Goal: Task Accomplishment & Management: Manage account settings

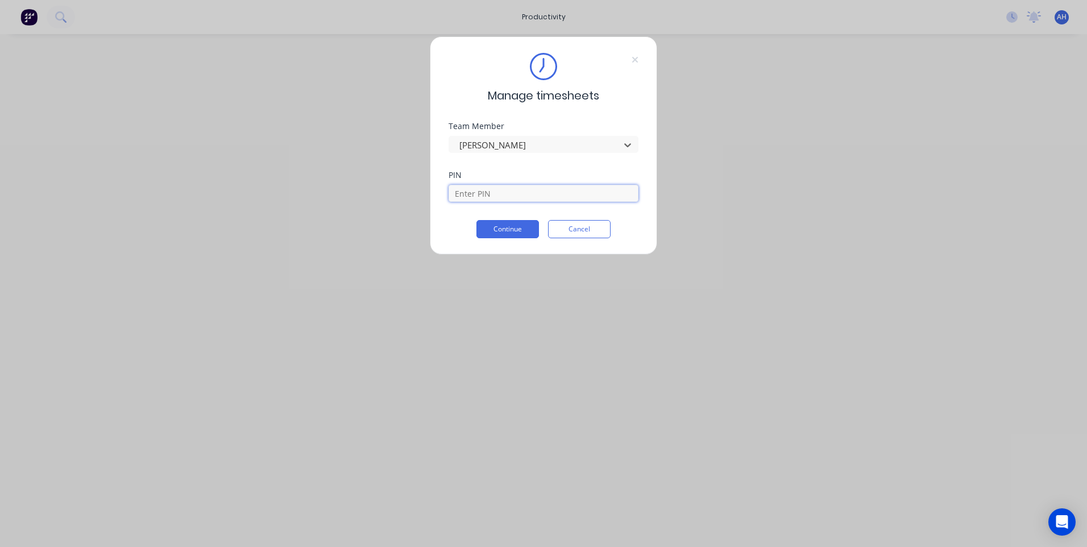
click at [539, 196] on input at bounding box center [544, 193] width 190 height 17
type input "9576"
click at [517, 224] on button "Continue" at bounding box center [508, 229] width 63 height 18
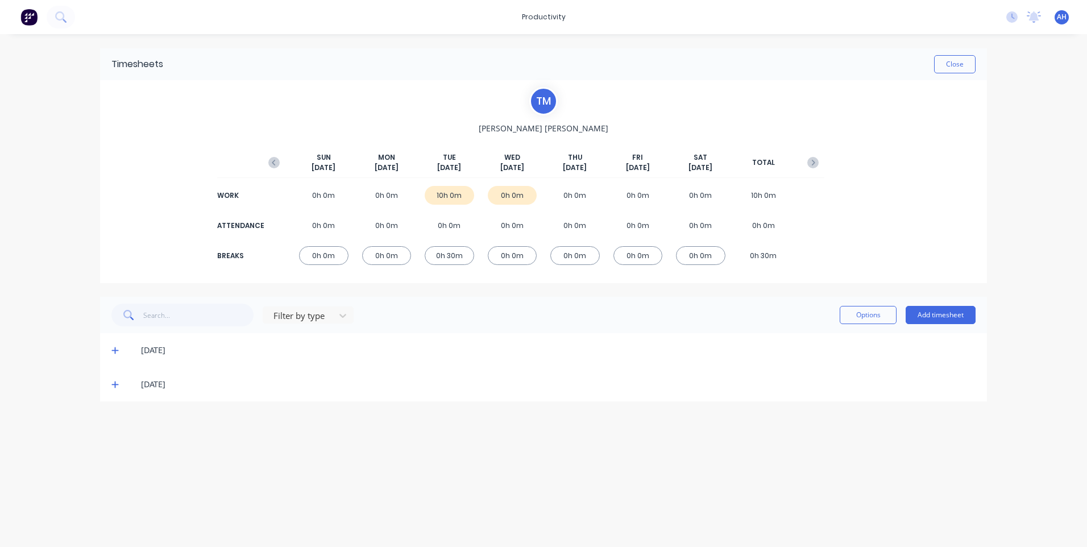
click at [117, 353] on span at bounding box center [116, 350] width 11 height 11
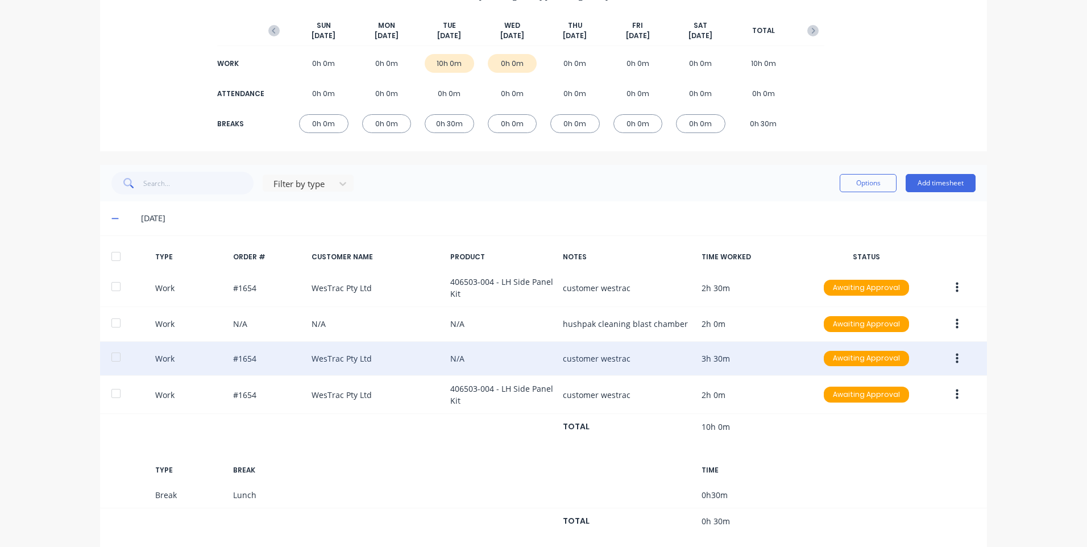
scroll to position [186, 0]
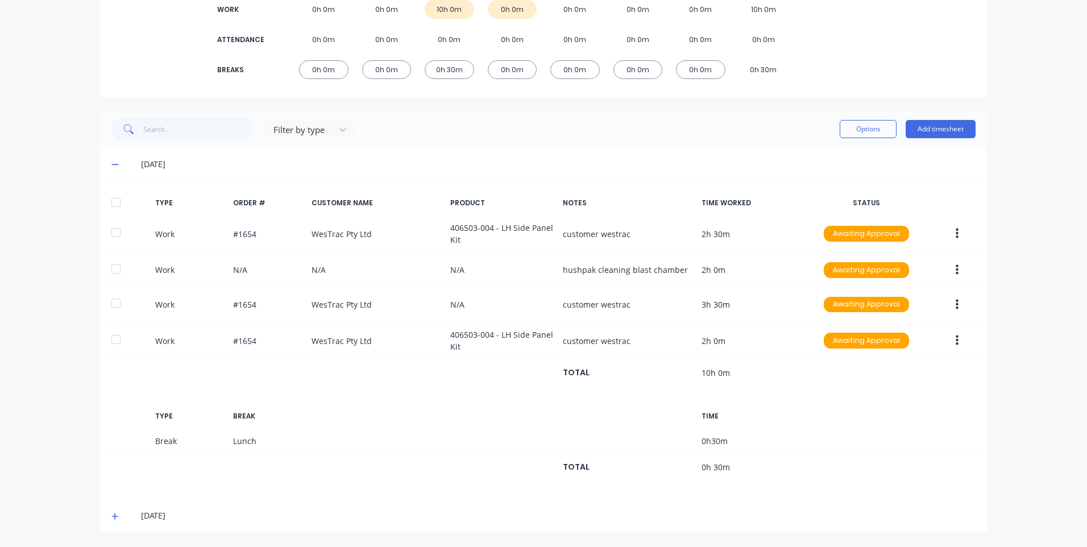
click at [111, 164] on icon at bounding box center [114, 164] width 7 height 1
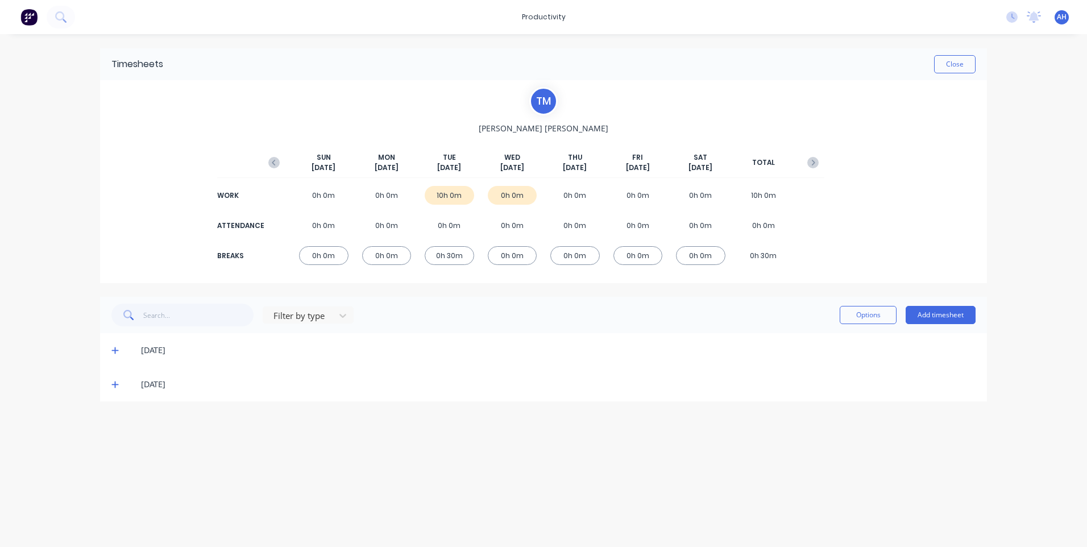
click at [115, 386] on icon at bounding box center [114, 385] width 7 height 7
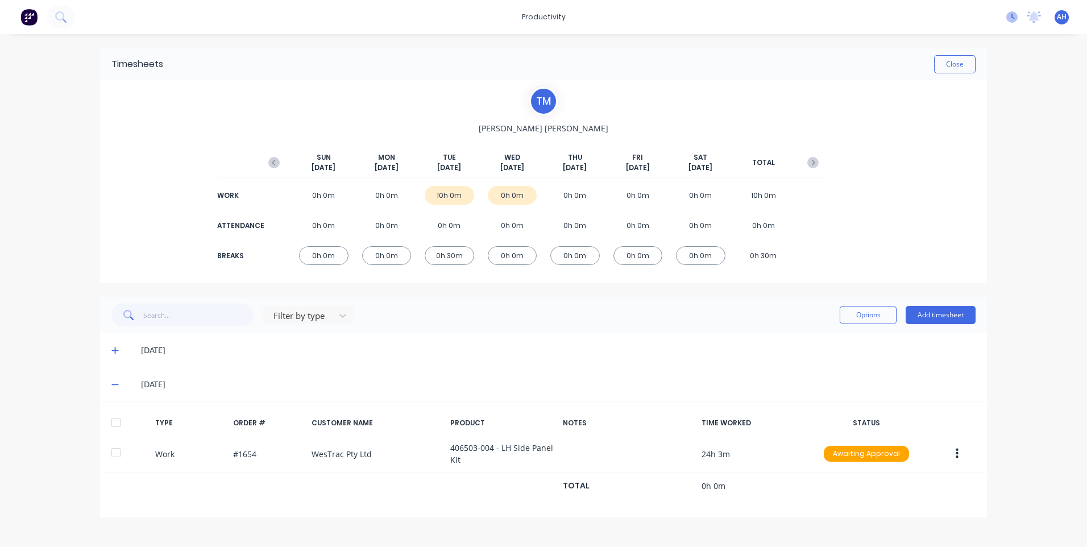
click at [1008, 19] on icon at bounding box center [1012, 16] width 11 height 11
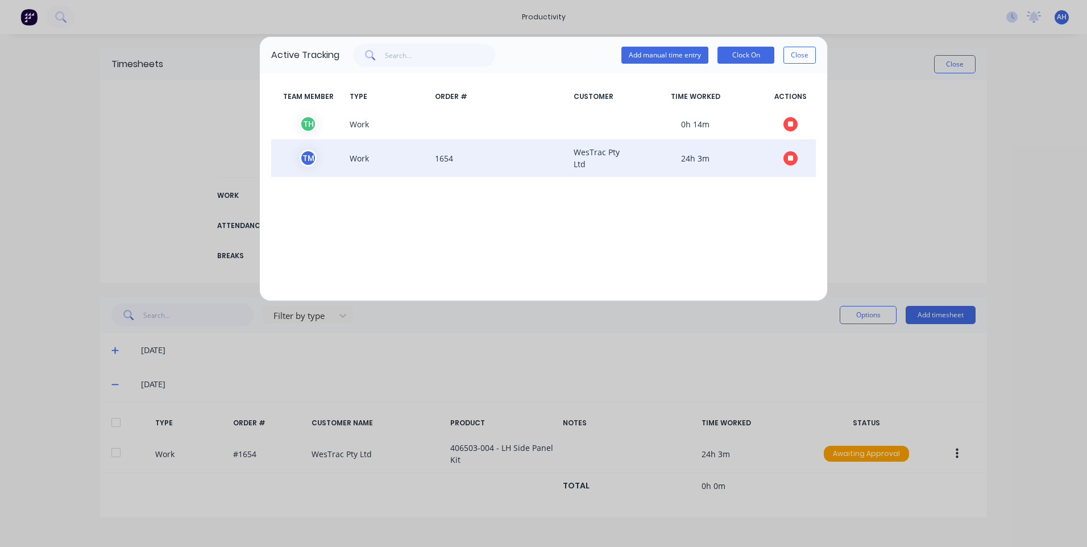
click at [791, 158] on icon "button" at bounding box center [791, 158] width 6 height 6
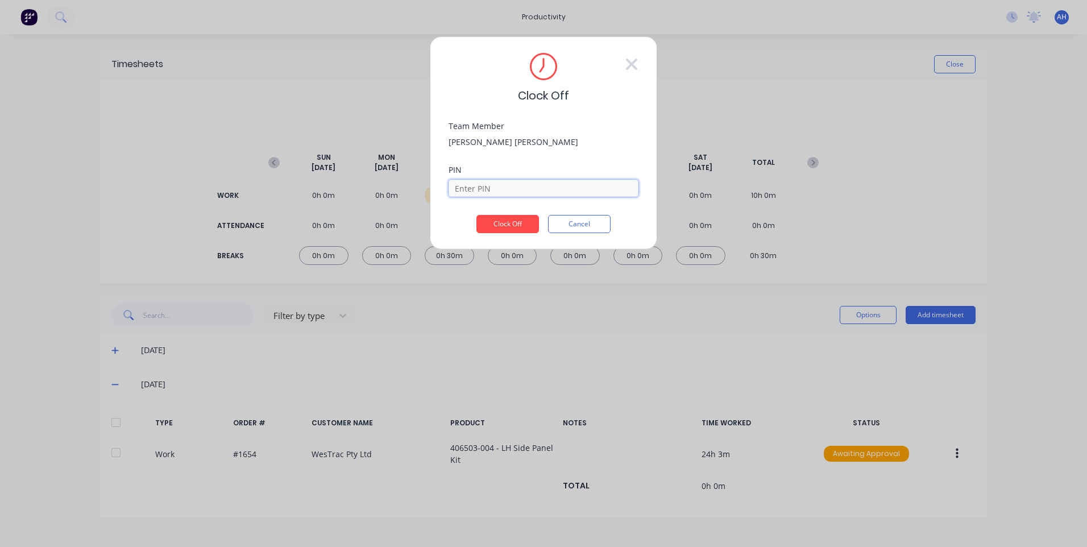
click at [522, 183] on input at bounding box center [544, 188] width 190 height 17
type input "9576"
drag, startPoint x: 517, startPoint y: 233, endPoint x: 516, endPoint y: 225, distance: 7.5
click at [517, 231] on button "Clock Off" at bounding box center [508, 224] width 63 height 18
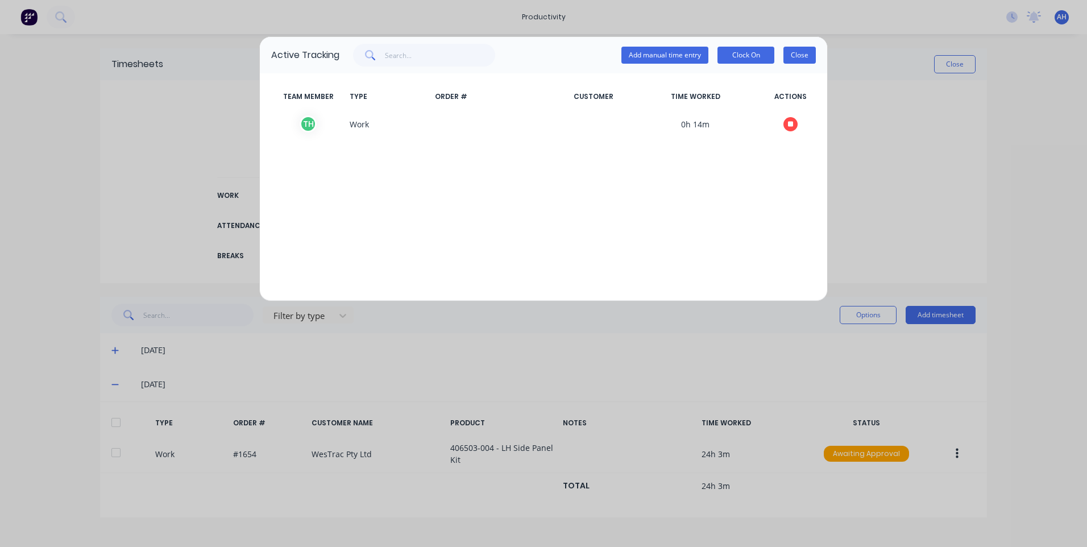
click at [809, 55] on button "Close" at bounding box center [800, 55] width 32 height 17
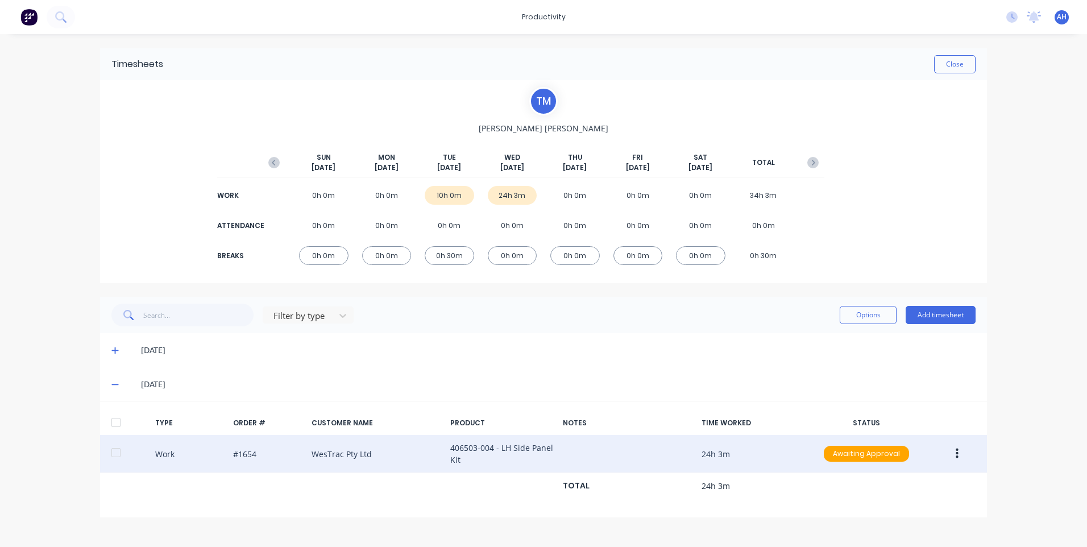
click at [956, 454] on icon "button" at bounding box center [957, 454] width 3 height 13
click at [918, 431] on div "Edit" at bounding box center [917, 434] width 88 height 16
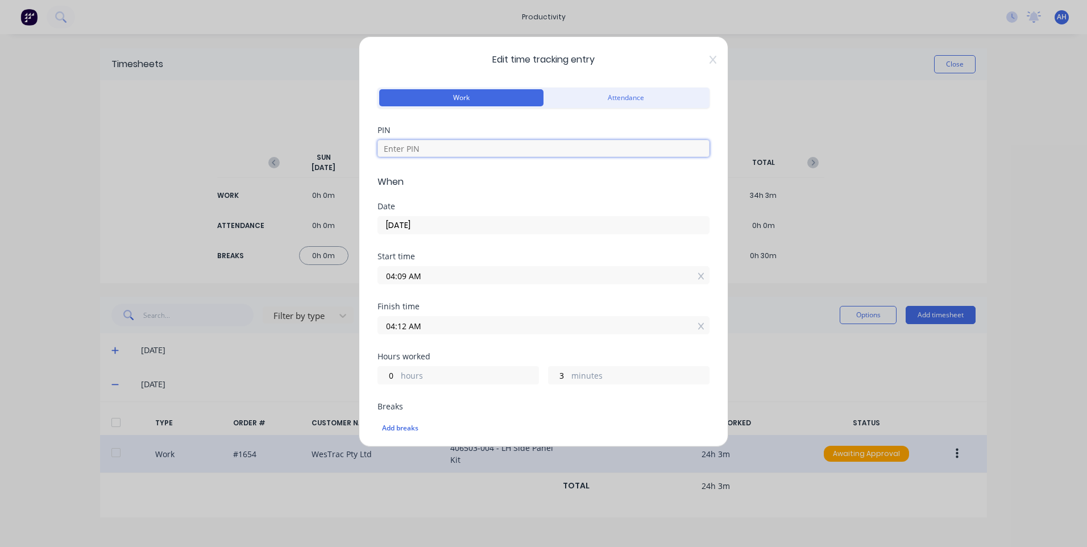
click at [414, 147] on input at bounding box center [544, 148] width 332 height 17
type input "9576"
click at [438, 281] on input "04:09 AM" at bounding box center [543, 275] width 331 height 17
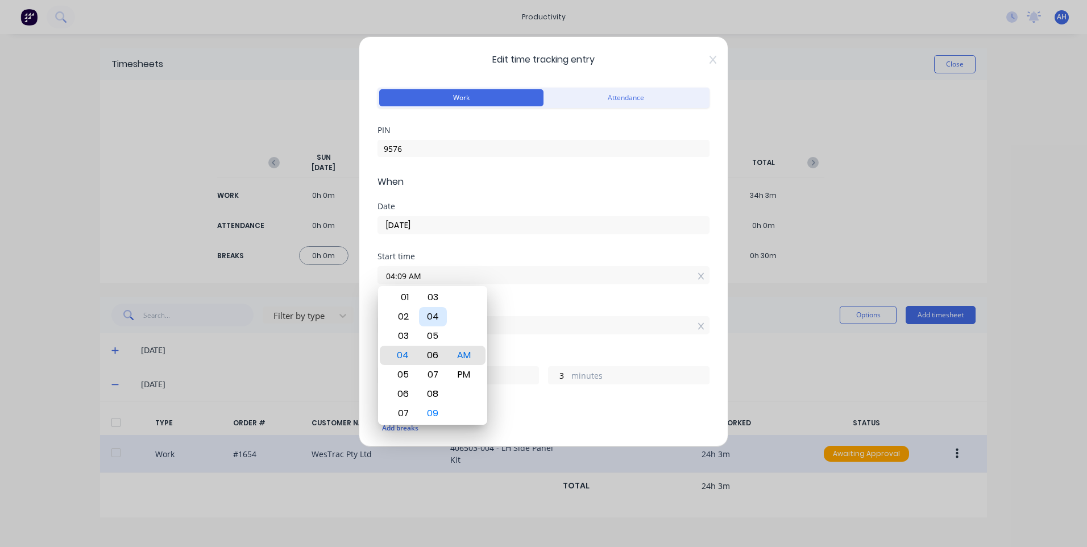
type input "04:06 AM"
type input "6"
type input "04:00 AM"
type input "12"
drag, startPoint x: 599, startPoint y: 357, endPoint x: 556, endPoint y: 322, distance: 55.5
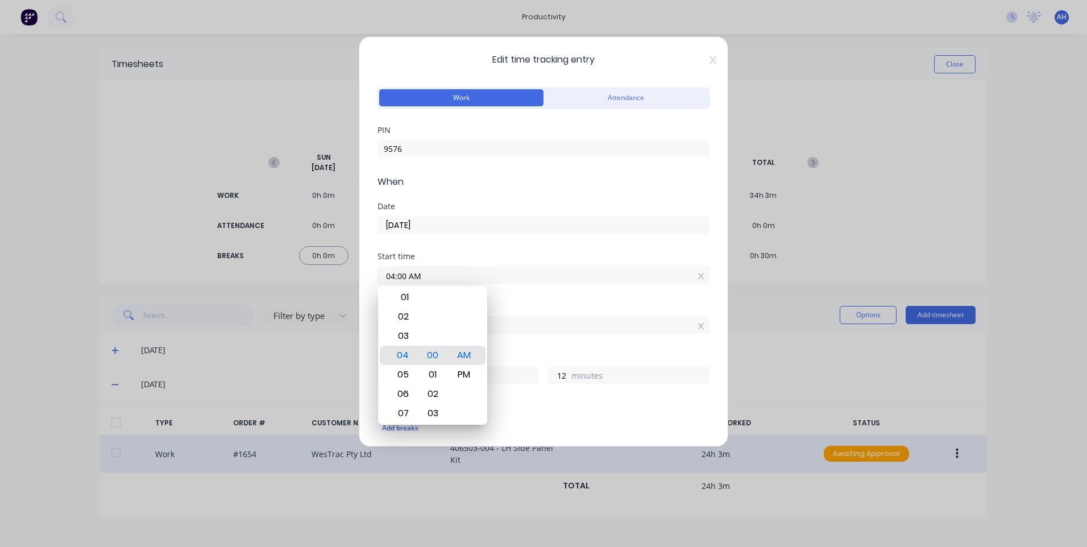
click at [599, 357] on div "Hours worked" at bounding box center [544, 357] width 332 height 8
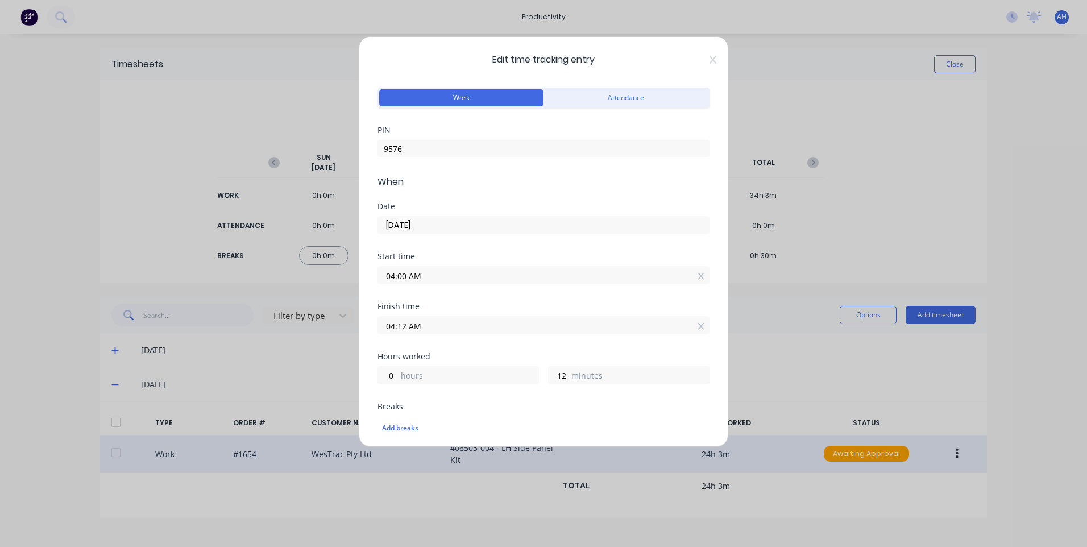
click at [552, 321] on input "04:12 AM" at bounding box center [543, 325] width 331 height 17
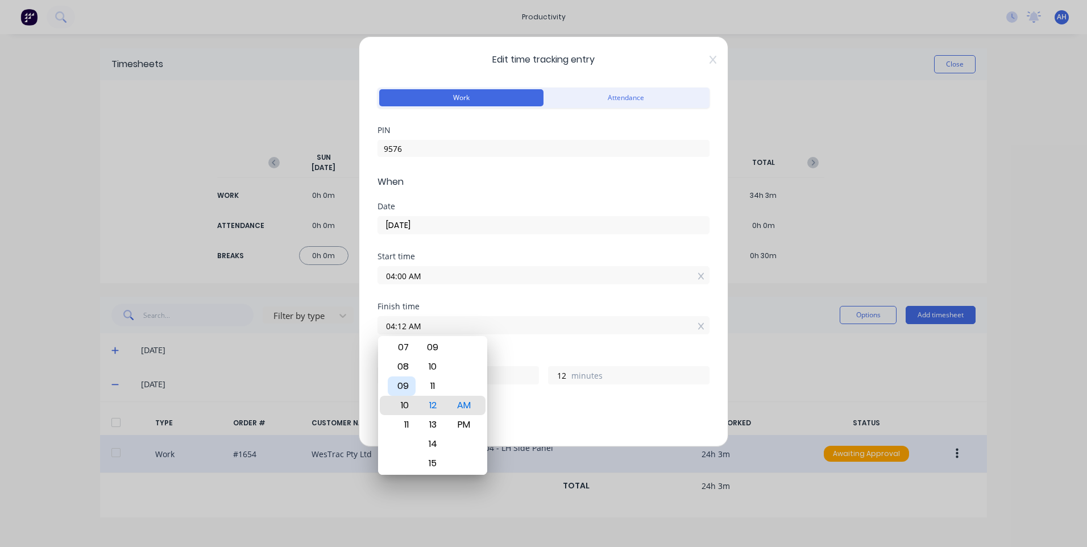
type input "10:12 AM"
type input "6"
type input "12:12 AM"
type input "20"
type input "12:16 AM"
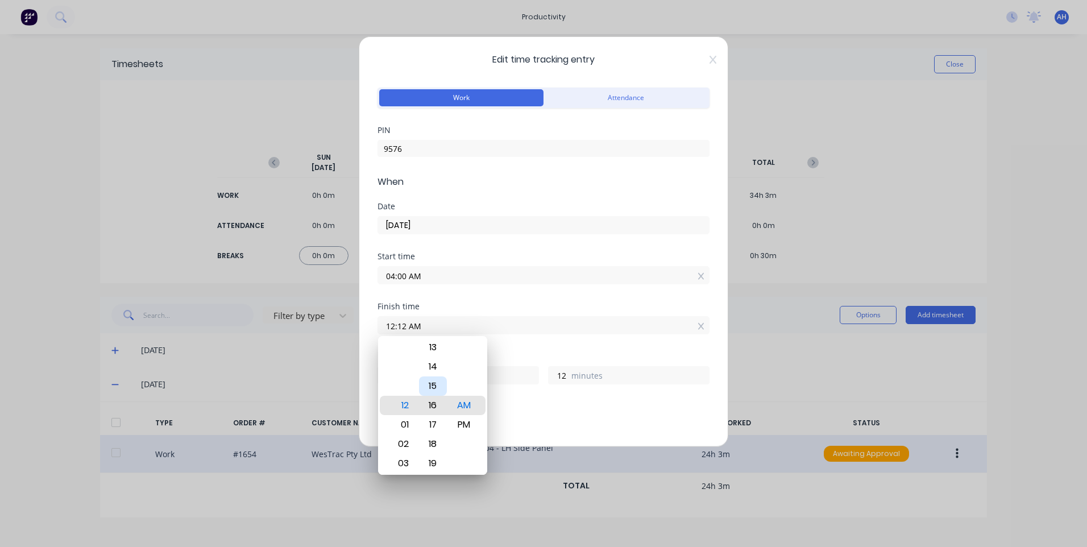
type input "16"
type input "12:11 AM"
type input "11"
type input "12:06 AM"
type input "6"
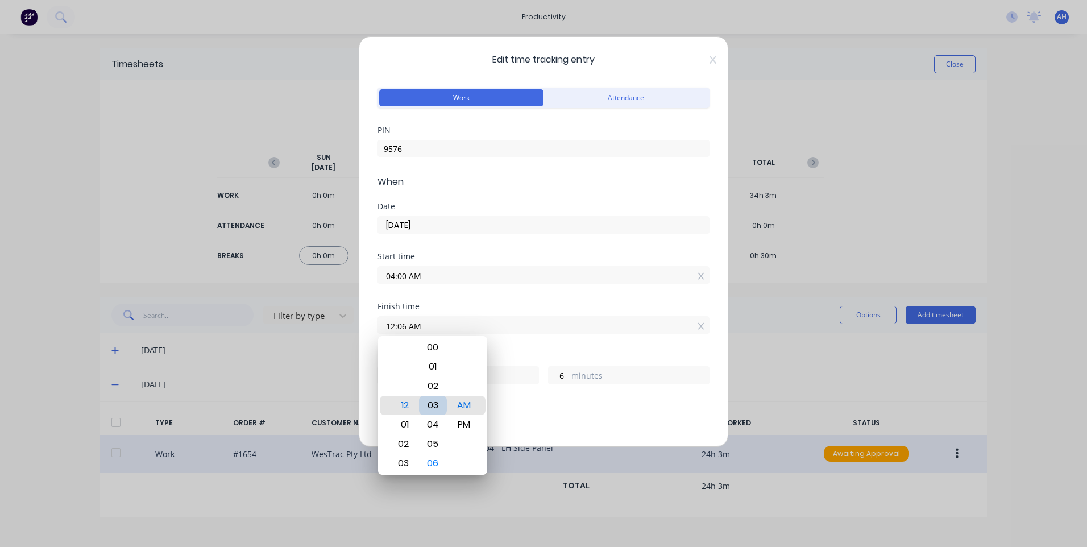
type input "12:03 AM"
type input "3"
type input "12:00 AM"
type input "0"
click at [550, 406] on div "Breaks" at bounding box center [544, 407] width 332 height 8
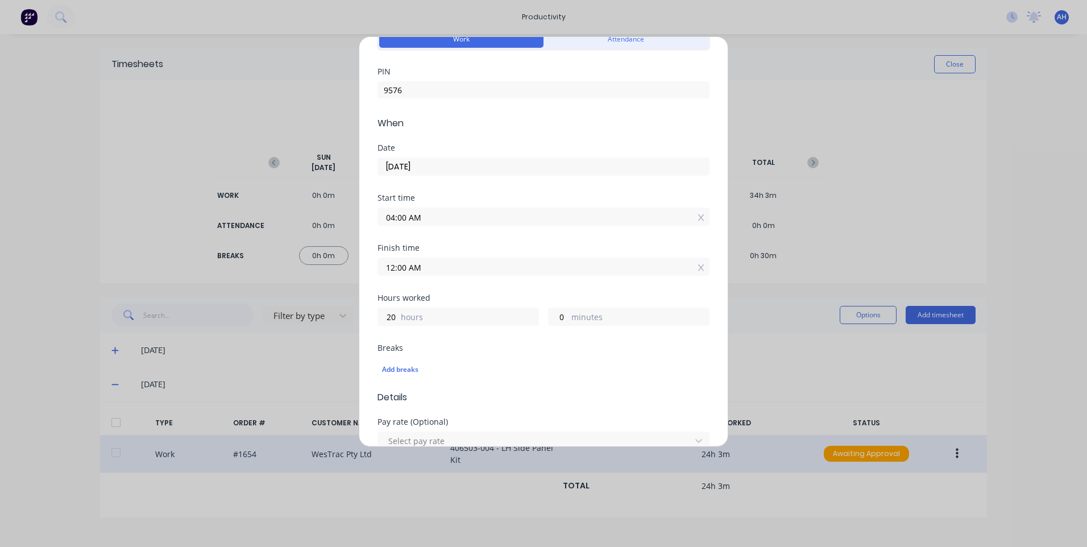
scroll to position [114, 0]
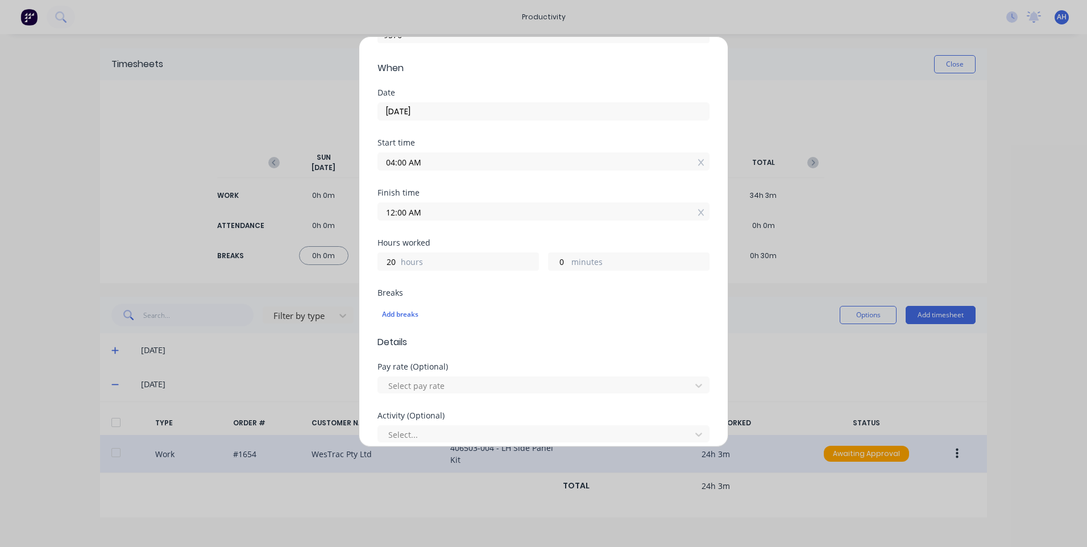
click at [449, 207] on input "12:00 AM" at bounding box center [543, 211] width 331 height 17
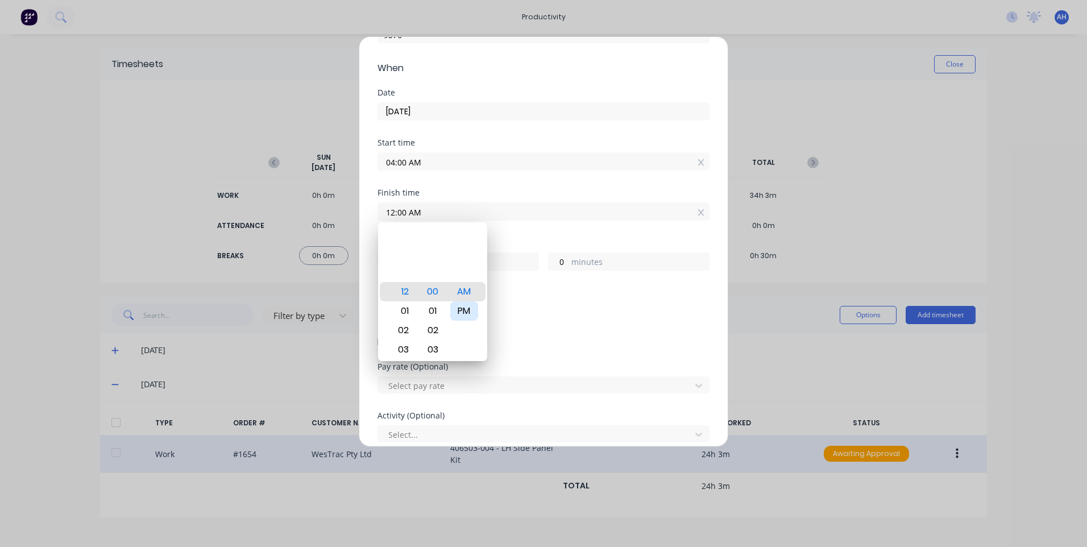
click at [473, 305] on div "PM" at bounding box center [464, 310] width 28 height 19
type input "12:00 PM"
type input "8"
click at [553, 310] on div "Add breaks" at bounding box center [543, 314] width 323 height 15
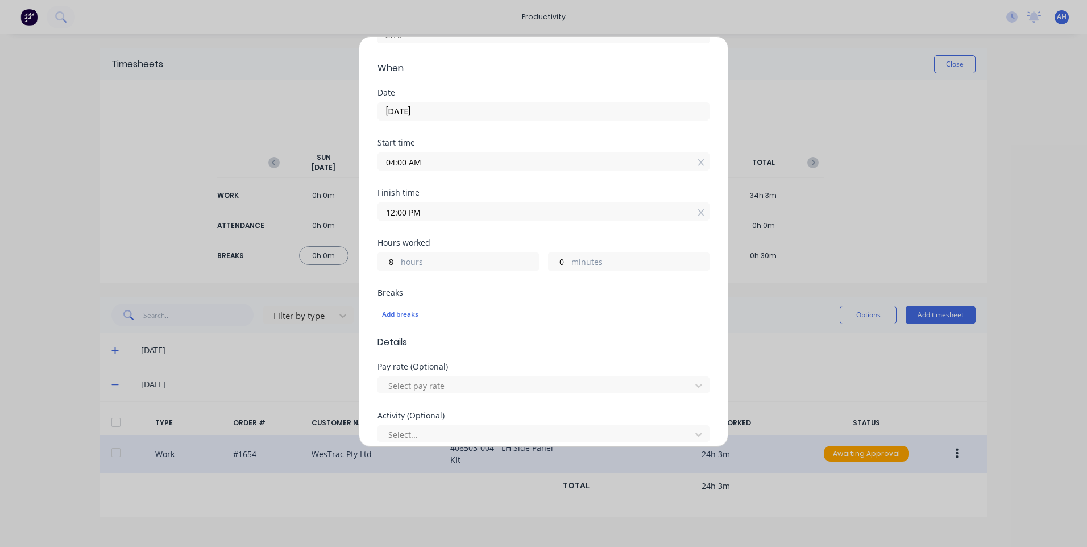
click at [460, 394] on div "Pay rate (Optional) Select pay rate" at bounding box center [544, 387] width 332 height 49
click at [479, 382] on div at bounding box center [536, 386] width 298 height 14
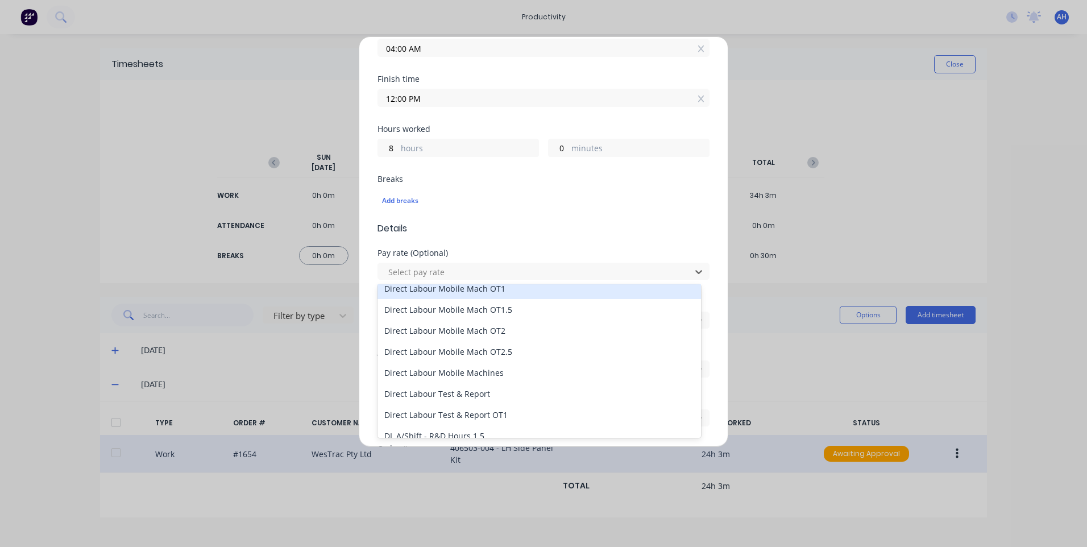
scroll to position [796, 0]
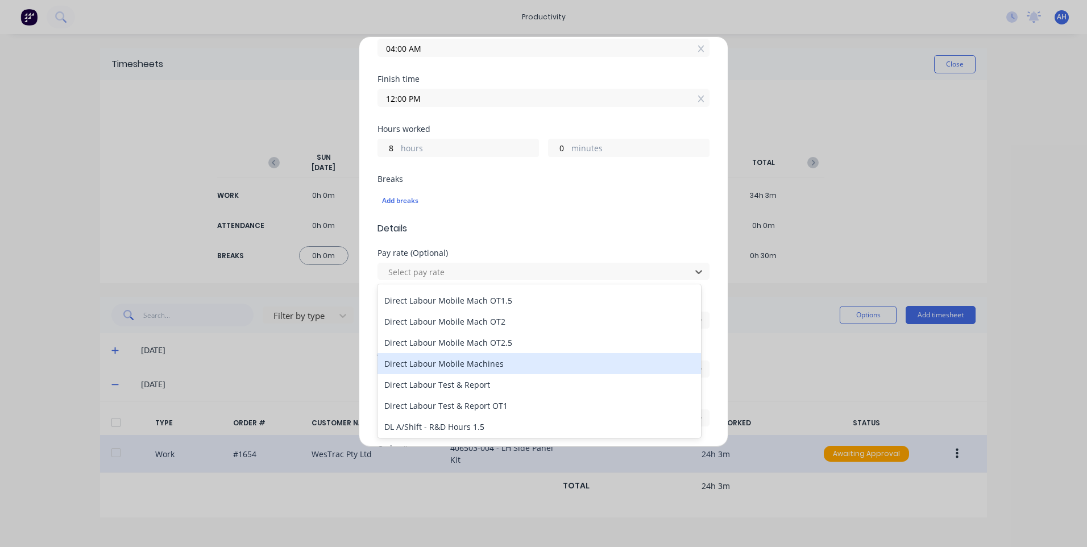
click at [522, 358] on div "Direct Labour Mobile Machines" at bounding box center [540, 363] width 324 height 21
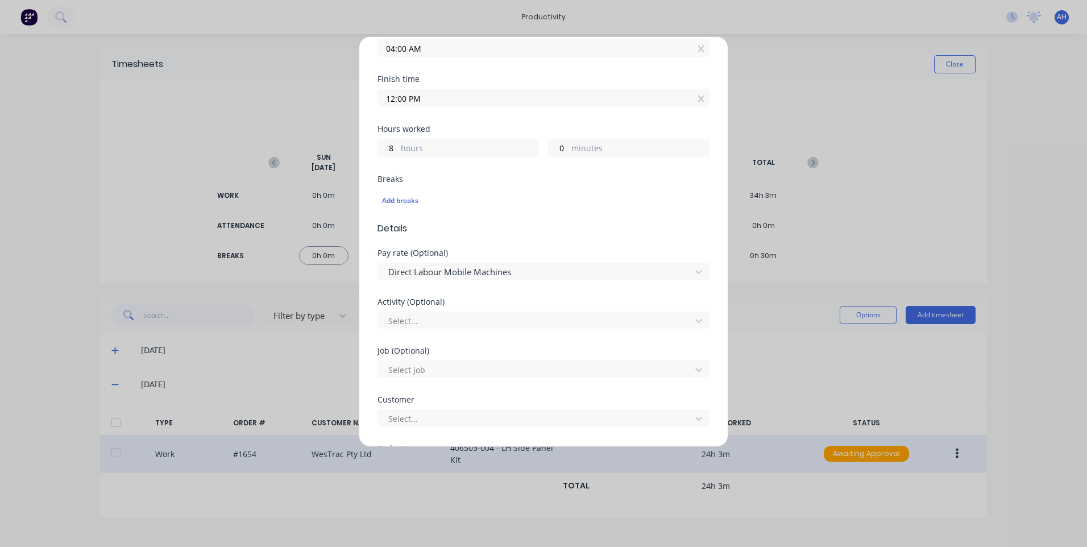
click at [485, 305] on div "Activity (Optional)" at bounding box center [544, 302] width 332 height 8
click at [484, 318] on div at bounding box center [536, 321] width 298 height 14
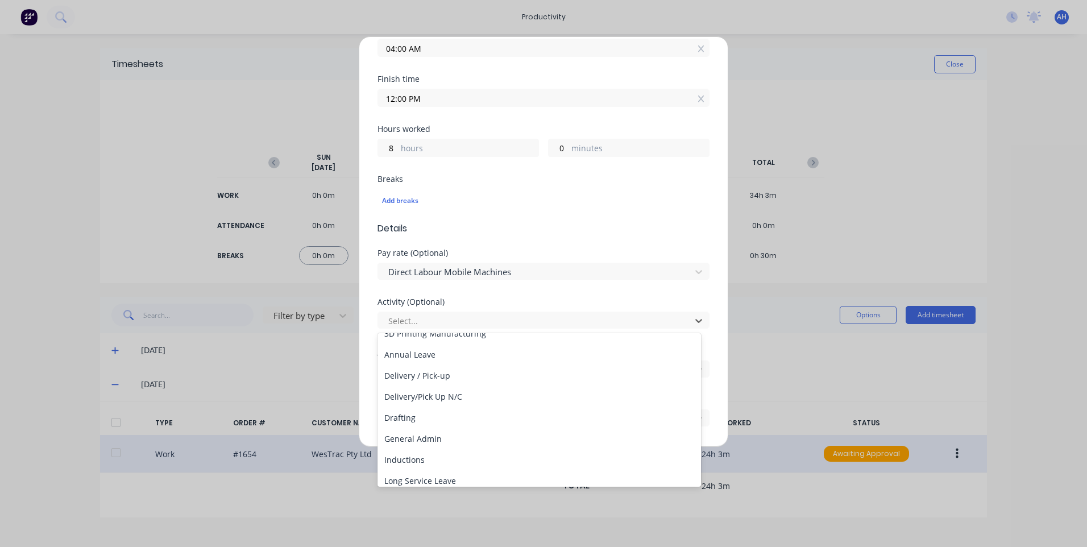
scroll to position [114, 0]
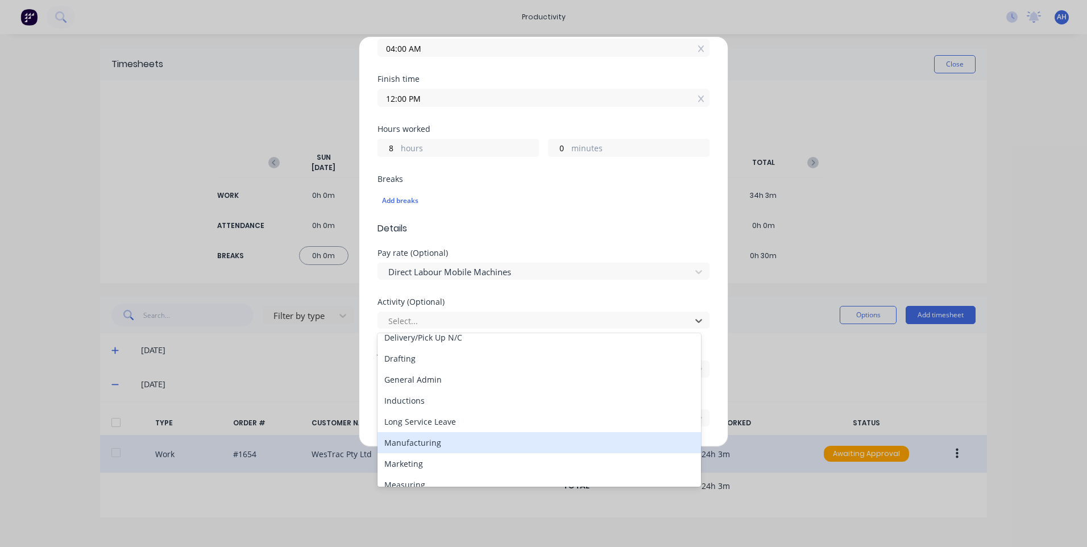
click at [455, 441] on div "Manufacturing" at bounding box center [540, 442] width 324 height 21
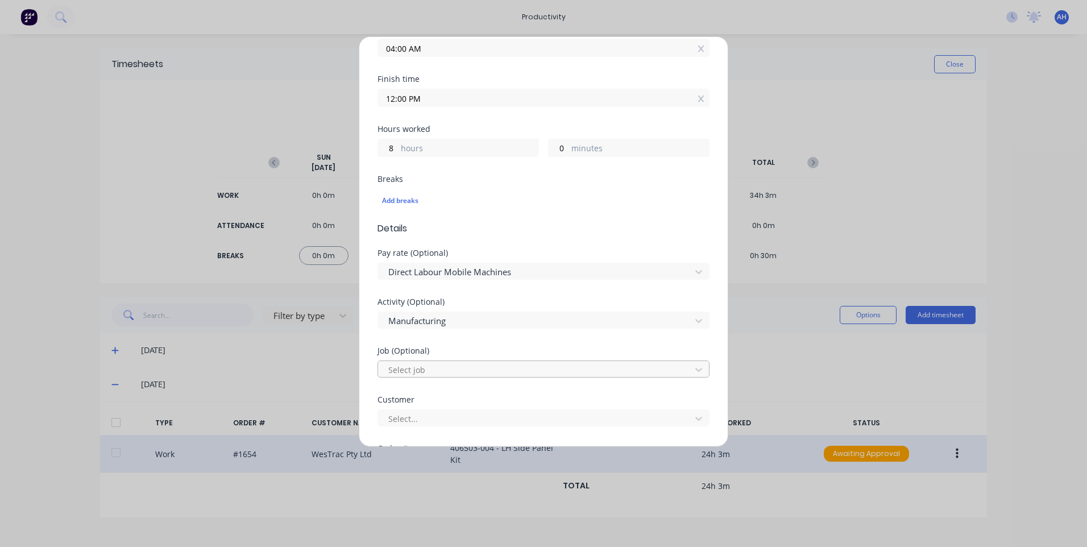
click at [439, 373] on div at bounding box center [536, 370] width 298 height 14
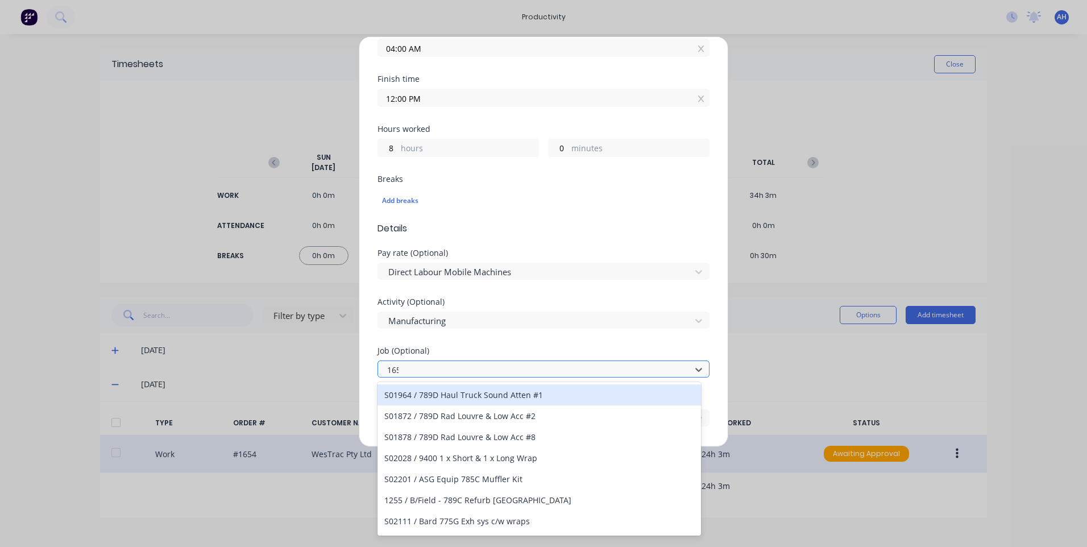
type input "1654"
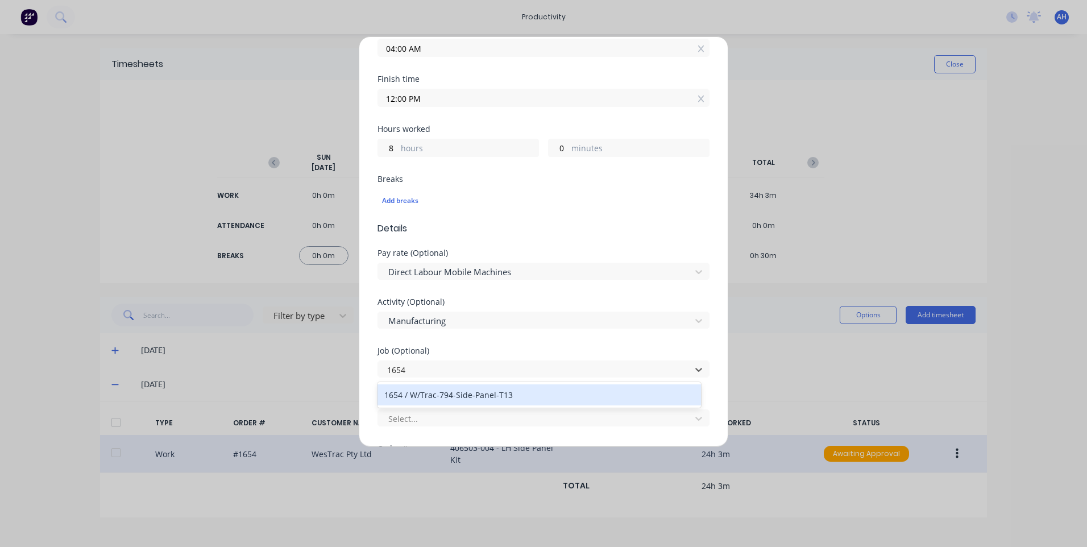
click at [460, 391] on div "1654 / W/Trac-794-Side-Panel-T13" at bounding box center [540, 394] width 324 height 21
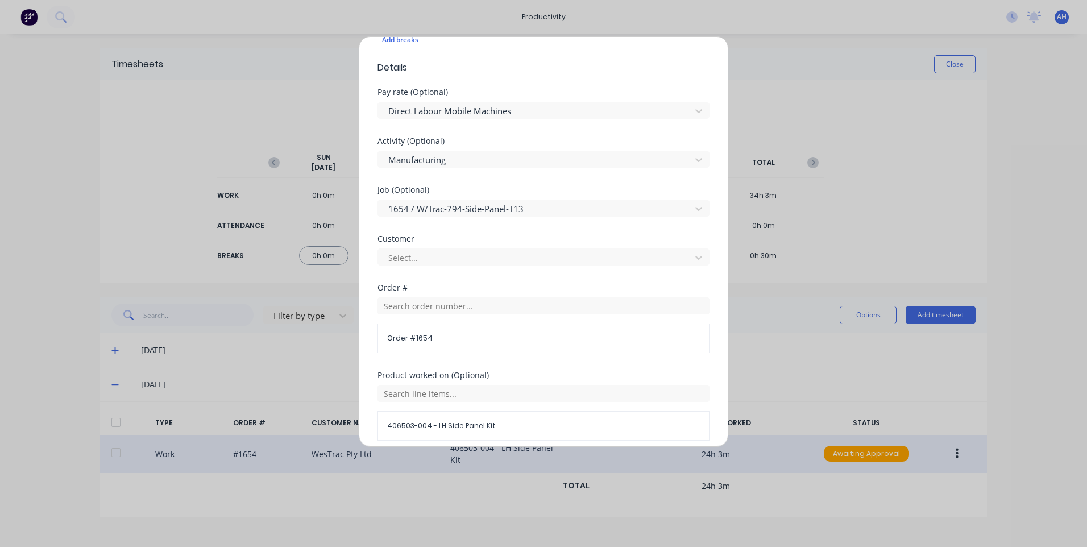
scroll to position [398, 0]
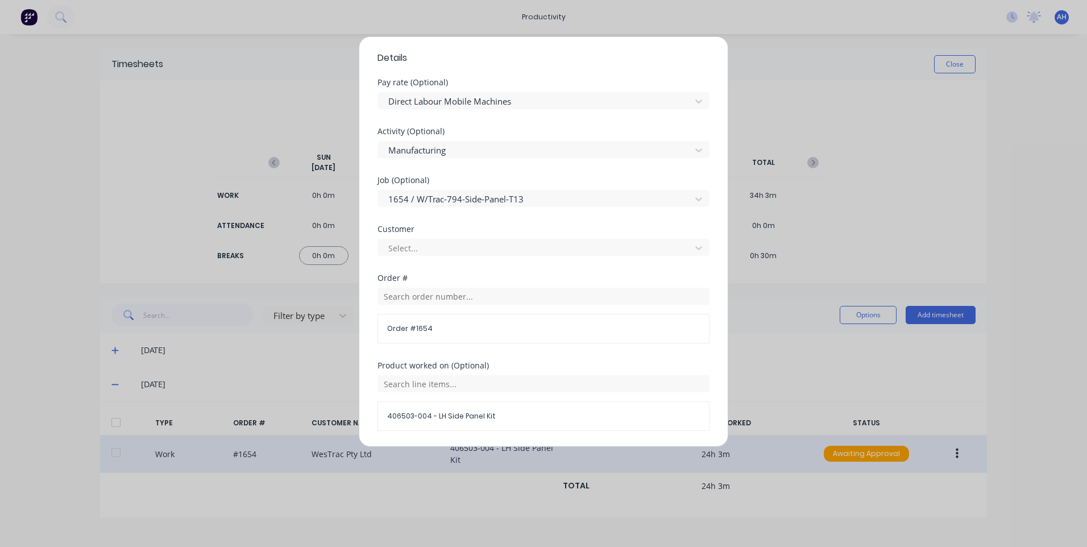
click at [436, 238] on div "Select..." at bounding box center [544, 246] width 332 height 20
click at [438, 249] on div at bounding box center [536, 248] width 298 height 14
type input "westrac"
click at [689, 247] on div at bounding box center [699, 248] width 20 height 18
click at [696, 249] on icon at bounding box center [699, 248] width 7 height 4
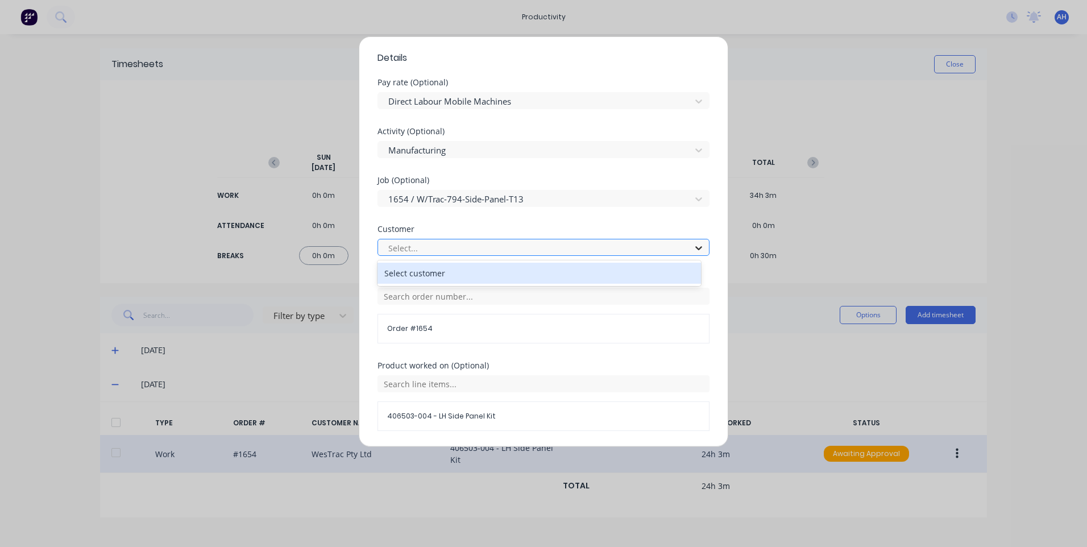
click at [696, 249] on icon at bounding box center [699, 248] width 7 height 4
click at [628, 271] on div "Select customer" at bounding box center [540, 273] width 324 height 21
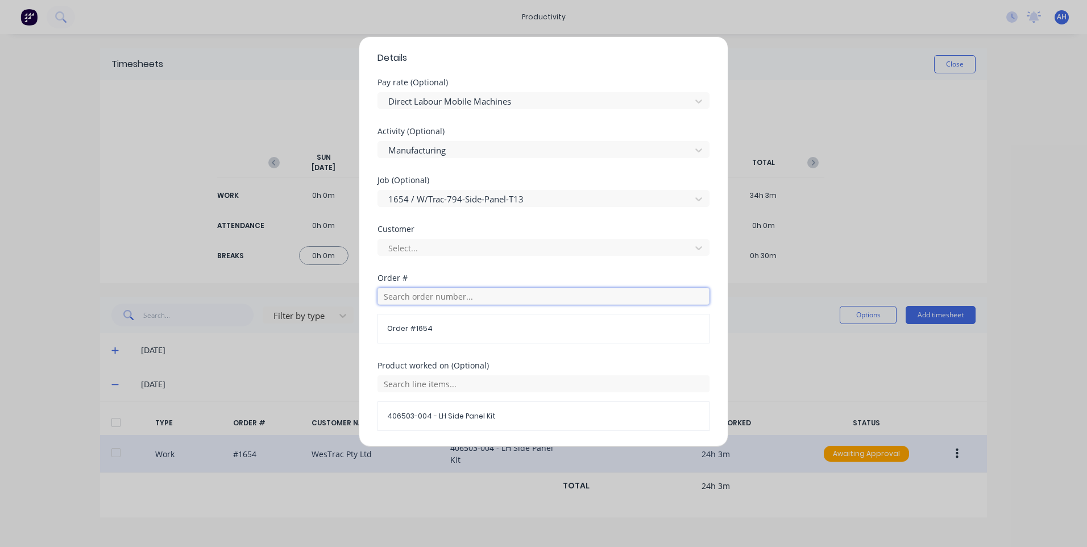
click at [545, 296] on input "text" at bounding box center [544, 296] width 332 height 17
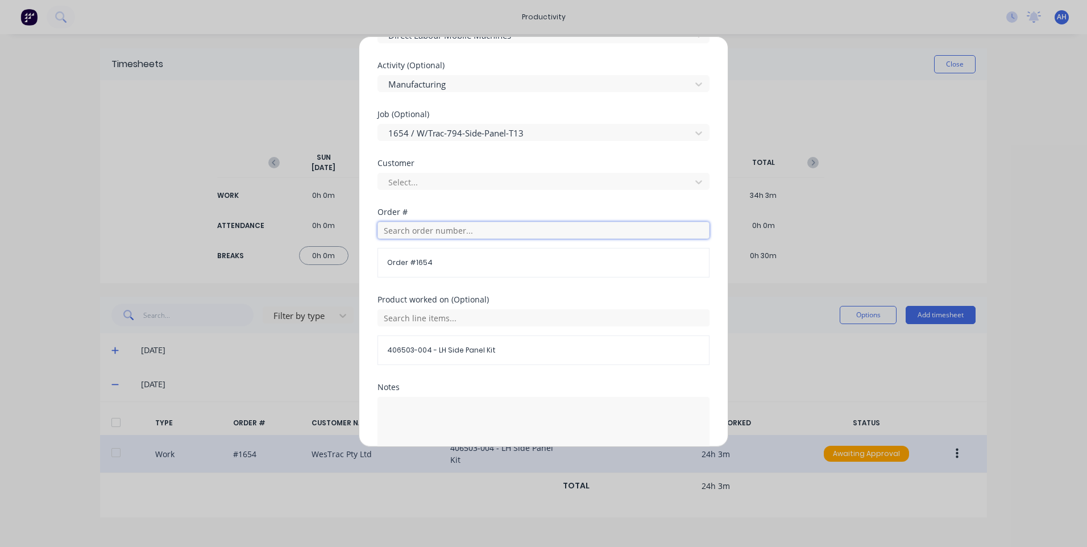
scroll to position [527, 0]
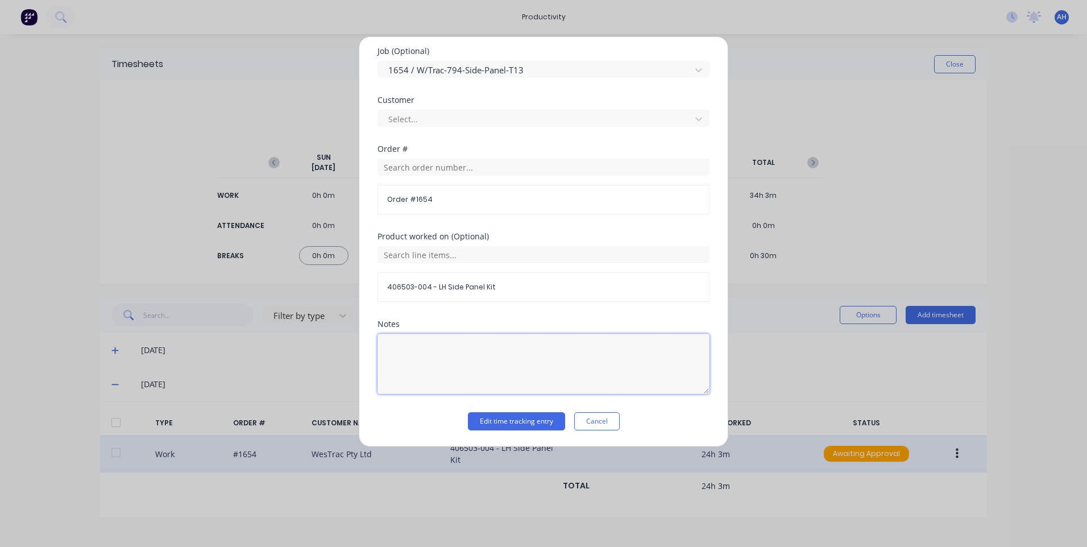
click at [493, 359] on textarea at bounding box center [544, 364] width 332 height 60
type textarea "customer westrac"
click at [519, 415] on button "Edit time tracking entry" at bounding box center [516, 421] width 97 height 18
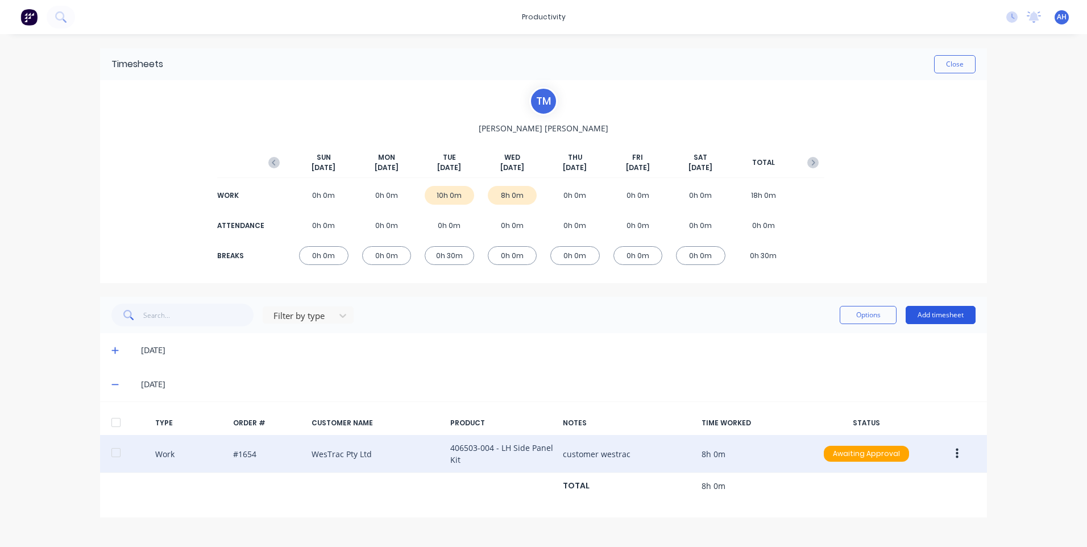
click at [935, 320] on button "Add timesheet" at bounding box center [941, 315] width 70 height 18
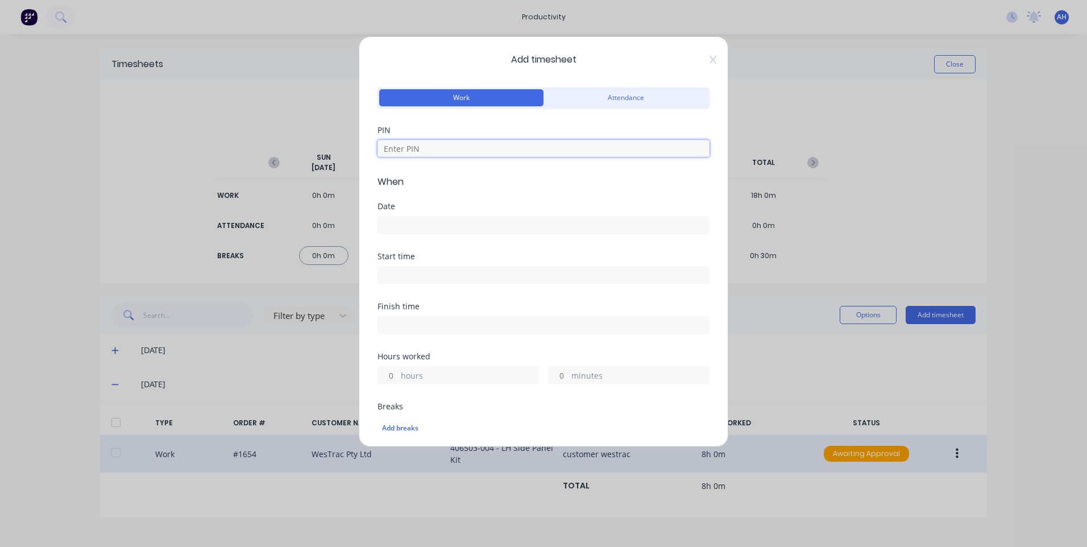
click at [434, 150] on input at bounding box center [544, 148] width 332 height 17
type input "9576"
click at [710, 56] on icon at bounding box center [713, 59] width 7 height 9
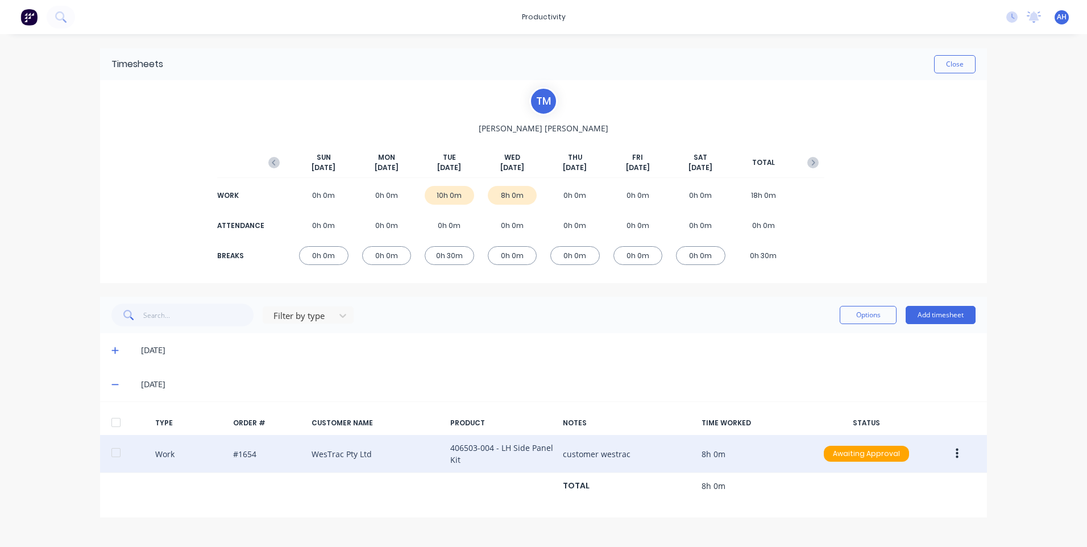
click at [961, 459] on button "button" at bounding box center [957, 454] width 27 height 20
click at [913, 462] on div "Duplicate" at bounding box center [917, 457] width 88 height 16
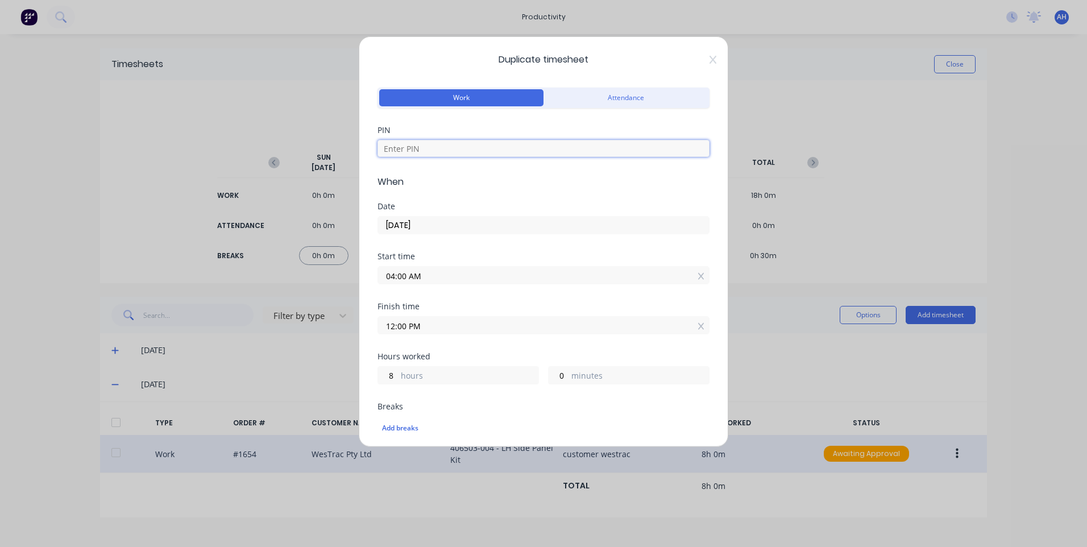
click at [493, 140] on input at bounding box center [544, 148] width 332 height 17
click at [494, 149] on input at bounding box center [544, 148] width 332 height 17
type input "9576"
click at [446, 278] on input "04:00 AM" at bounding box center [543, 275] width 331 height 17
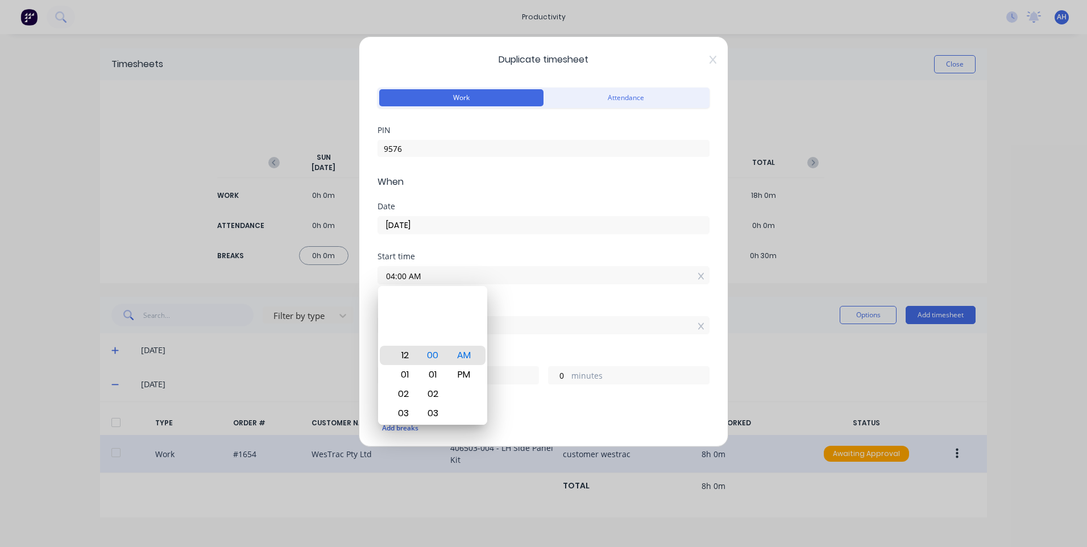
type input "12:00 AM"
type input "12"
click at [477, 371] on div "PM" at bounding box center [464, 374] width 28 height 19
type input "12:00 PM"
type input "0"
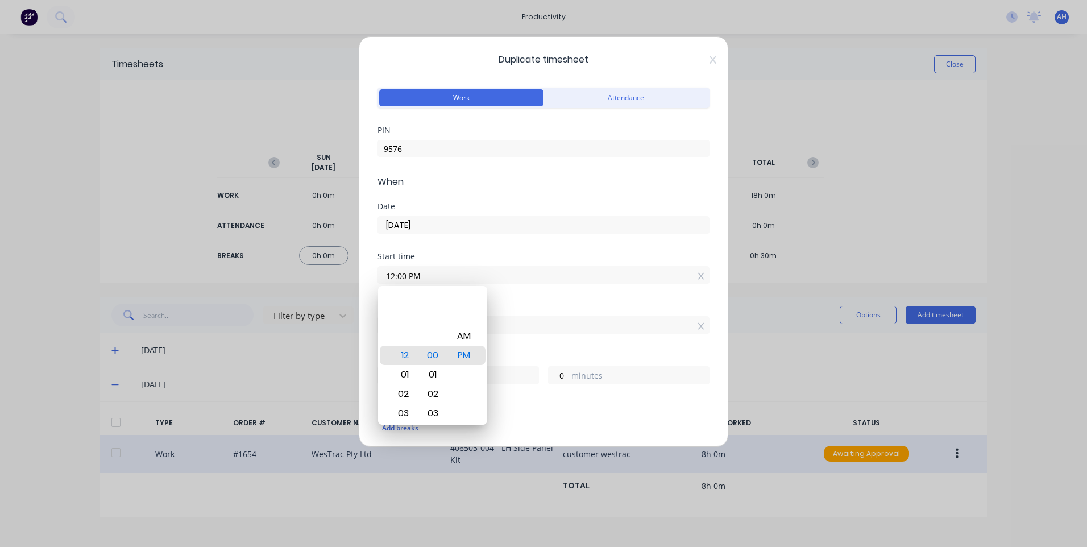
click at [498, 316] on div "12:00 PM" at bounding box center [544, 323] width 332 height 21
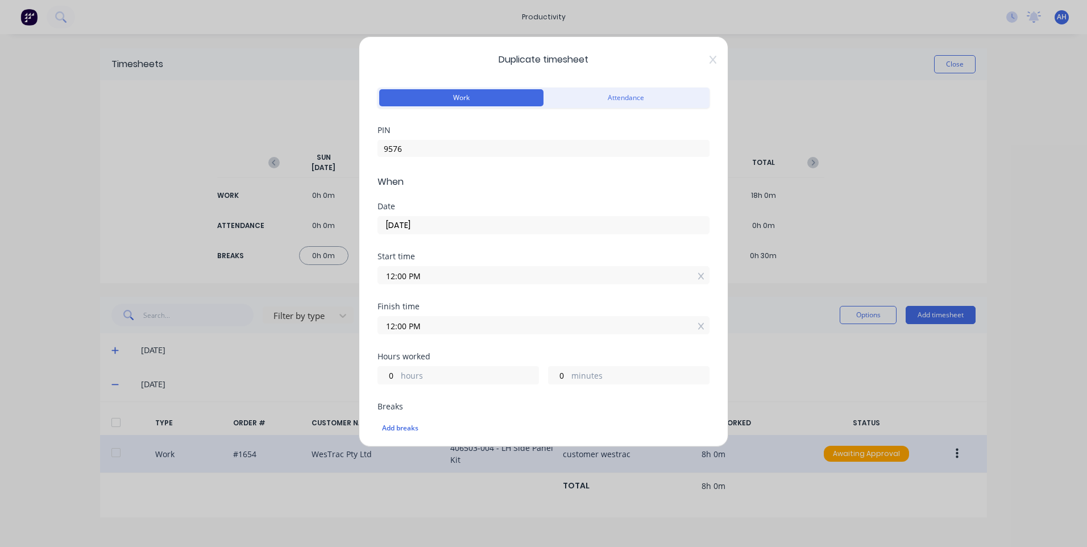
click at [490, 321] on input "12:00 PM" at bounding box center [543, 325] width 331 height 17
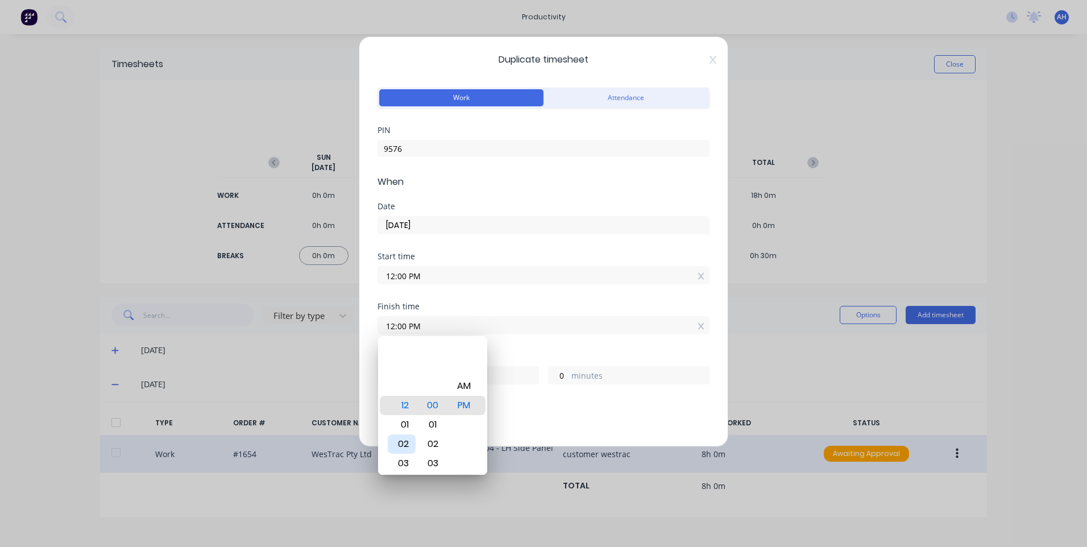
drag, startPoint x: 406, startPoint y: 442, endPoint x: 446, endPoint y: 437, distance: 40.1
click at [407, 442] on div "02" at bounding box center [402, 443] width 28 height 19
type input "02:00 PM"
type input "2"
type input "02:02 PM"
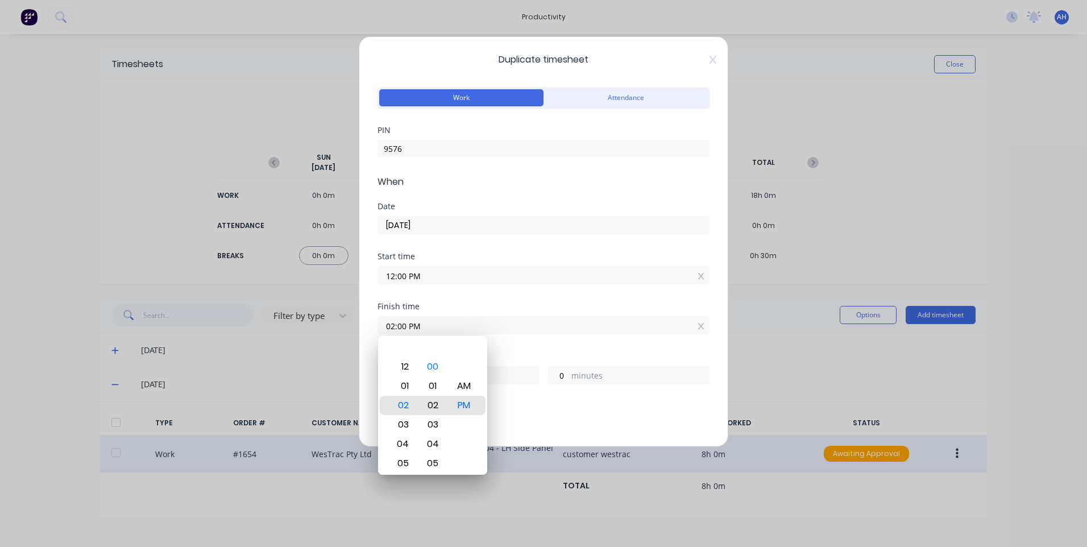
type input "2"
type input "02:06 PM"
type input "6"
type input "02:30 PM"
type input "30"
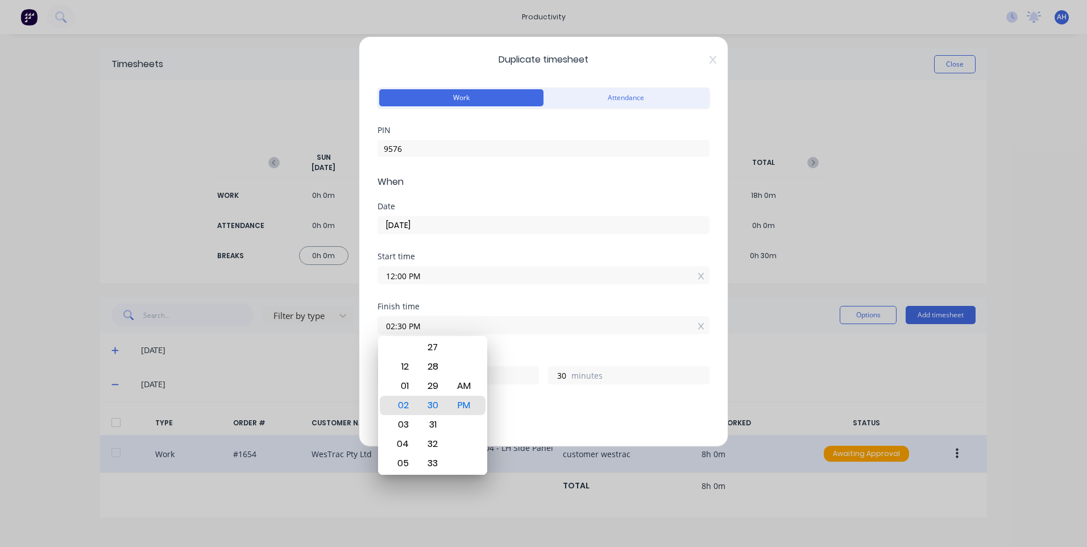
click at [557, 407] on div "Breaks" at bounding box center [544, 407] width 332 height 8
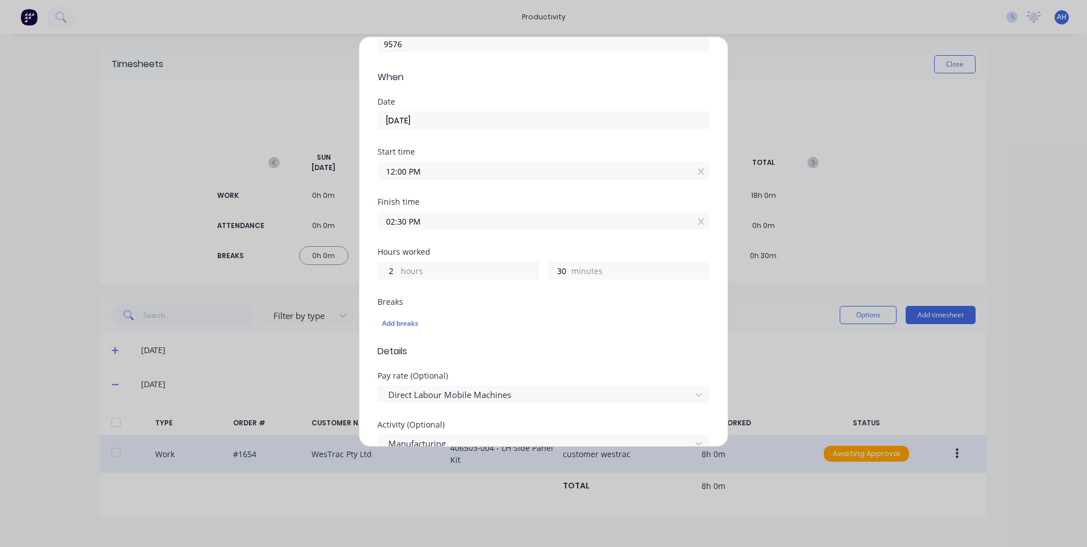
scroll to position [114, 0]
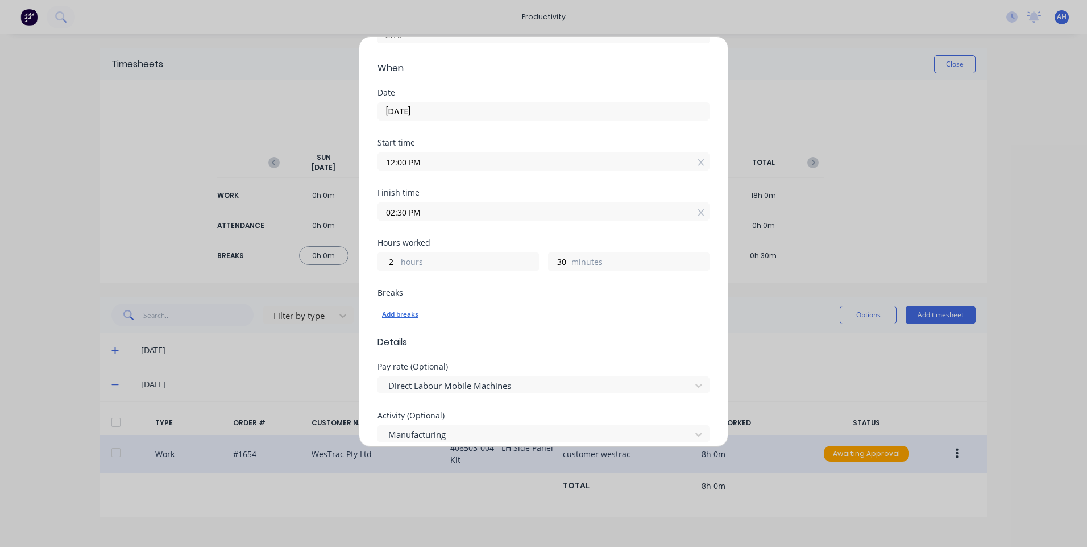
click at [414, 314] on div "Add breaks" at bounding box center [543, 314] width 323 height 15
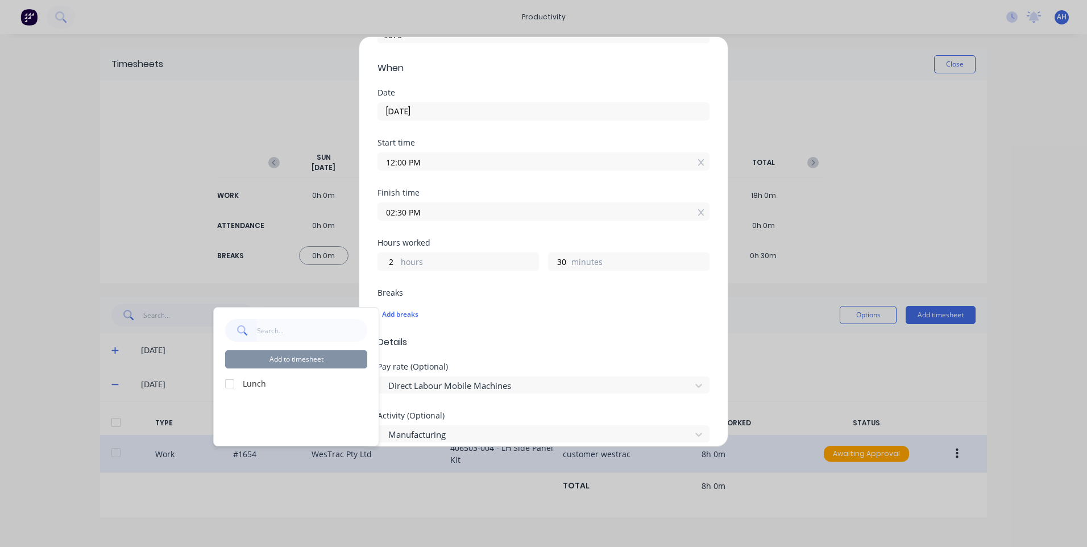
click at [230, 388] on div at bounding box center [229, 384] width 23 height 23
click at [277, 361] on button "Add to timesheet" at bounding box center [296, 359] width 142 height 18
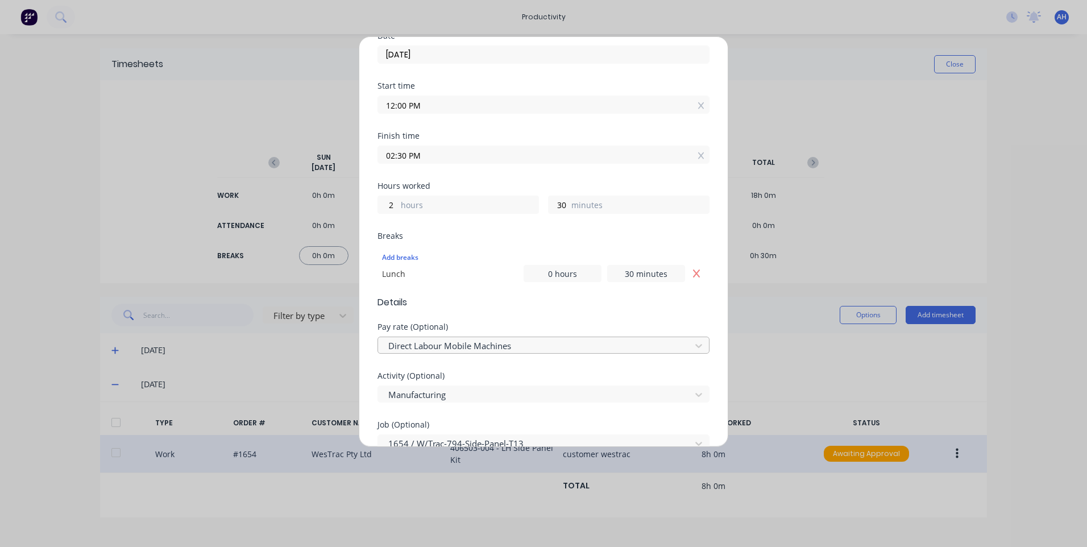
scroll to position [227, 0]
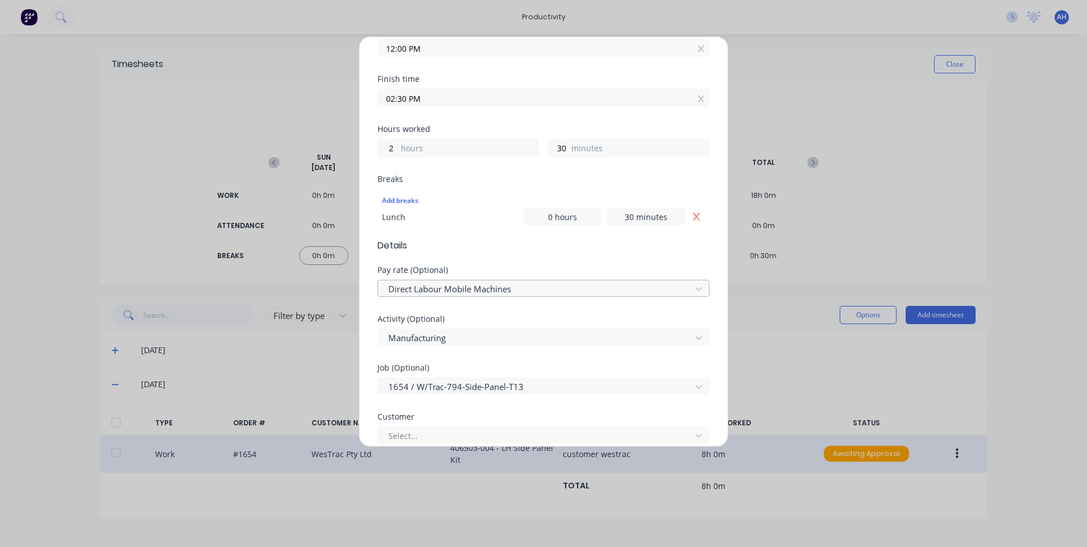
click at [504, 283] on div at bounding box center [536, 289] width 298 height 14
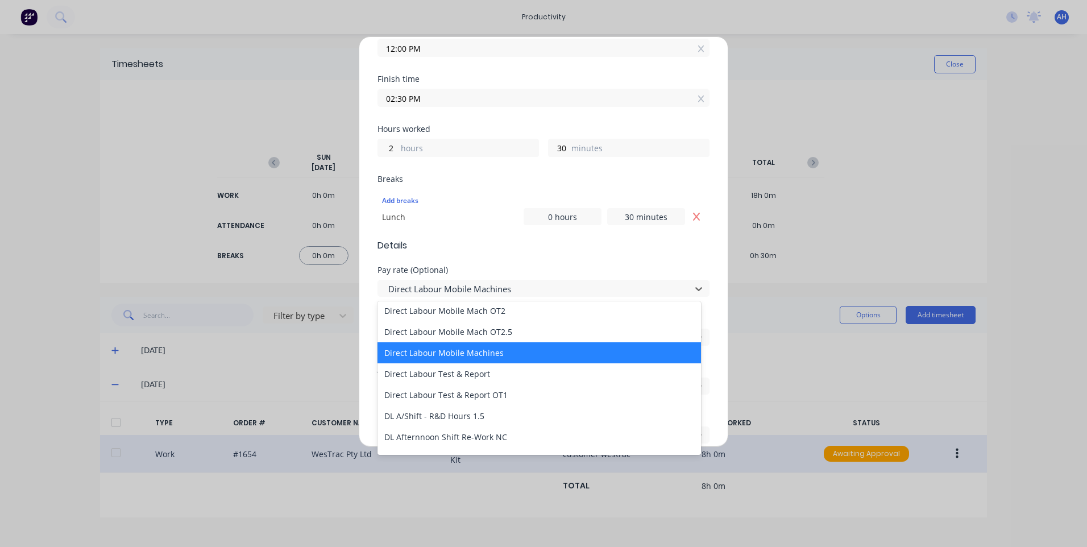
scroll to position [796, 0]
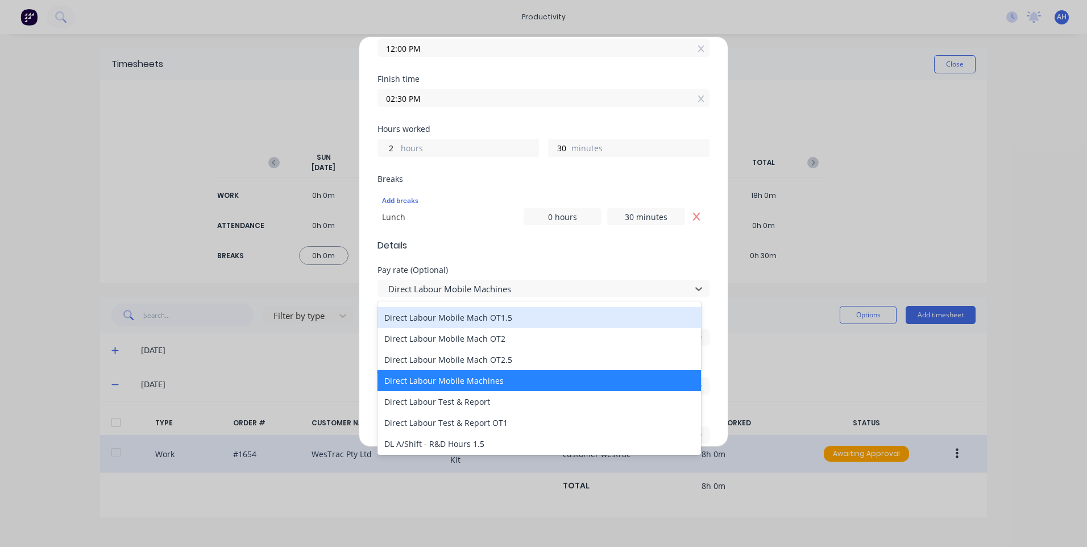
click at [514, 316] on div "Direct Labour Mobile Mach OT1.5" at bounding box center [540, 317] width 324 height 21
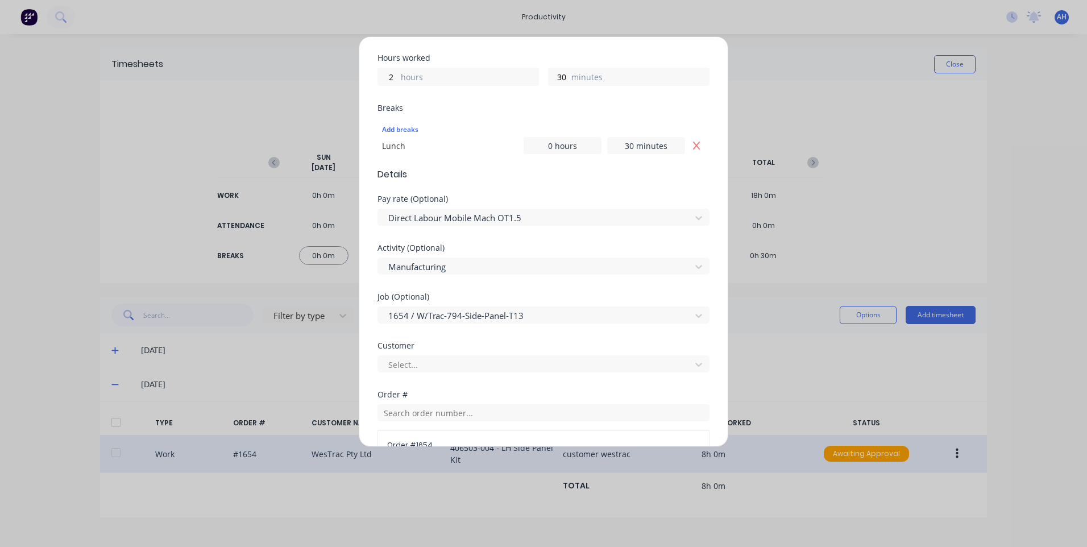
scroll to position [398, 0]
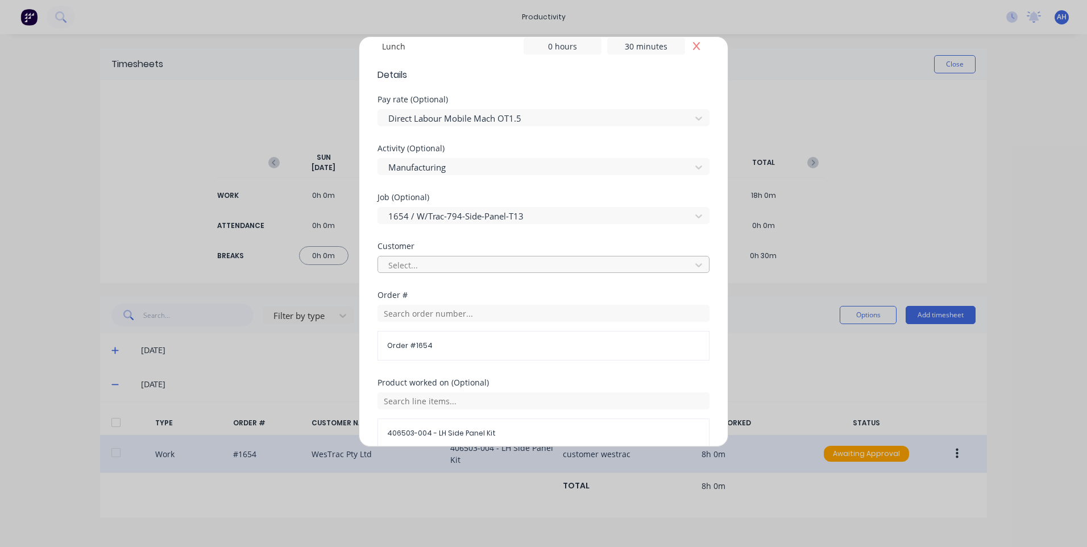
click at [481, 263] on div at bounding box center [536, 265] width 298 height 14
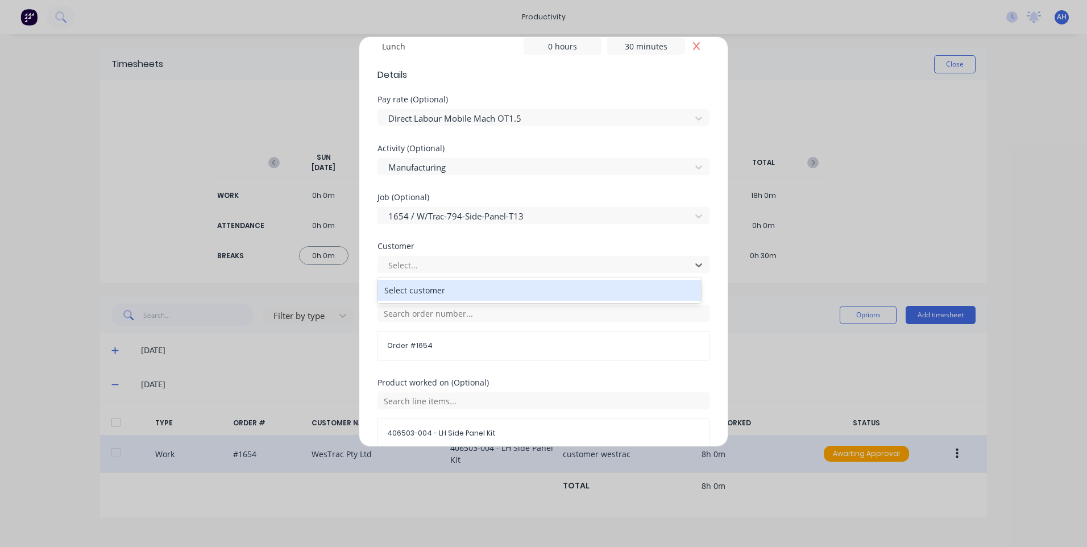
click at [467, 296] on div "Select customer" at bounding box center [540, 290] width 324 height 21
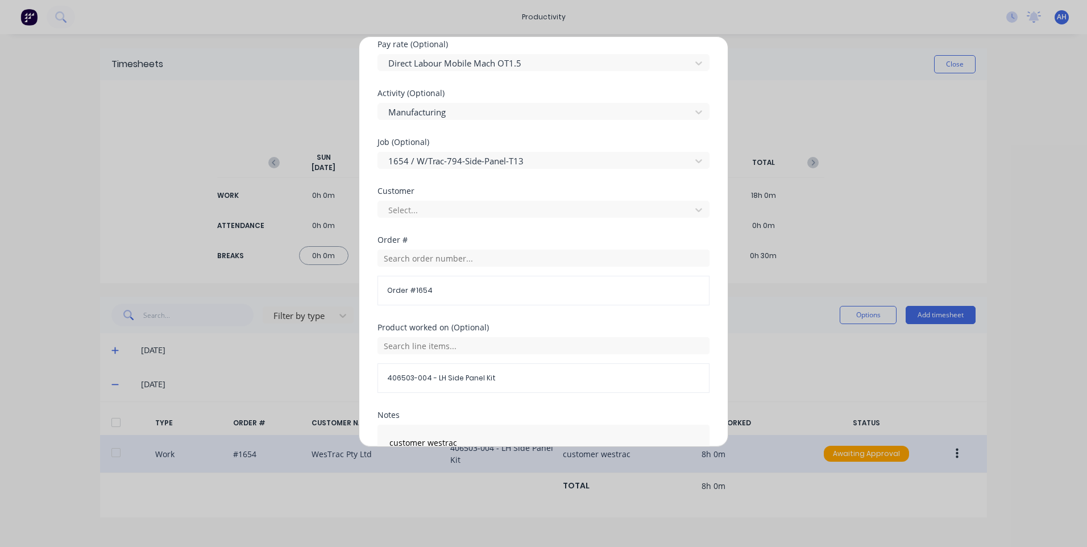
scroll to position [544, 0]
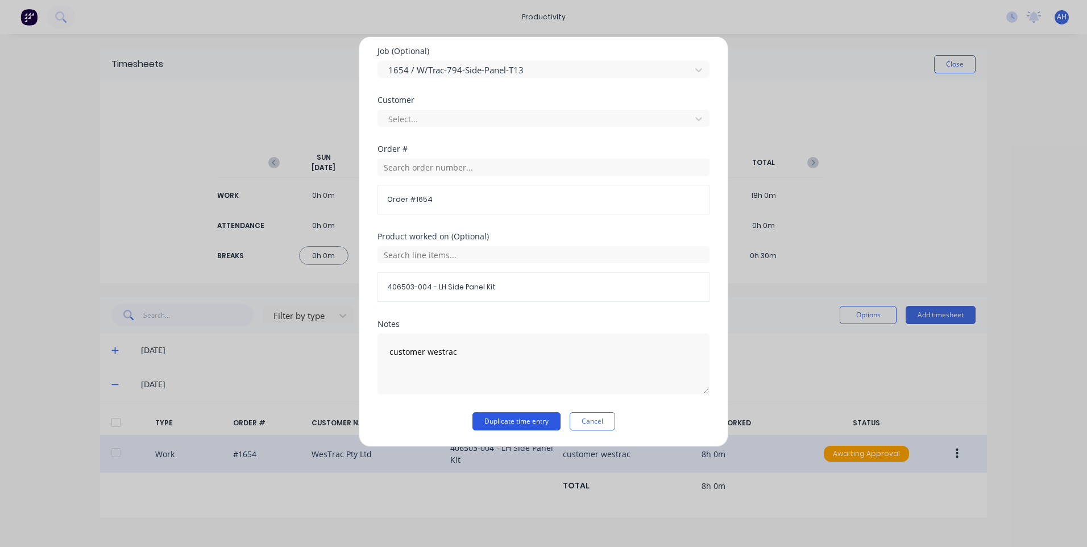
click at [523, 419] on button "Duplicate time entry" at bounding box center [517, 421] width 88 height 18
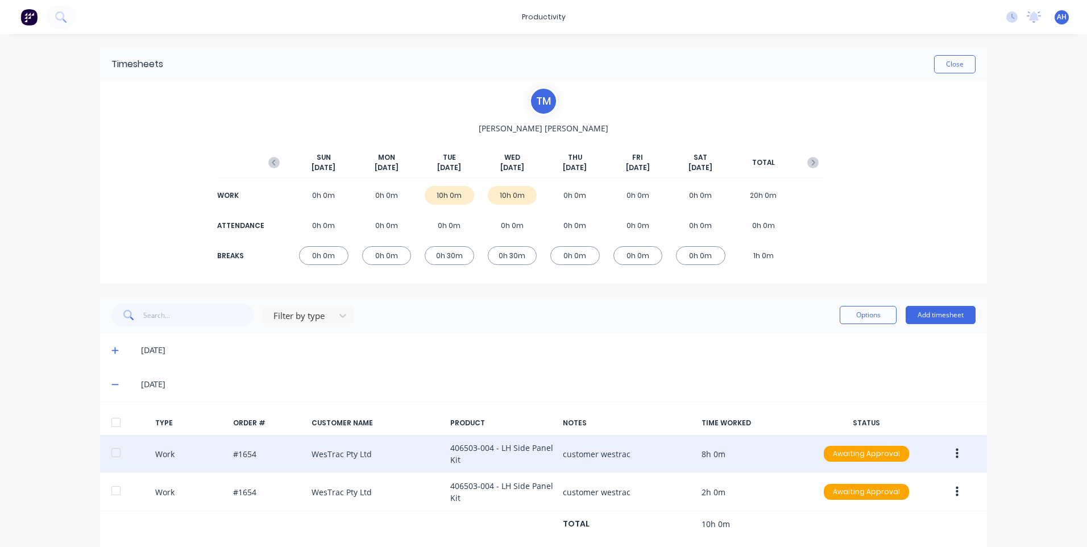
click at [1011, 11] on div "No new notifications Mark all as read You have no notifications AH Hushpak Admi…" at bounding box center [1043, 17] width 90 height 17
click at [1003, 26] on div "productivity productivity Workflow Planner Delivery Scheduling Timesheets No ne…" at bounding box center [543, 17] width 1087 height 34
click at [1007, 21] on icon at bounding box center [1012, 16] width 11 height 11
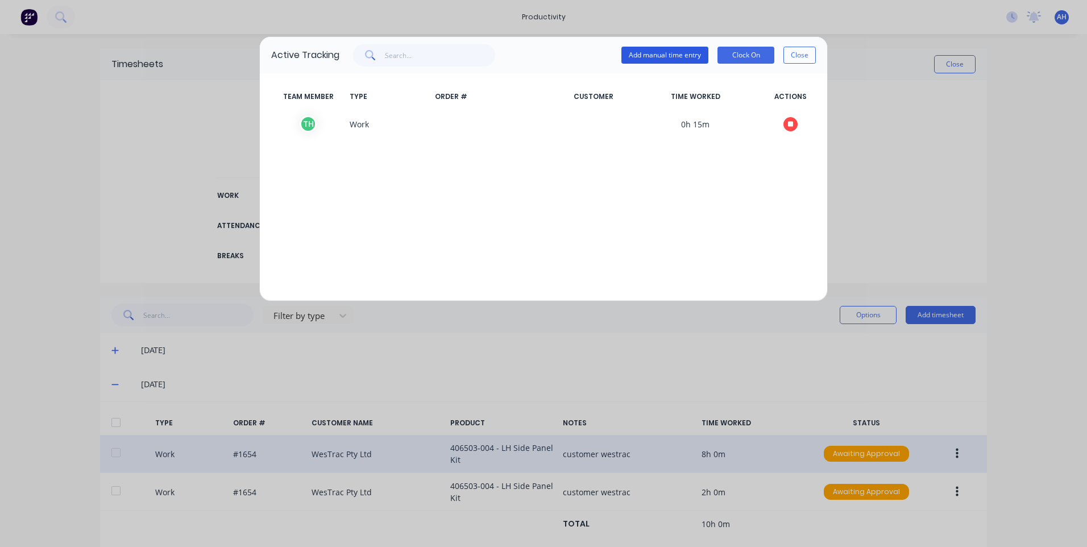
click at [679, 53] on button "Add manual time entry" at bounding box center [665, 55] width 87 height 17
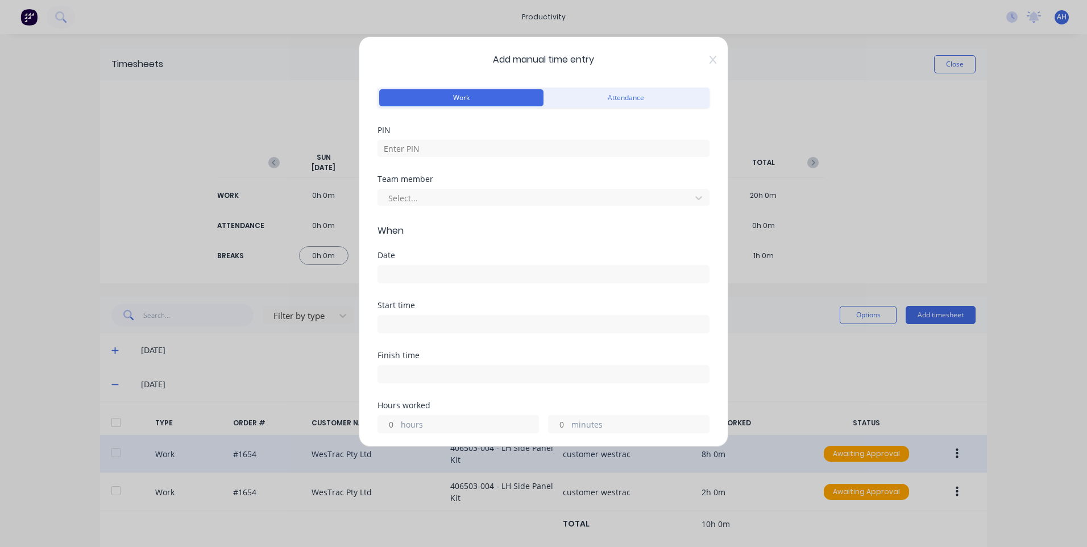
click at [697, 60] on span "Add manual time entry" at bounding box center [544, 60] width 332 height 14
click at [710, 60] on icon at bounding box center [713, 60] width 7 height 8
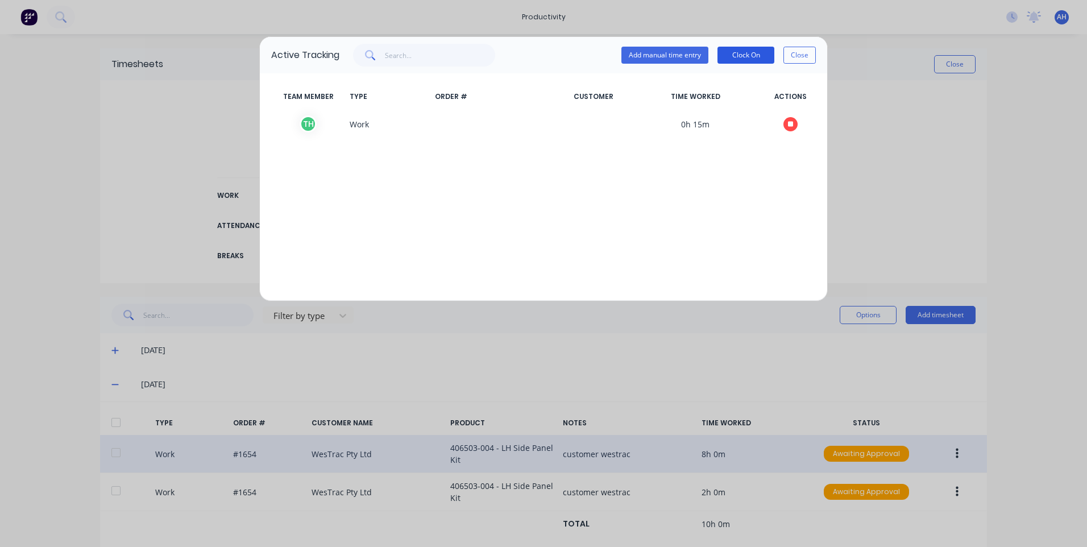
click at [747, 55] on button "Clock On" at bounding box center [746, 55] width 57 height 17
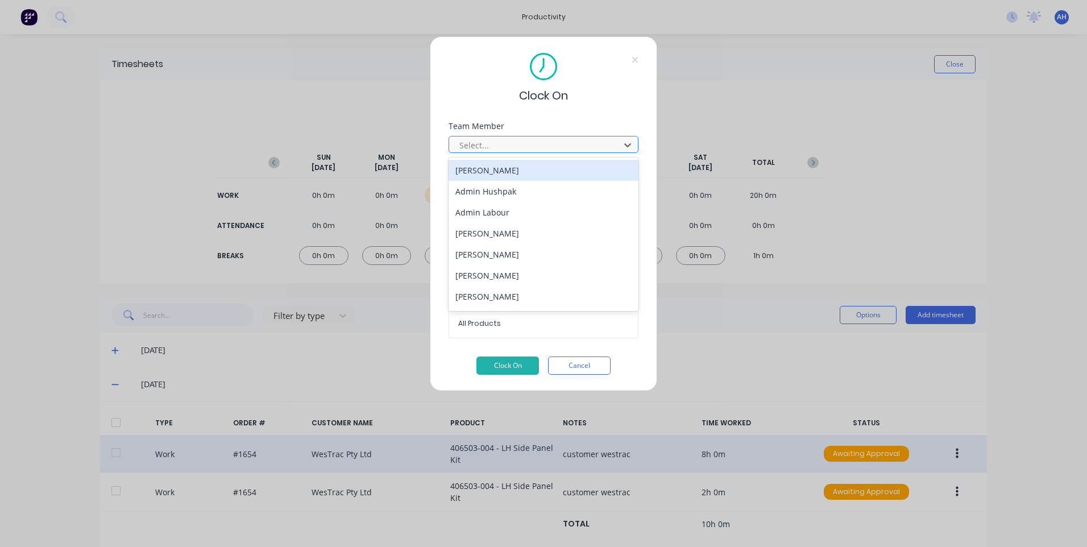
click at [554, 140] on div at bounding box center [536, 145] width 156 height 14
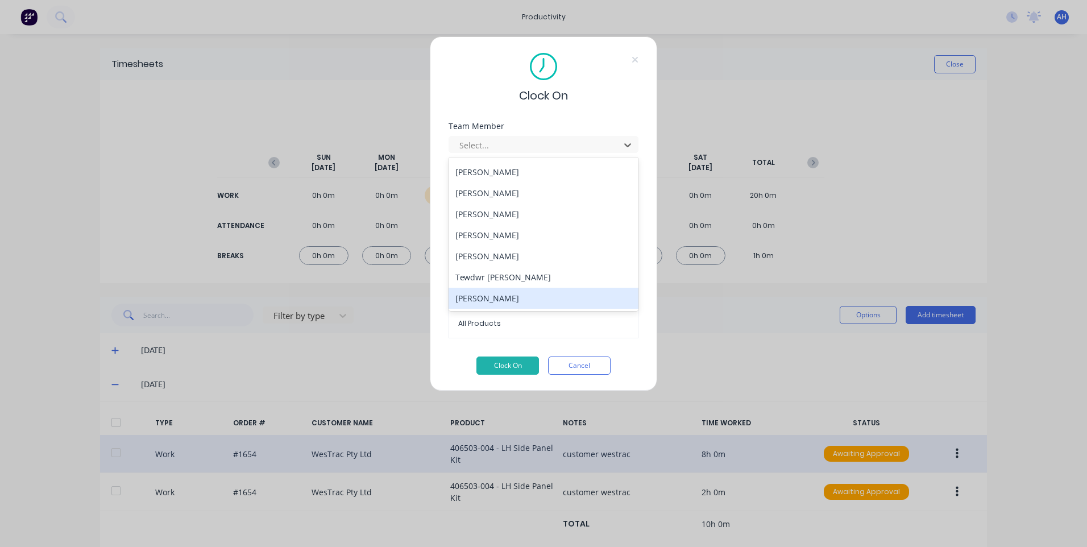
click at [556, 294] on div "Thomas Mitchell" at bounding box center [544, 298] width 190 height 21
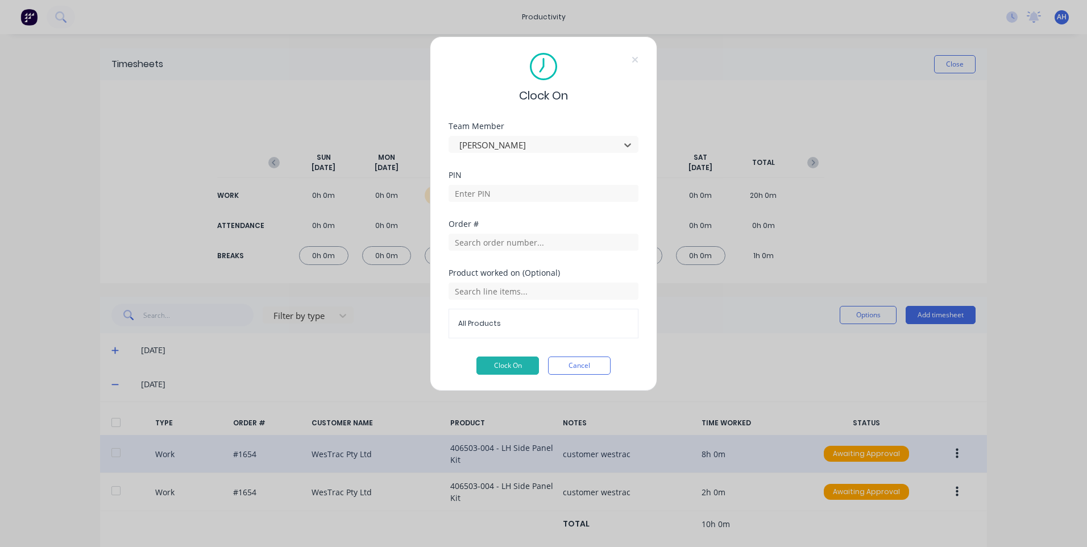
click at [555, 176] on div "PIN" at bounding box center [544, 175] width 190 height 8
click at [553, 187] on input at bounding box center [544, 193] width 190 height 17
type input "9576"
drag, startPoint x: 516, startPoint y: 254, endPoint x: 516, endPoint y: 242, distance: 11.9
click at [516, 250] on div "Order #" at bounding box center [544, 244] width 190 height 49
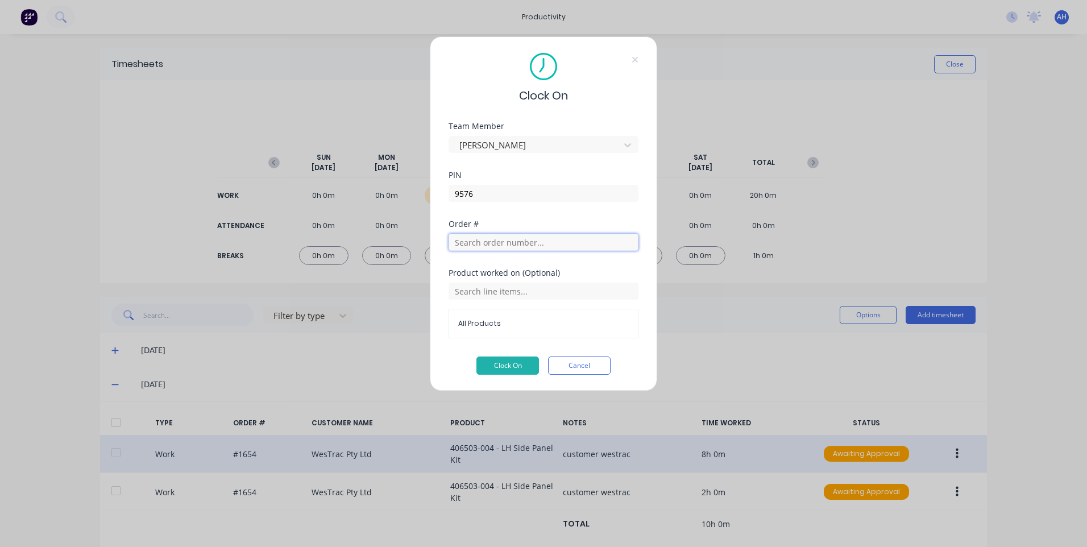
click at [519, 237] on input "text" at bounding box center [544, 242] width 190 height 17
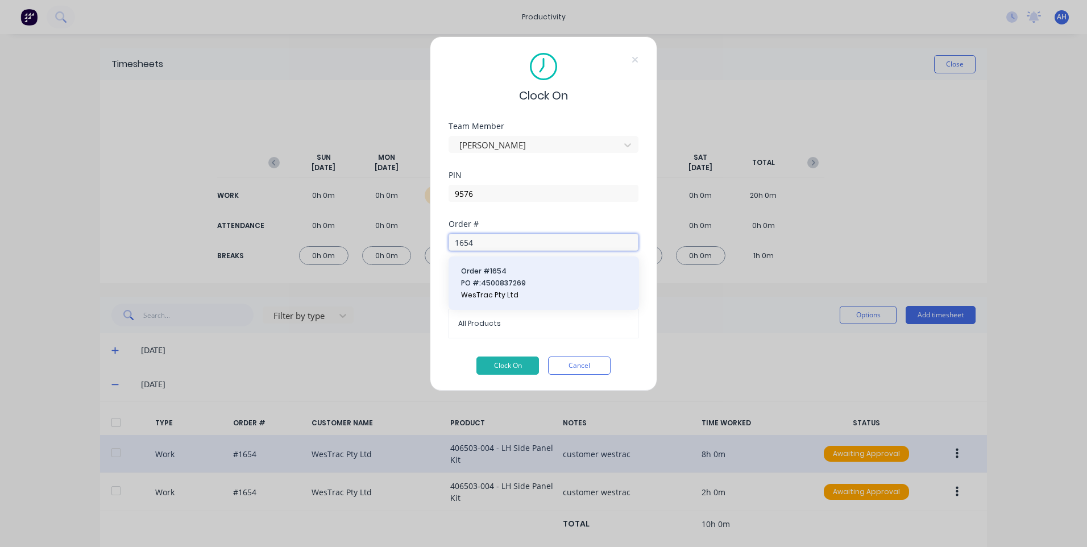
type input "1654"
click at [485, 281] on span "PO #: 4500837269" at bounding box center [543, 283] width 165 height 10
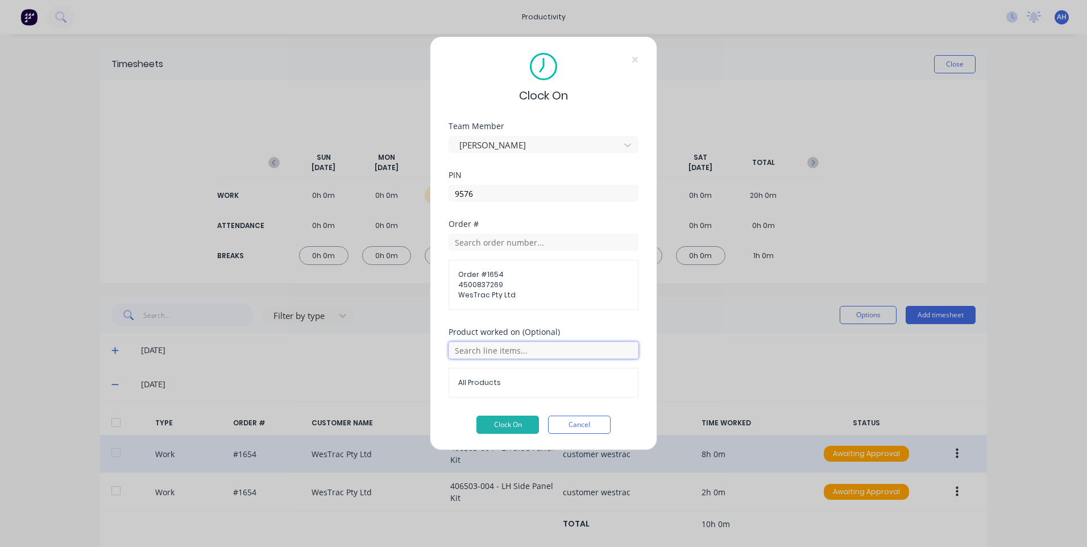
click at [523, 348] on input "text" at bounding box center [544, 350] width 190 height 17
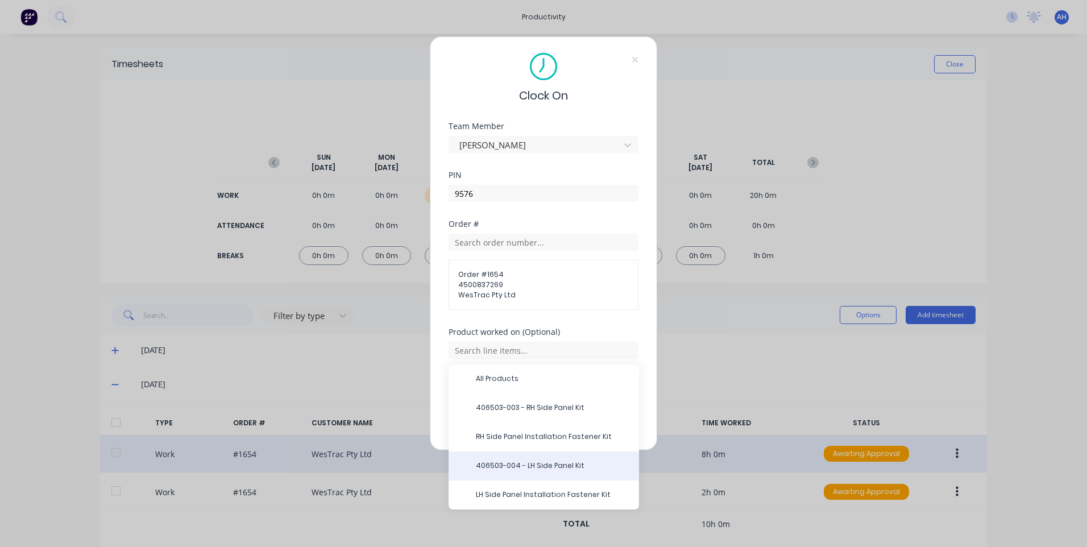
click at [559, 459] on div "406503-004 - LH Side Panel Kit" at bounding box center [544, 466] width 191 height 29
click at [520, 466] on span "406503-004 - LH Side Panel Kit" at bounding box center [553, 466] width 154 height 10
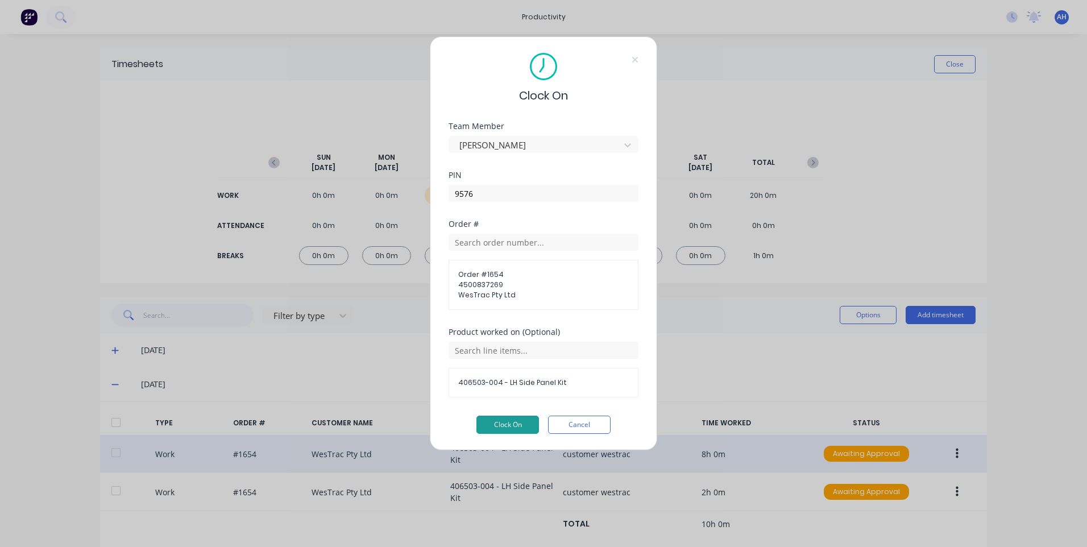
click at [515, 419] on button "Clock On" at bounding box center [508, 425] width 63 height 18
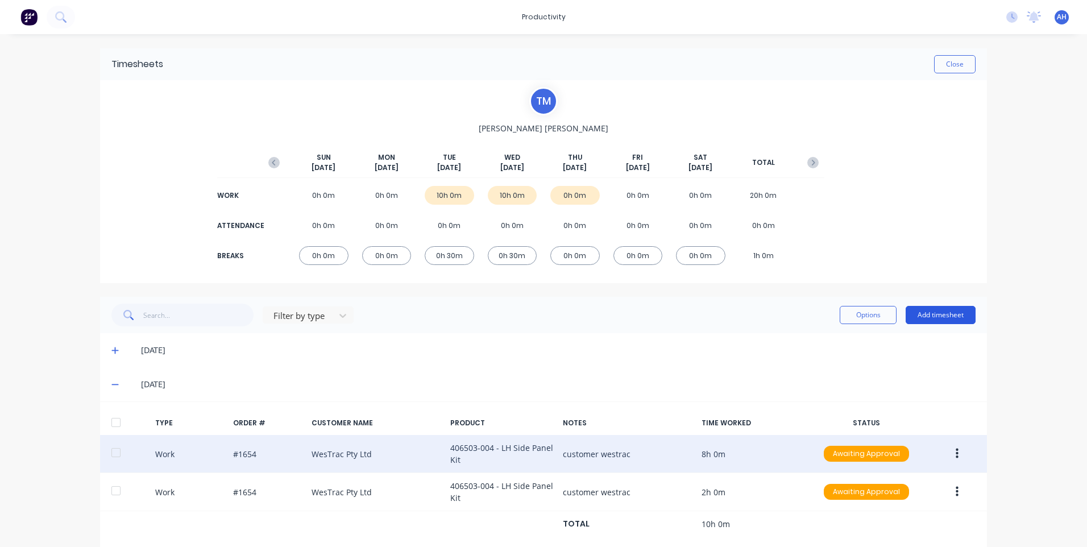
click at [917, 313] on button "Add timesheet" at bounding box center [941, 315] width 70 height 18
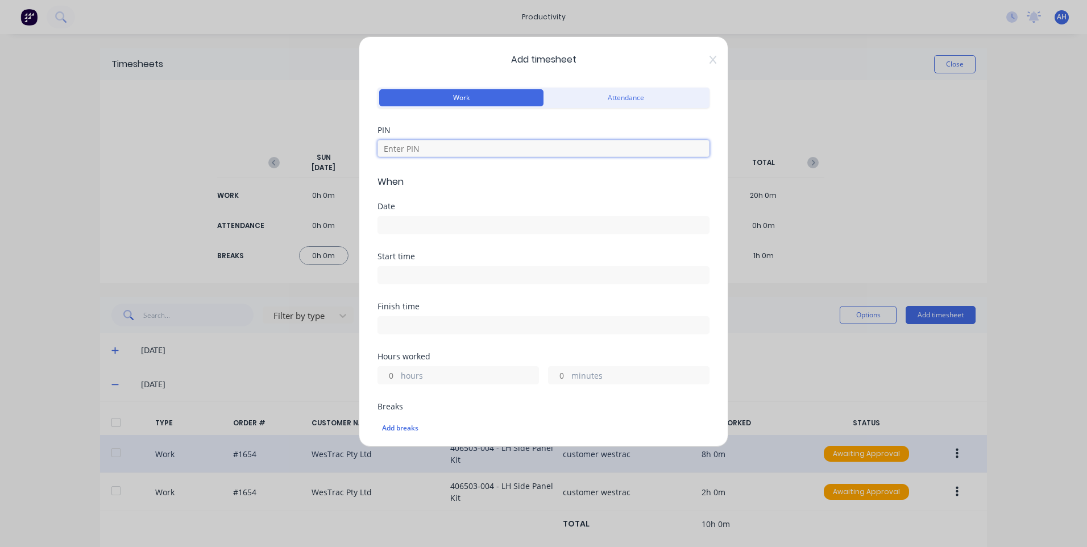
click at [490, 145] on input at bounding box center [544, 148] width 332 height 17
type input "9576"
click at [461, 240] on div "Date" at bounding box center [544, 227] width 332 height 50
click at [469, 229] on input at bounding box center [543, 225] width 331 height 17
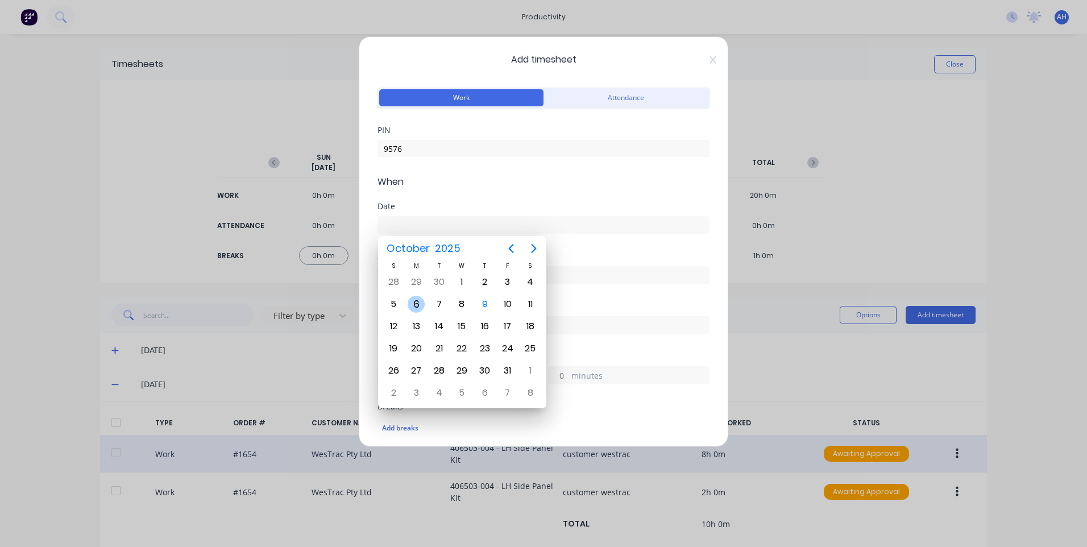
click at [409, 305] on div "6" at bounding box center [416, 304] width 17 height 17
type input "06/10/2025"
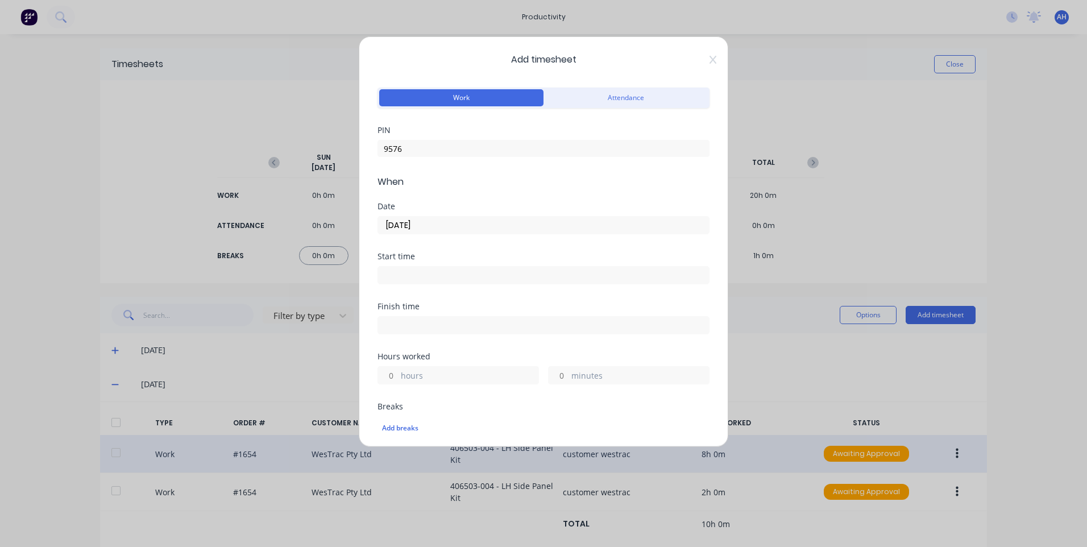
click at [440, 279] on input at bounding box center [543, 275] width 331 height 17
type input "04:14 AM"
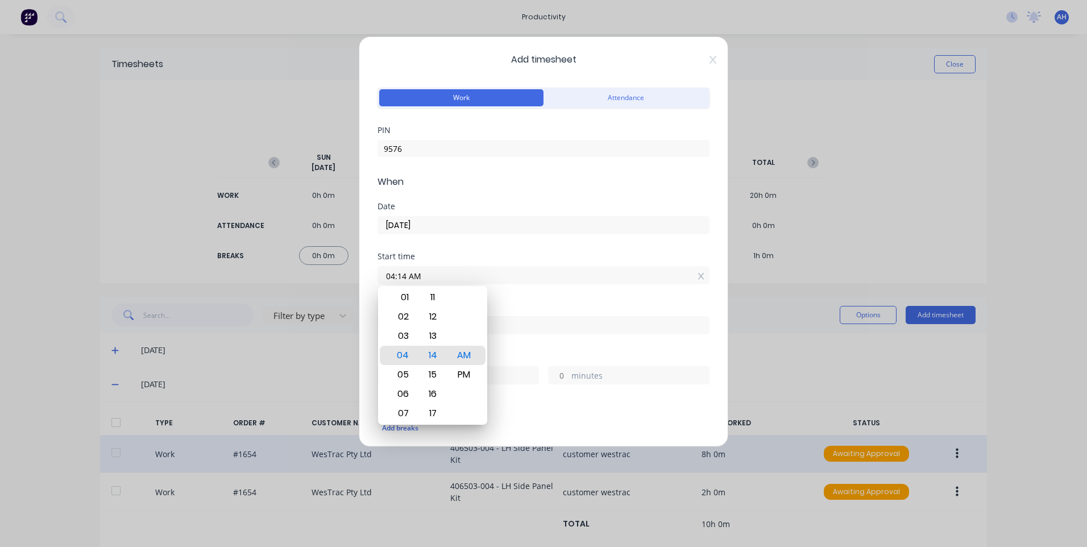
click at [611, 301] on div "Start time 04:14 AM" at bounding box center [544, 278] width 332 height 50
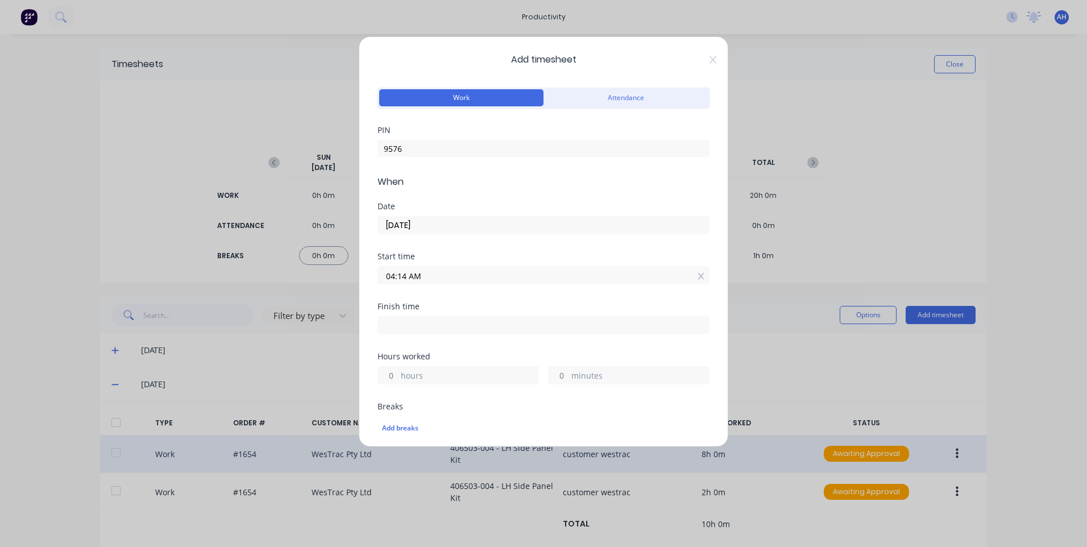
click at [475, 373] on label "hours" at bounding box center [470, 377] width 138 height 14
click at [398, 373] on input "hours" at bounding box center [388, 375] width 20 height 17
type input "04:14 AM"
type input "0"
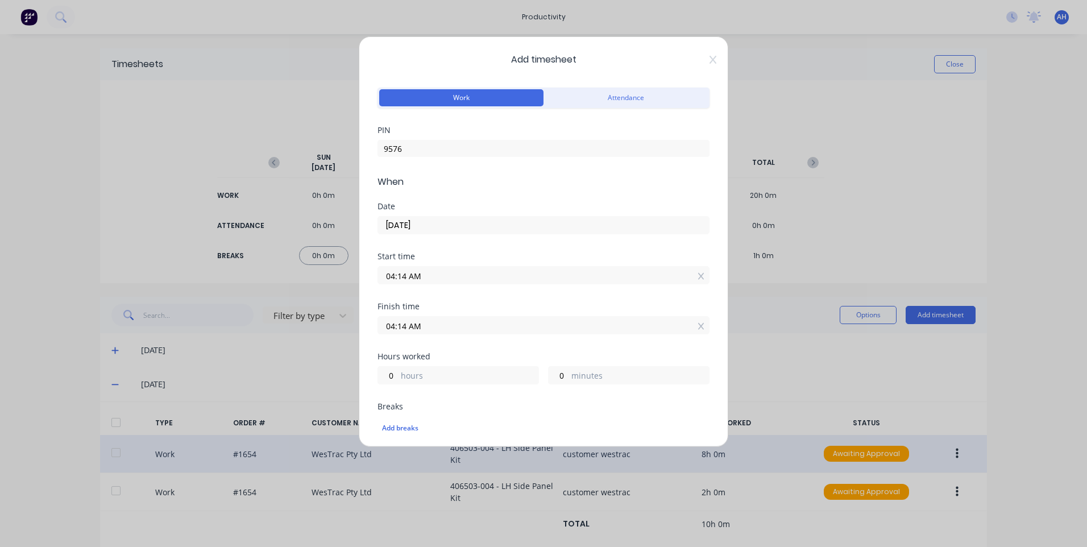
drag, startPoint x: 453, startPoint y: 282, endPoint x: 274, endPoint y: 266, distance: 180.4
click at [274, 266] on div "Add timesheet Work Attendance PIN 9576 When Date 06/10/2025 Start time 04:14 AM…" at bounding box center [543, 273] width 1087 height 547
click at [458, 366] on div "Hours worked 0 hours 0 minutes" at bounding box center [544, 369] width 332 height 32
click at [436, 379] on label "hours" at bounding box center [470, 385] width 138 height 14
click at [398, 379] on input "0" at bounding box center [388, 383] width 20 height 17
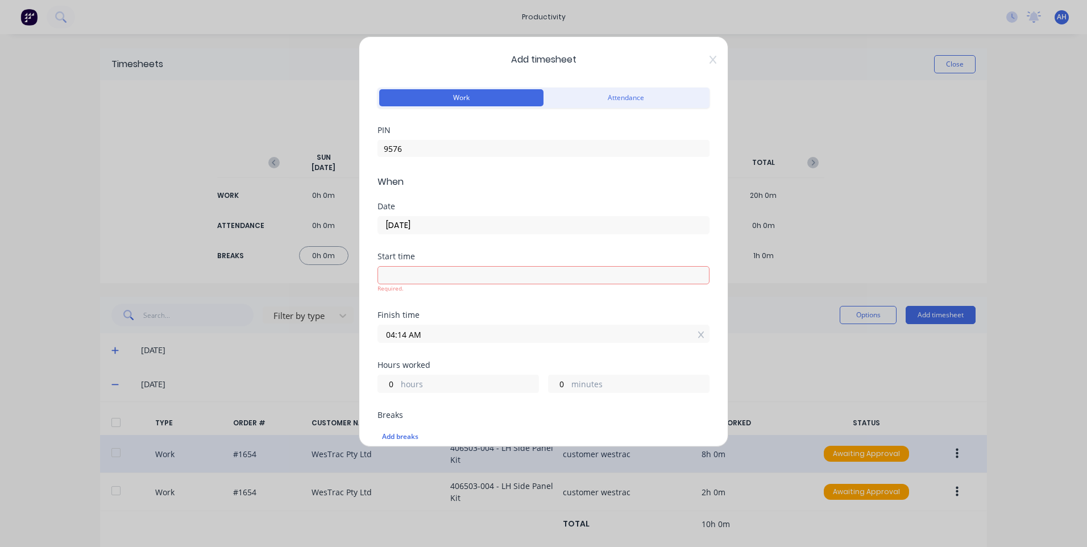
drag, startPoint x: 449, startPoint y: 336, endPoint x: 224, endPoint y: 311, distance: 226.7
click at [218, 311] on div "Add timesheet Work Attendance PIN 9576 When Date 06/10/2025 Start time Required…" at bounding box center [543, 273] width 1087 height 547
click at [436, 276] on input at bounding box center [543, 275] width 331 height 17
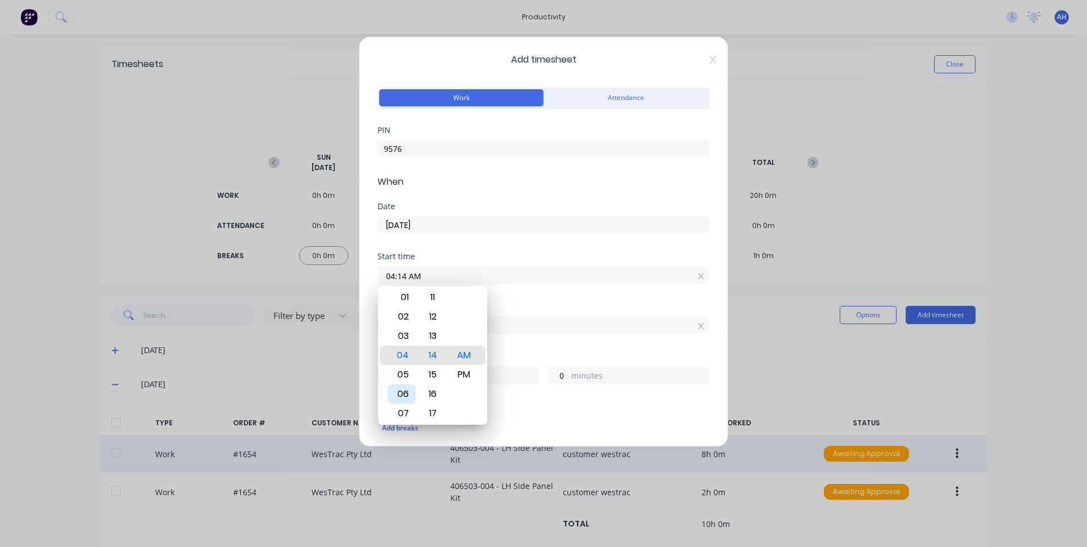
click at [407, 395] on div "06" at bounding box center [402, 393] width 28 height 19
type input "06:14 AM"
type input "22"
type input "06:09 AM"
type input "5"
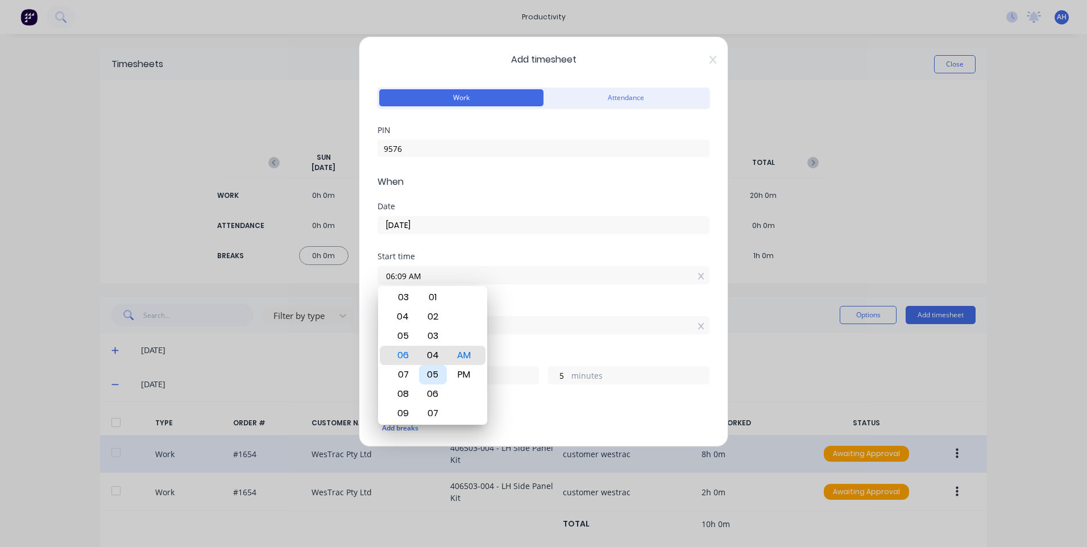
type input "06:04 AM"
type input "10"
type input "06:00 AM"
type input "14"
click at [562, 358] on div "Hours worked" at bounding box center [544, 357] width 332 height 8
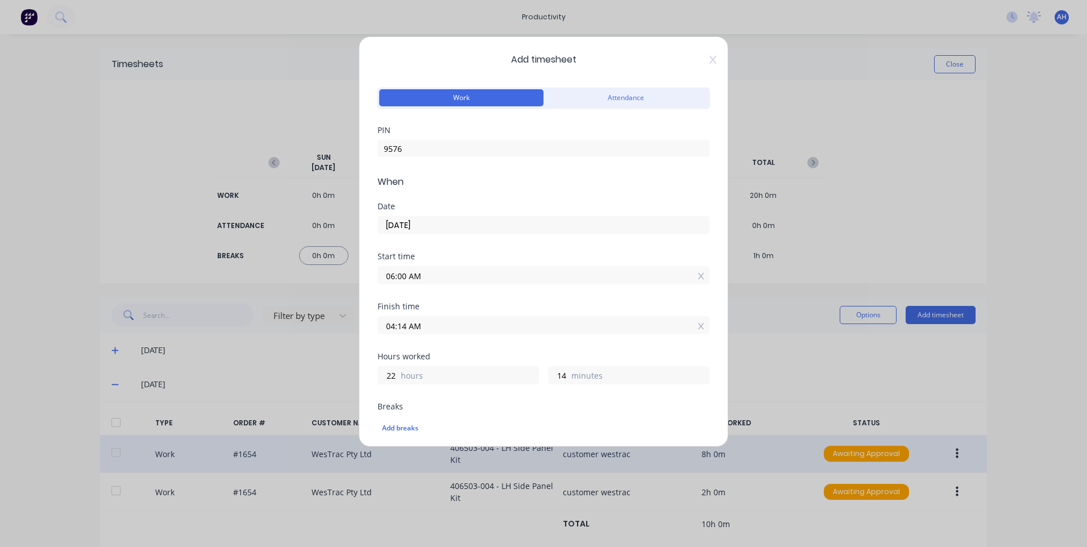
click at [532, 330] on input "04:14 AM" at bounding box center [543, 325] width 331 height 17
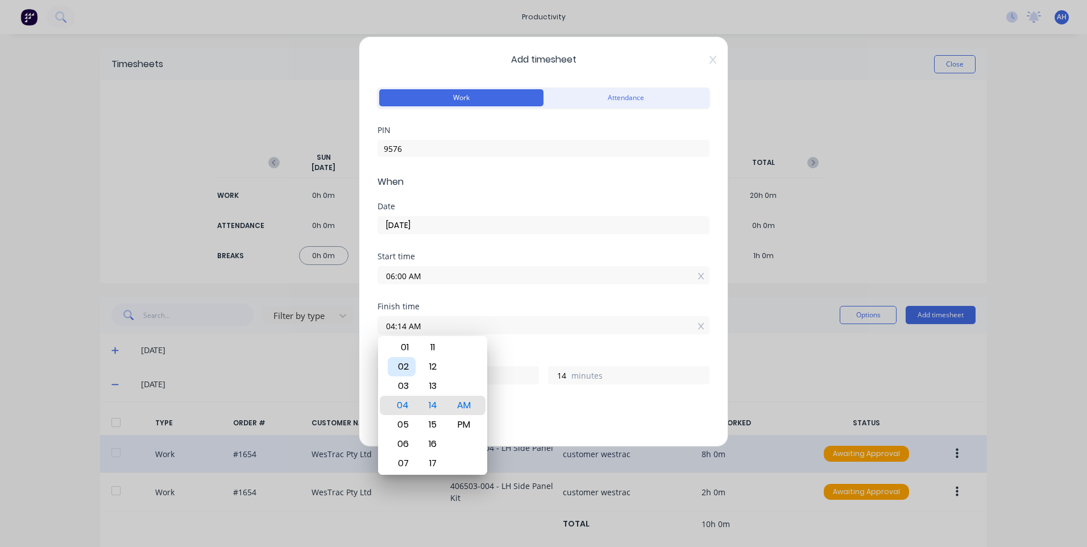
click at [408, 365] on div "02" at bounding box center [402, 366] width 28 height 19
type input "02:14 AM"
type input "20"
type input "02:33 AM"
type input "33"
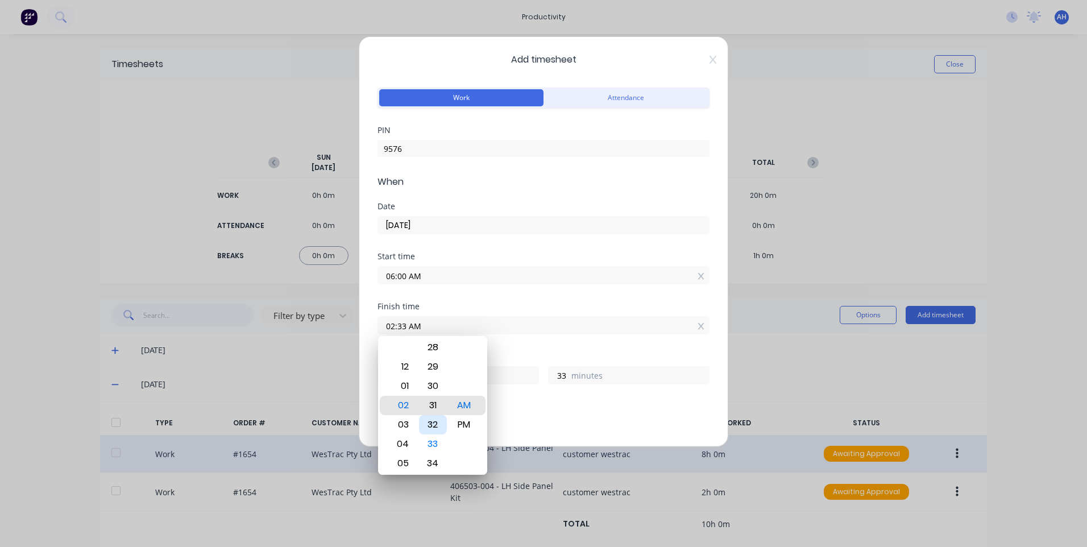
type input "02:31 AM"
type input "31"
type input "02:26 AM"
type input "26"
type input "02:23 AM"
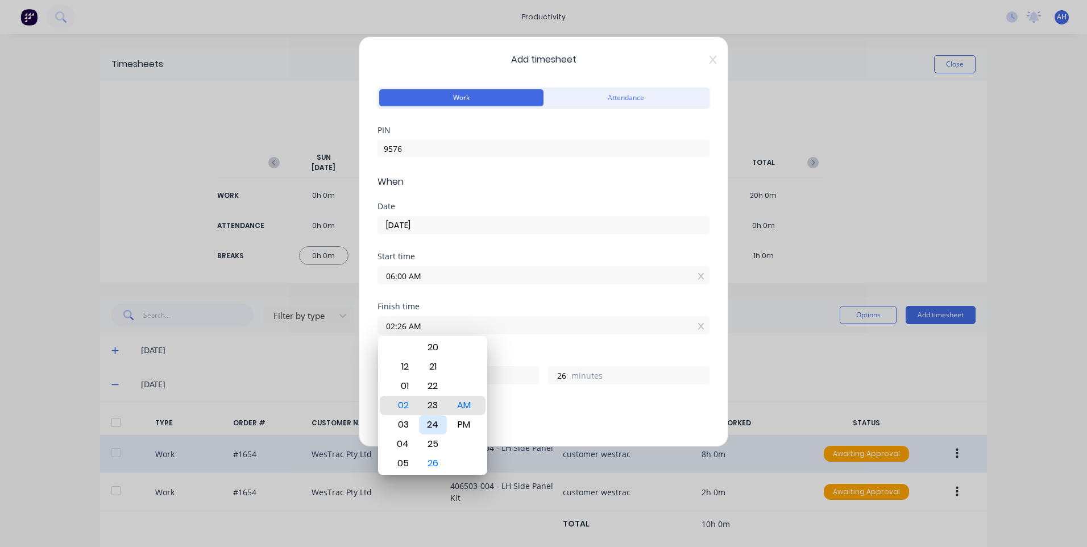
type input "23"
type input "02:20 AM"
type input "20"
type input "02:15 AM"
type input "15"
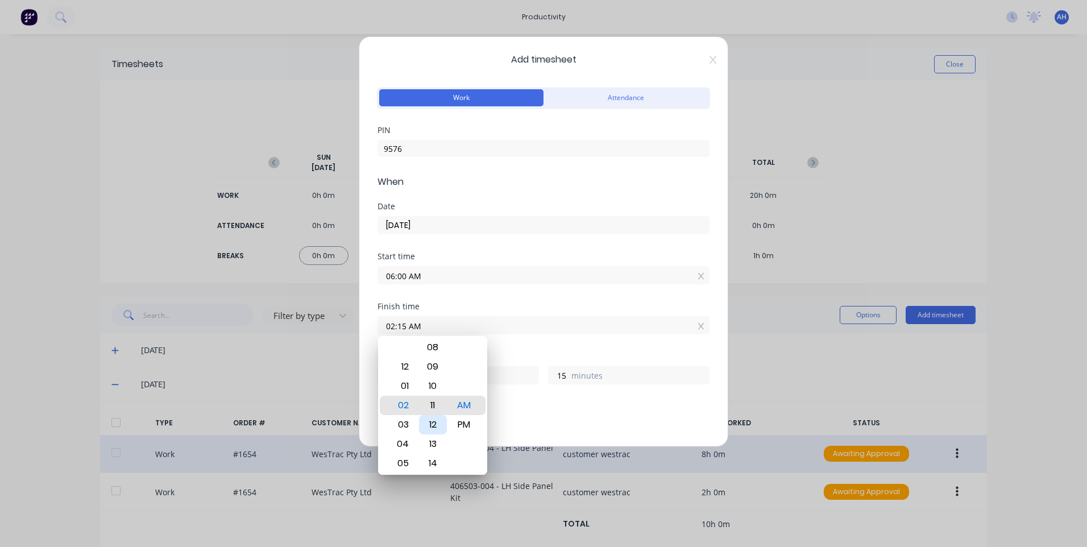
type input "02:11 AM"
type input "11"
type input "02:00 AM"
type input "0"
click at [469, 425] on div "PM" at bounding box center [464, 424] width 28 height 19
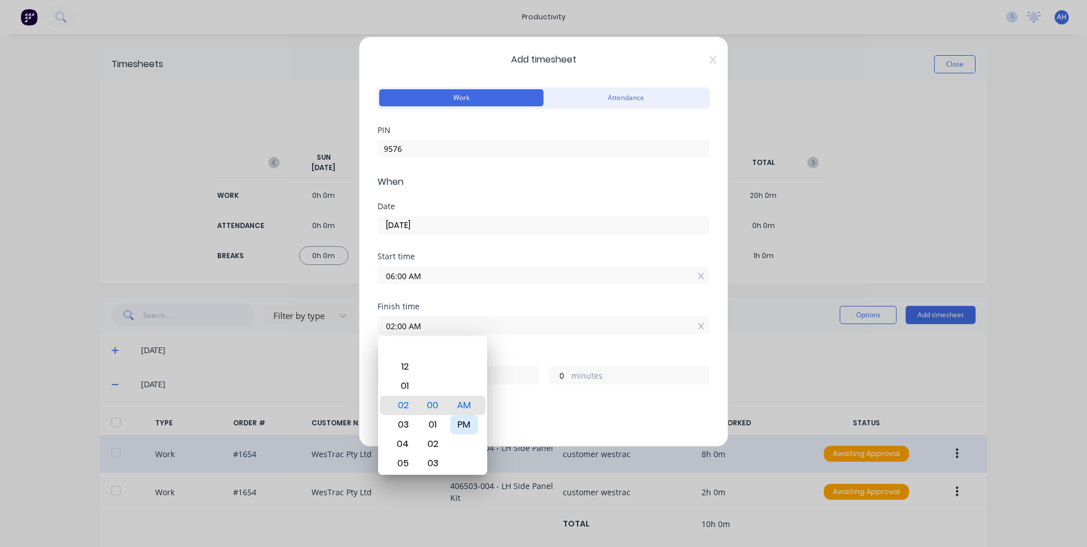
type input "02:00 PM"
type input "8"
click at [524, 407] on div "Breaks" at bounding box center [544, 407] width 332 height 8
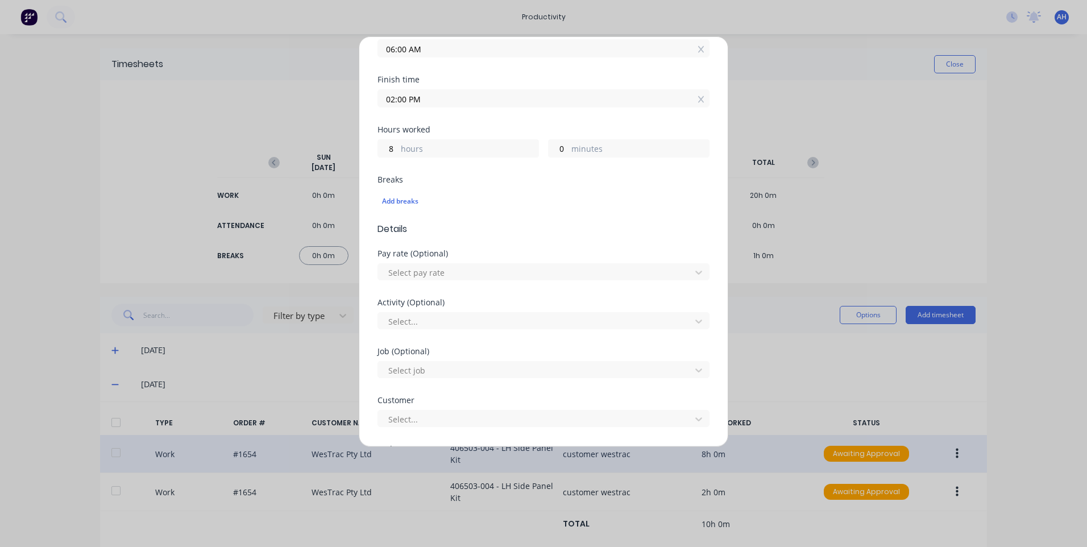
scroll to position [227, 0]
click at [503, 265] on div at bounding box center [536, 272] width 298 height 14
type input "pub"
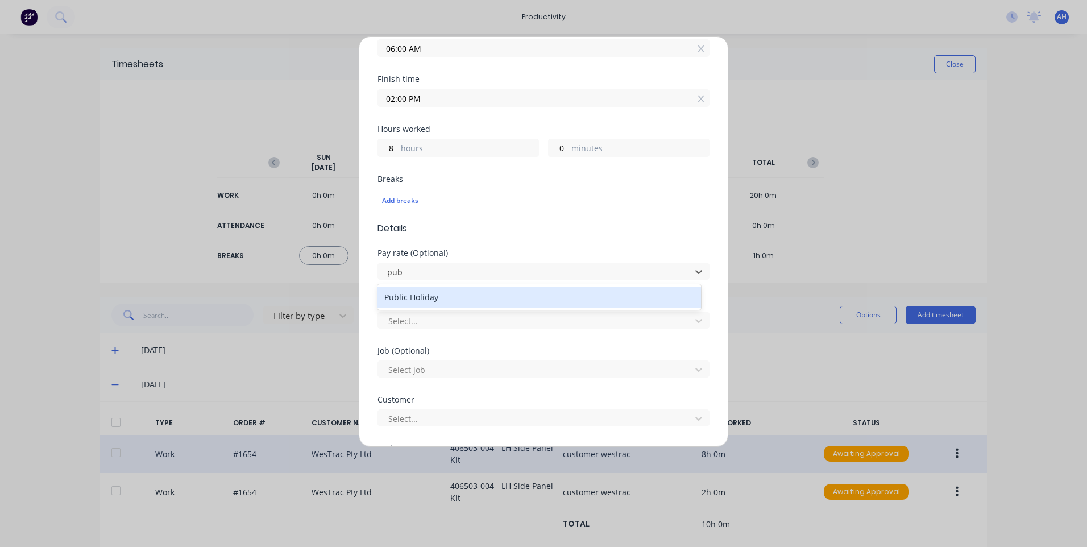
click at [481, 293] on div "Public Holiday" at bounding box center [540, 297] width 324 height 21
click at [467, 317] on div at bounding box center [536, 321] width 298 height 14
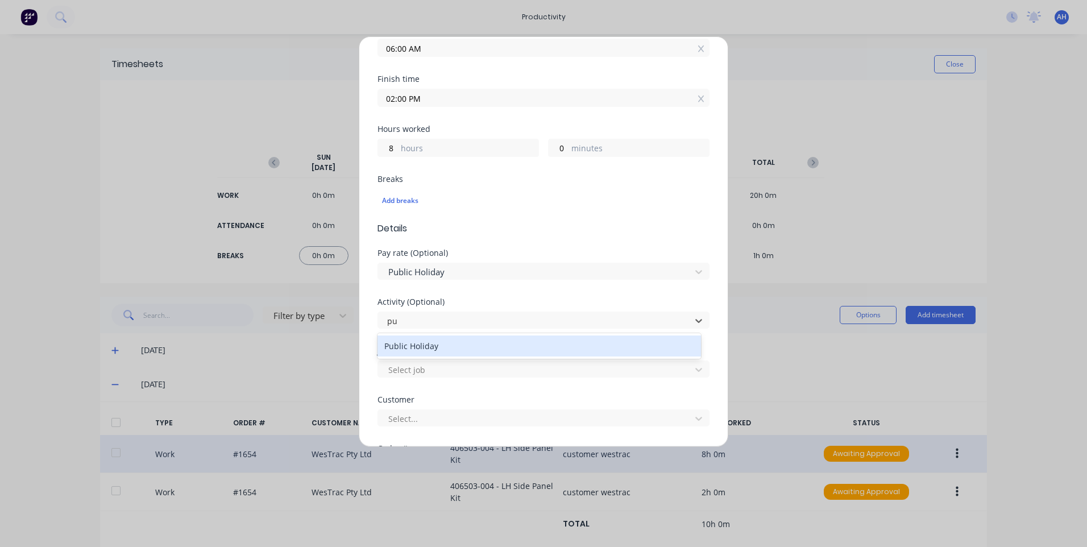
type input "pub"
click at [465, 344] on div "Public Holiday" at bounding box center [540, 346] width 324 height 21
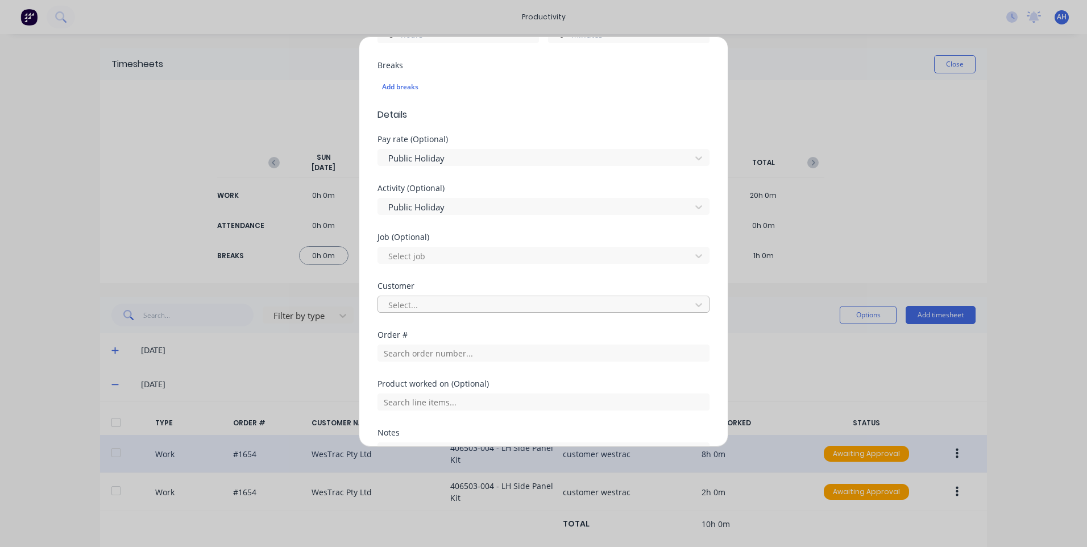
scroll to position [450, 0]
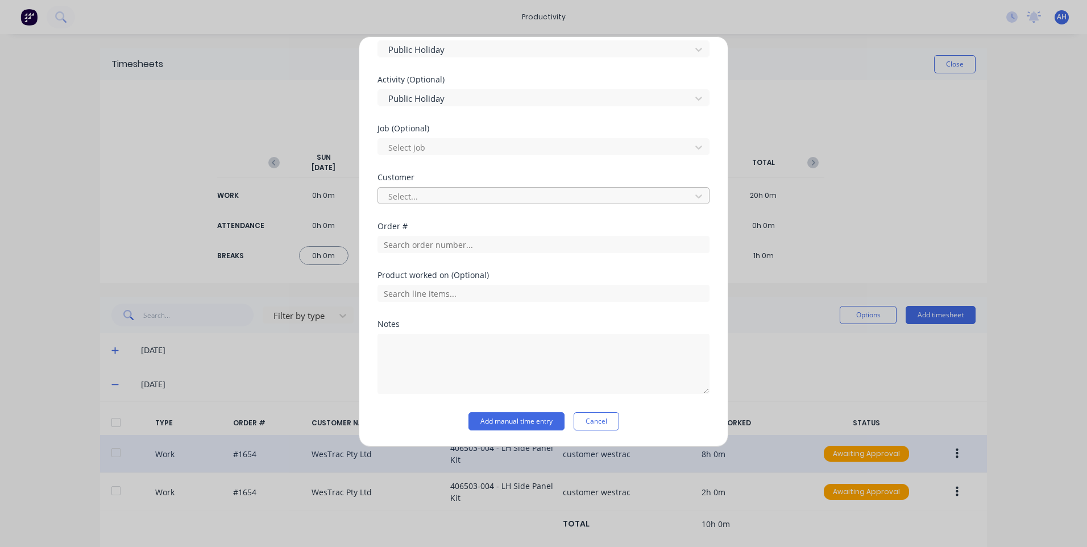
click at [487, 198] on div at bounding box center [536, 196] width 298 height 14
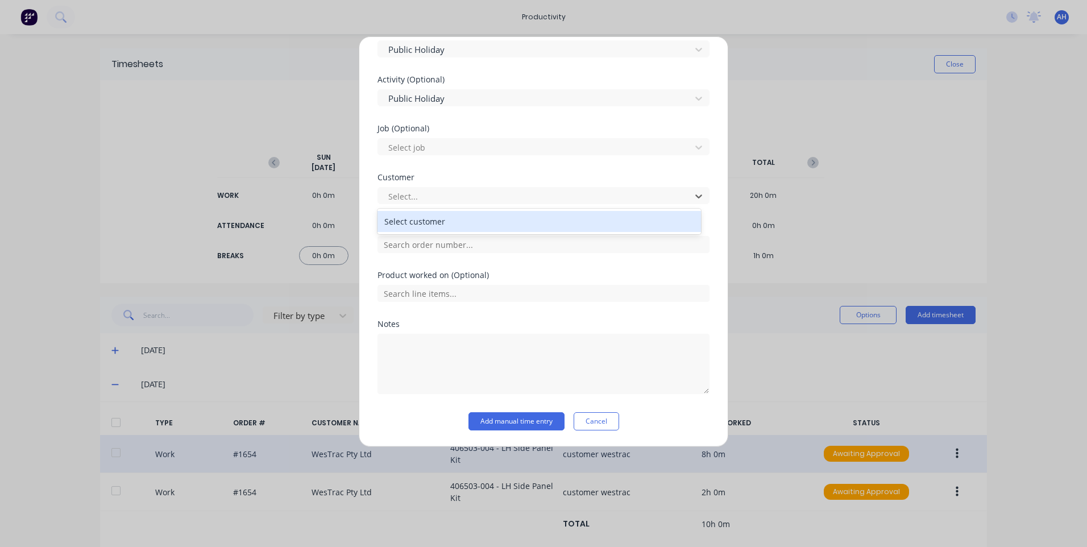
click at [481, 220] on div "Select customer" at bounding box center [540, 221] width 324 height 21
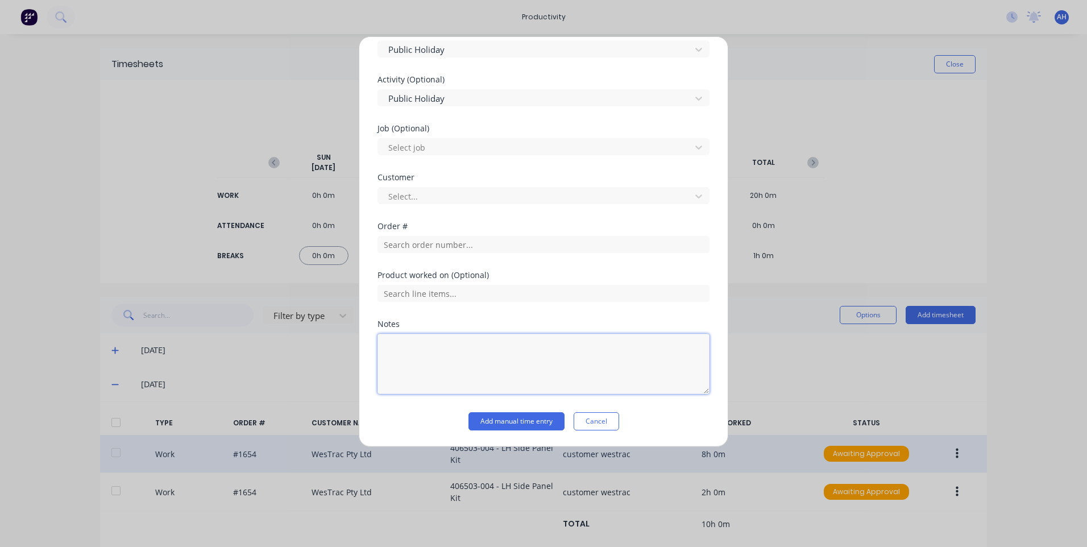
click at [428, 349] on textarea at bounding box center [544, 364] width 332 height 60
type textarea "customer hushpak"
click at [487, 417] on button "Add manual time entry" at bounding box center [517, 421] width 96 height 18
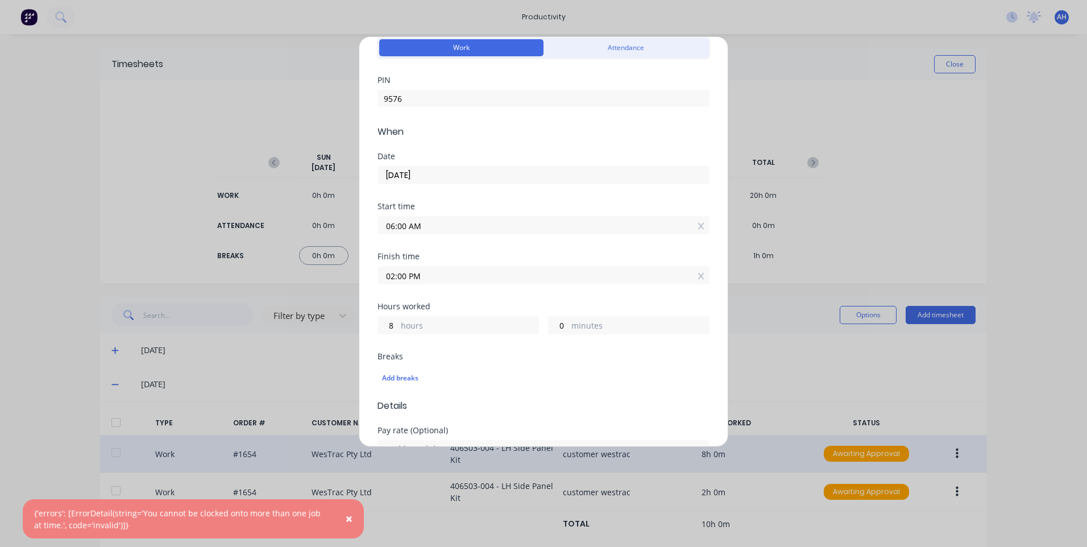
scroll to position [0, 0]
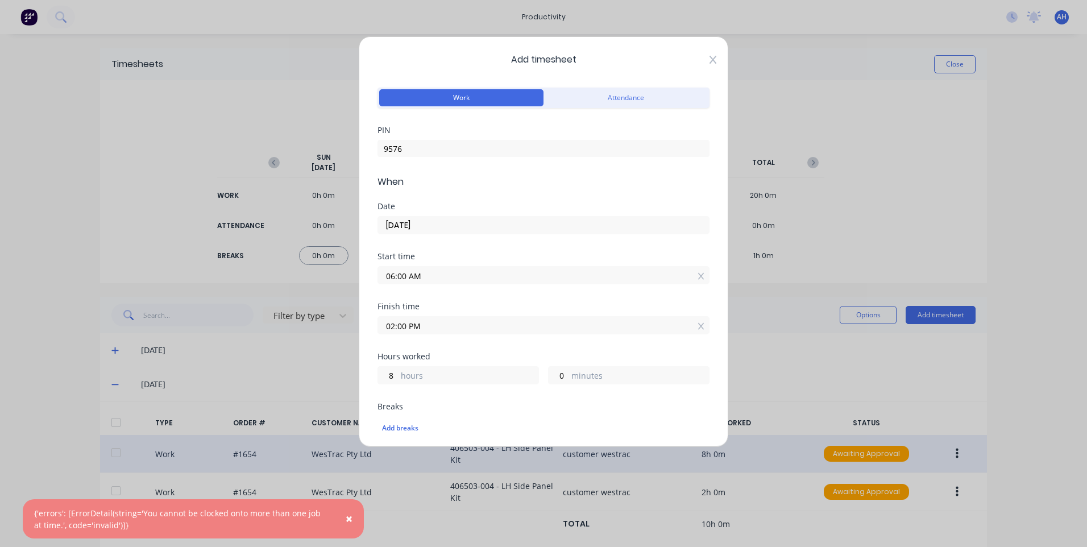
click at [710, 60] on icon at bounding box center [713, 60] width 7 height 8
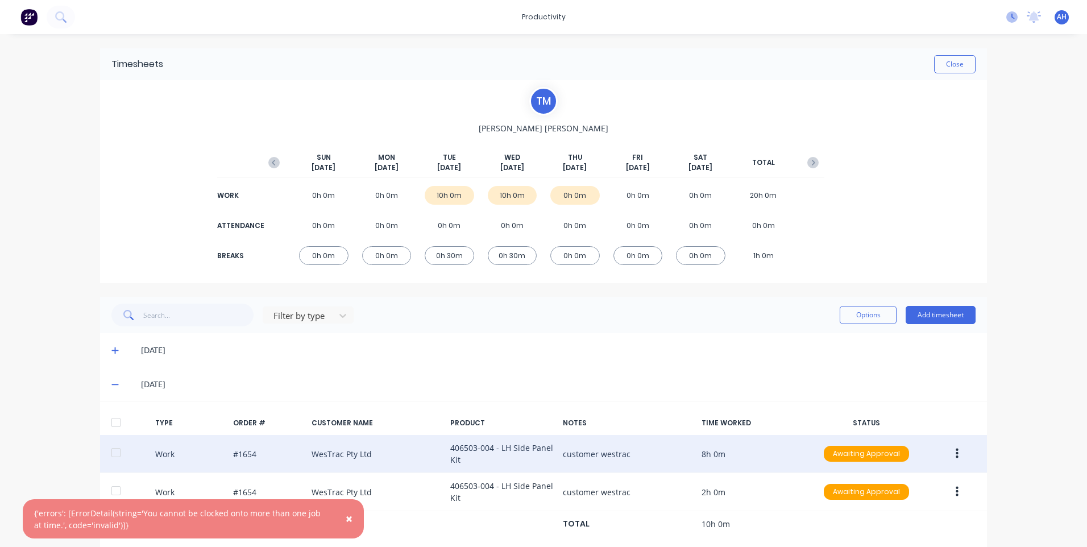
click at [1007, 13] on icon at bounding box center [1012, 16] width 11 height 11
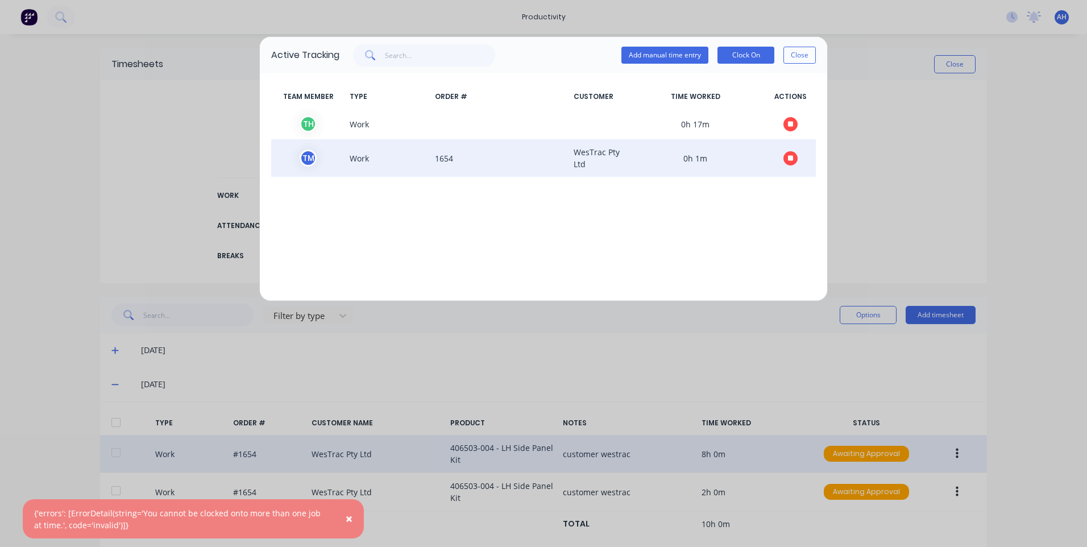
click at [799, 160] on span at bounding box center [790, 158] width 51 height 24
click at [795, 160] on button "button" at bounding box center [791, 158] width 14 height 14
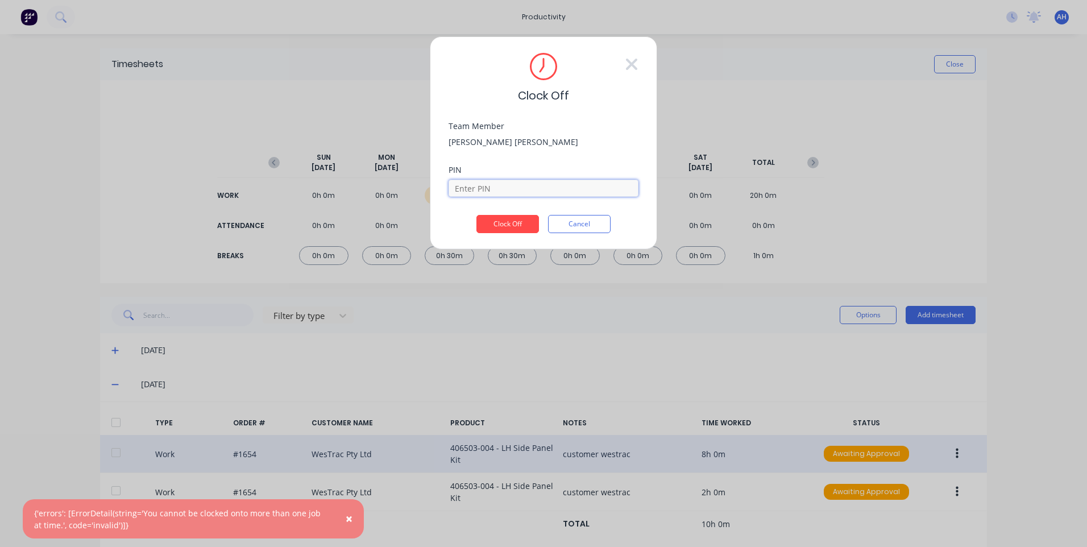
click at [518, 185] on input at bounding box center [544, 188] width 190 height 17
type input "9576"
drag, startPoint x: 499, startPoint y: 224, endPoint x: 505, endPoint y: 207, distance: 17.6
click at [499, 222] on button "Clock Off" at bounding box center [508, 224] width 63 height 18
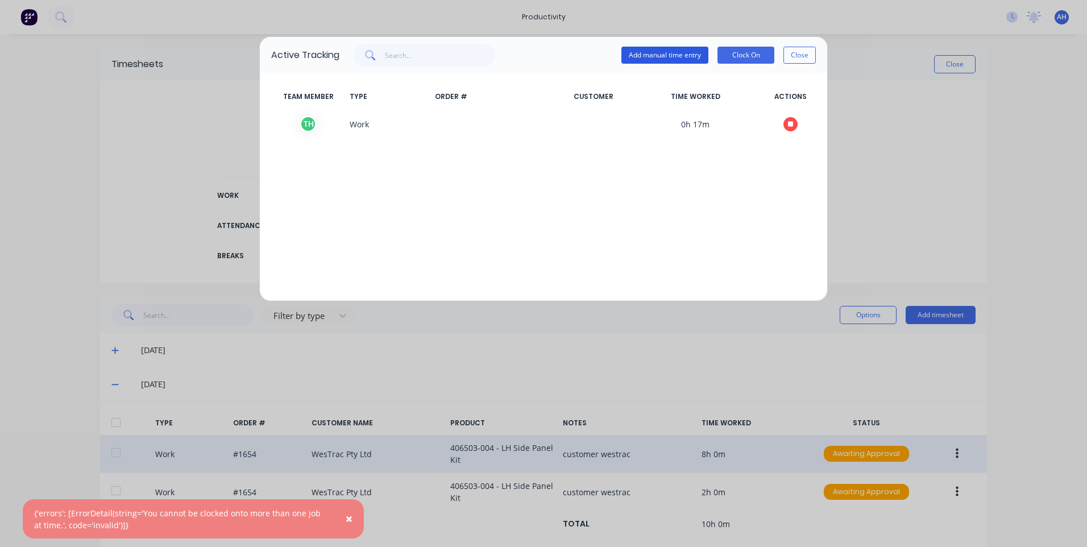
click at [628, 56] on button "Add manual time entry" at bounding box center [665, 55] width 87 height 17
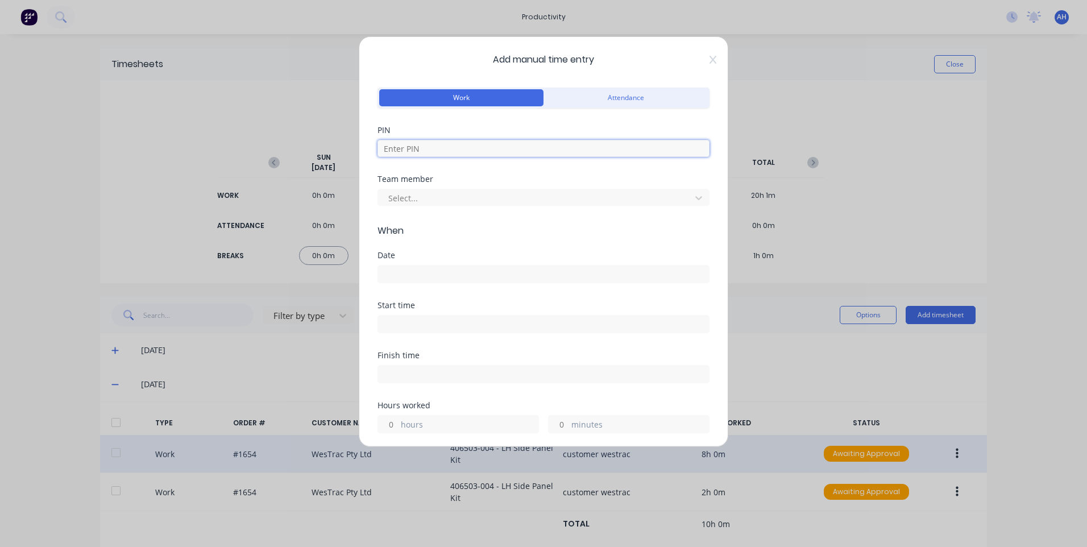
click at [471, 155] on input at bounding box center [544, 148] width 332 height 17
type input "9576"
click at [456, 192] on div at bounding box center [536, 198] width 298 height 14
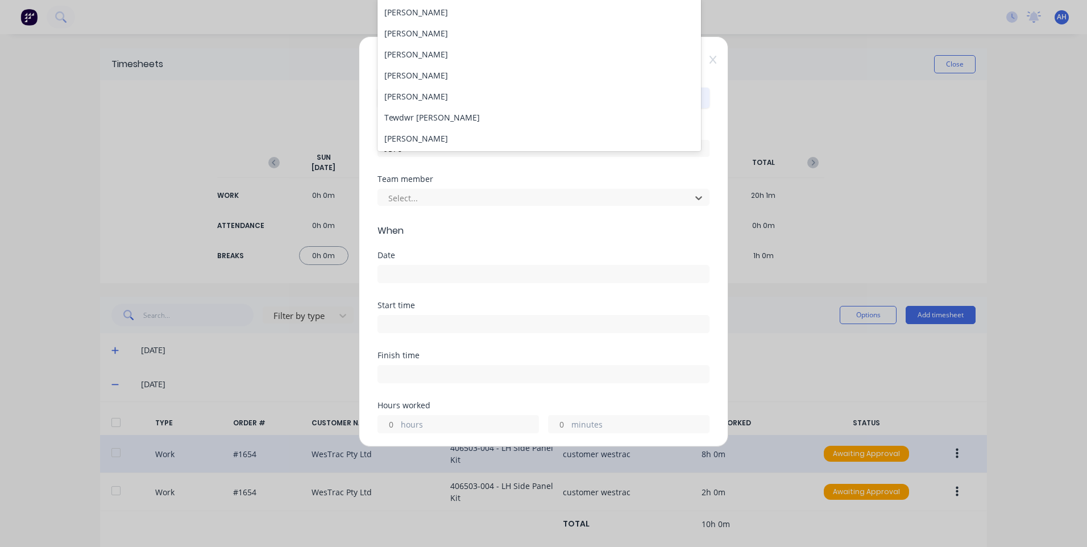
scroll to position [227, 0]
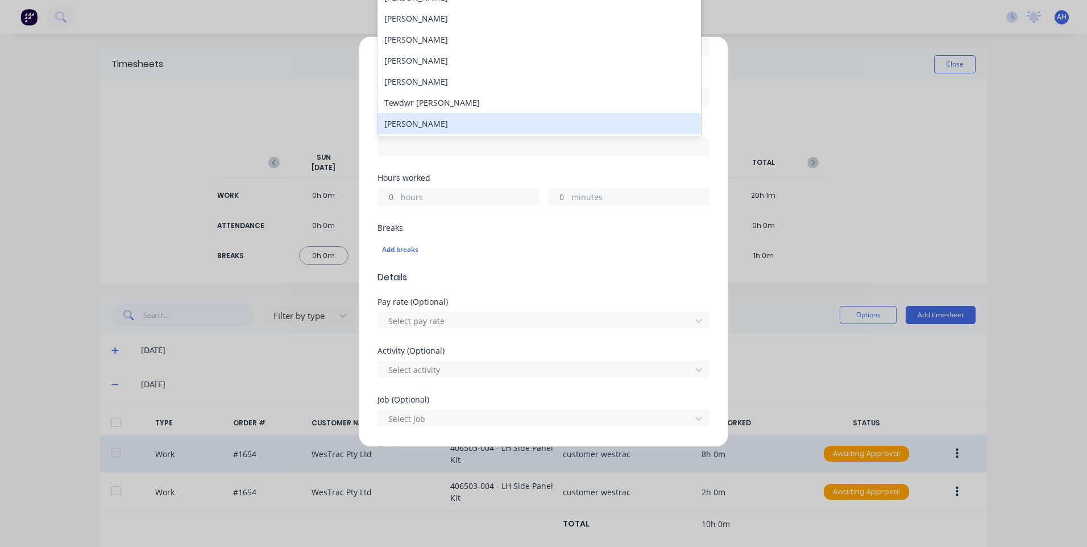
click at [430, 117] on div "Thomas Mitchell" at bounding box center [540, 123] width 324 height 21
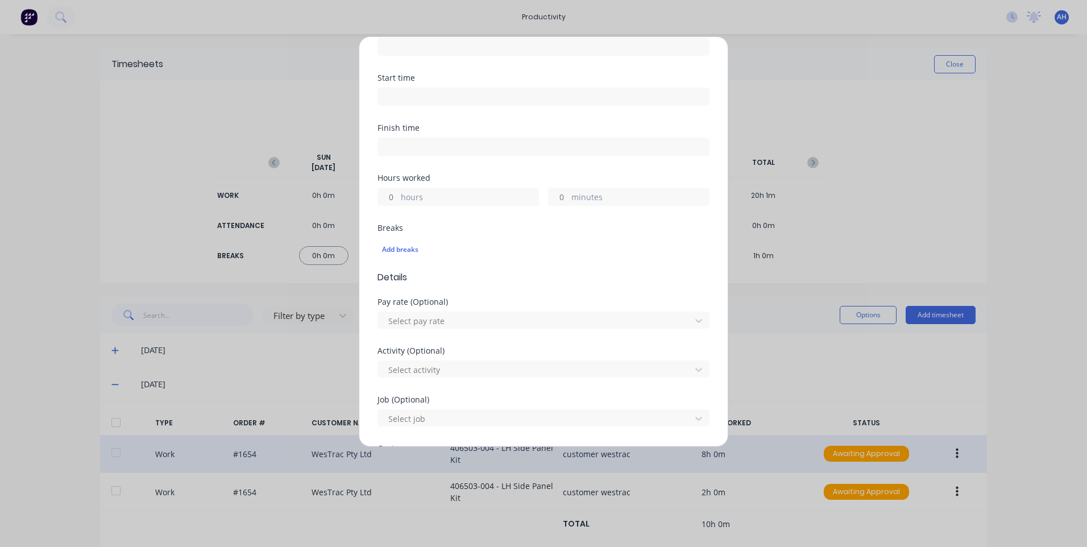
click at [415, 194] on label "hours" at bounding box center [470, 198] width 138 height 14
click at [398, 194] on input "hours" at bounding box center [388, 196] width 20 height 17
type input "8"
click at [473, 210] on div "Hours worked 8 hours minutes" at bounding box center [544, 199] width 332 height 50
click at [393, 86] on div at bounding box center [544, 95] width 332 height 21
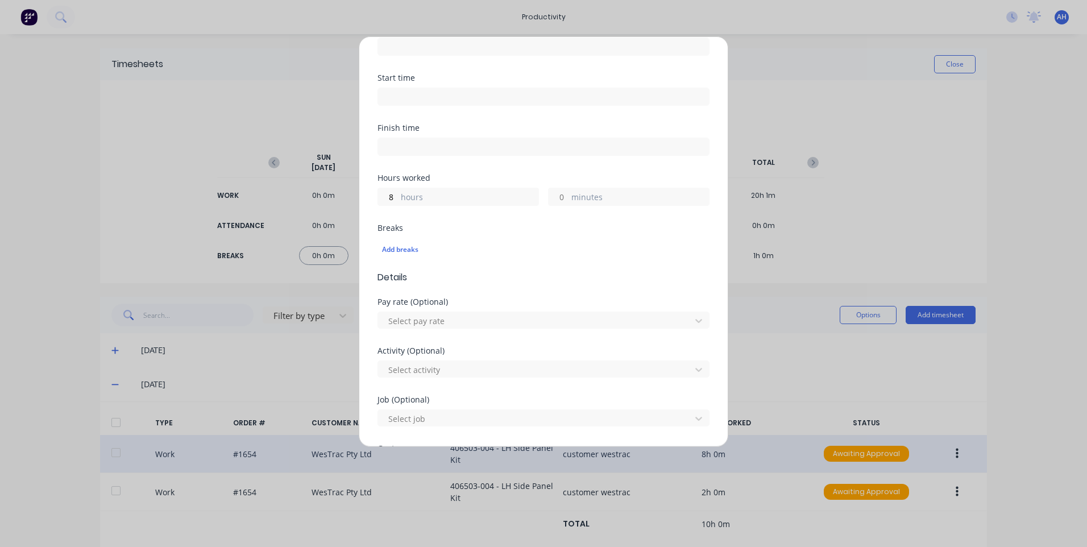
click at [399, 97] on input at bounding box center [543, 96] width 331 height 17
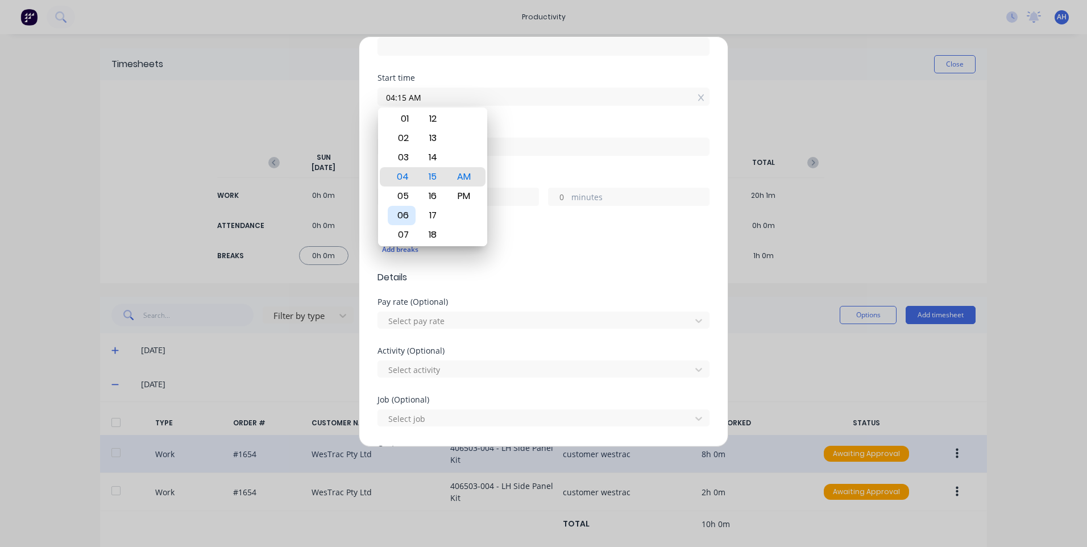
click at [407, 209] on div "06" at bounding box center [402, 215] width 28 height 19
type input "06:00 AM"
click at [503, 246] on div "Add breaks" at bounding box center [543, 249] width 323 height 15
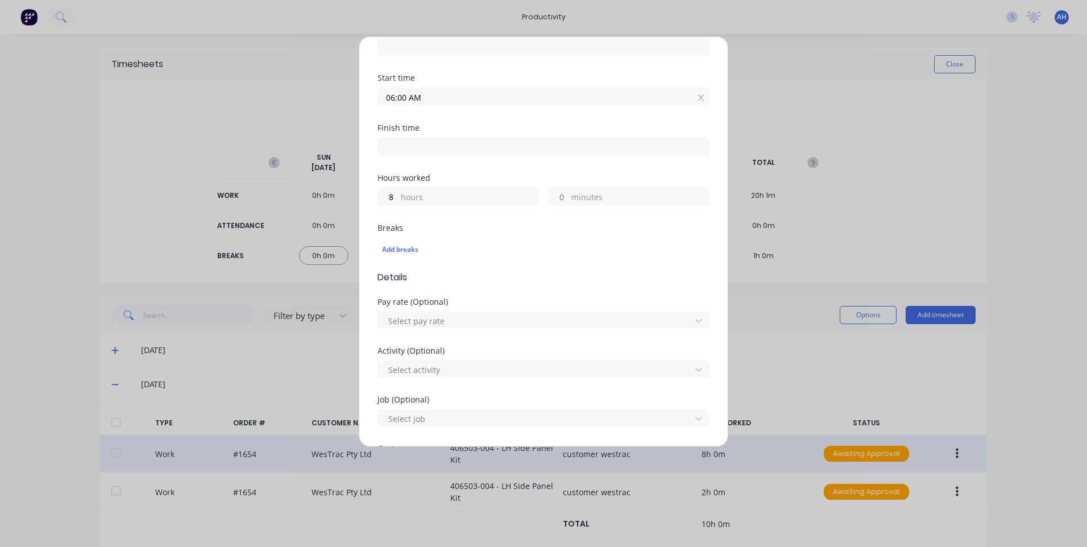
click at [465, 139] on input at bounding box center [543, 146] width 331 height 17
type input "04:15 AM"
type input "22"
type input "15"
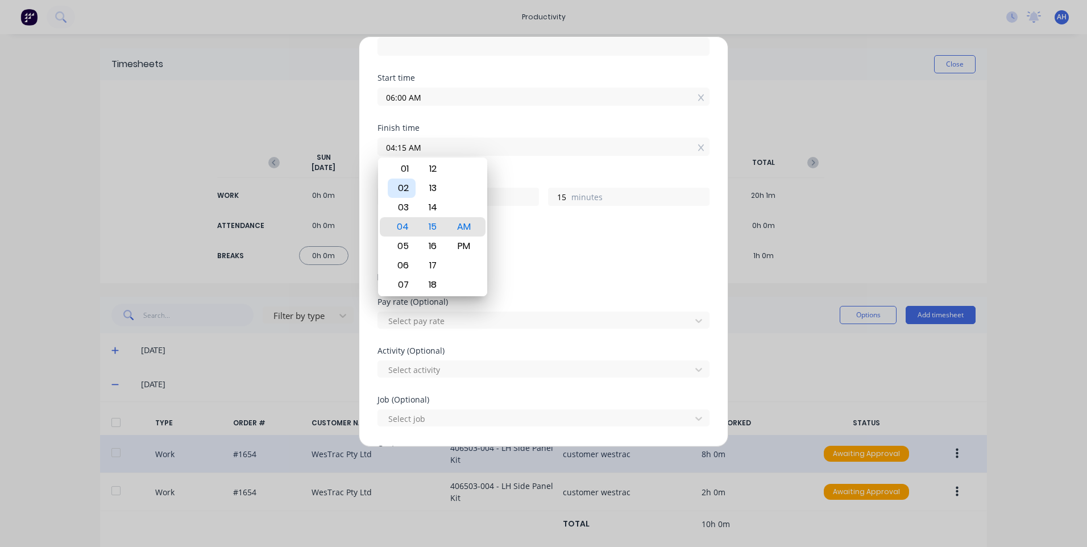
click at [405, 184] on div "02" at bounding box center [402, 188] width 28 height 19
type input "02:15 AM"
type input "20"
type input "02:30 AM"
type input "30"
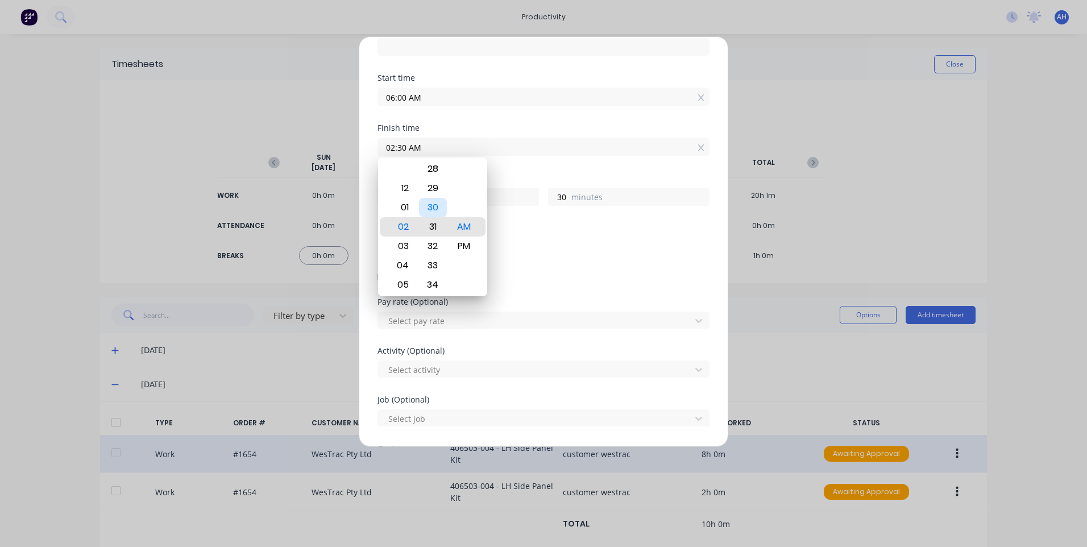
type input "02:31 AM"
type input "31"
click at [439, 209] on div "30" at bounding box center [433, 207] width 28 height 19
type input "02:30 AM"
type input "30"
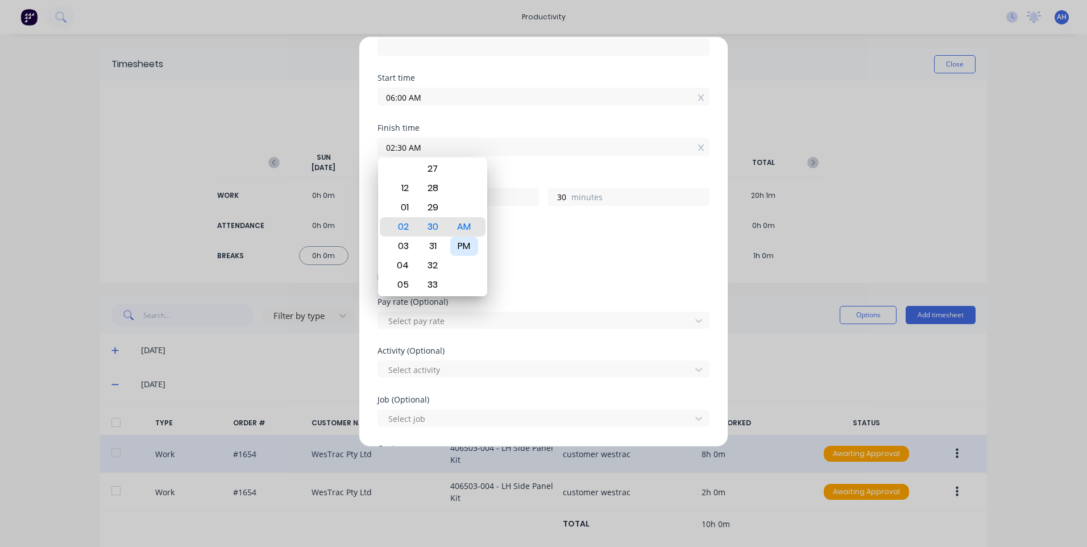
click at [468, 243] on div "PM" at bounding box center [464, 246] width 28 height 19
type input "02:30 PM"
type input "8"
click at [503, 237] on div "Add breaks" at bounding box center [544, 248] width 332 height 27
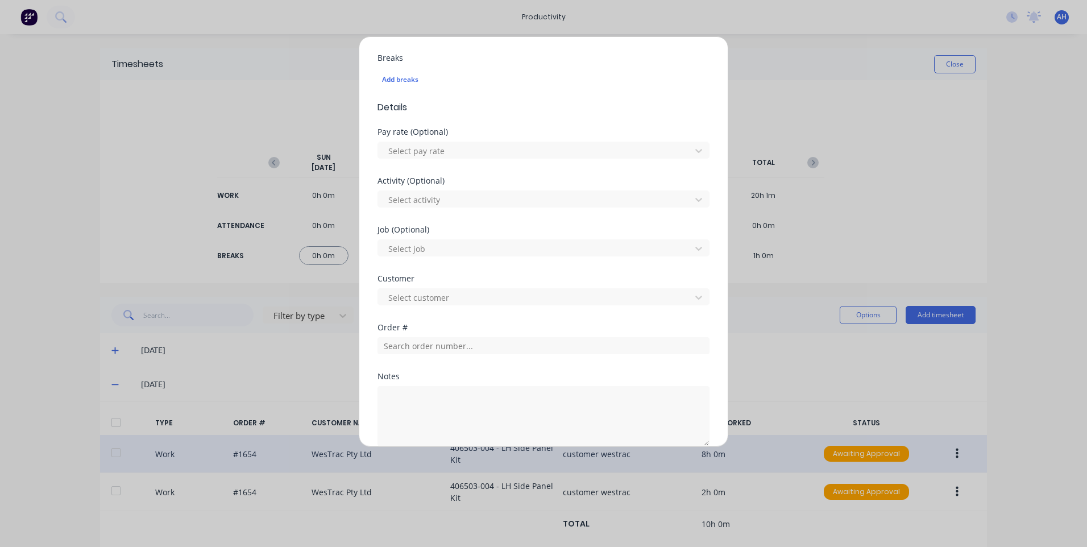
scroll to position [398, 0]
click at [433, 143] on div at bounding box center [536, 150] width 298 height 14
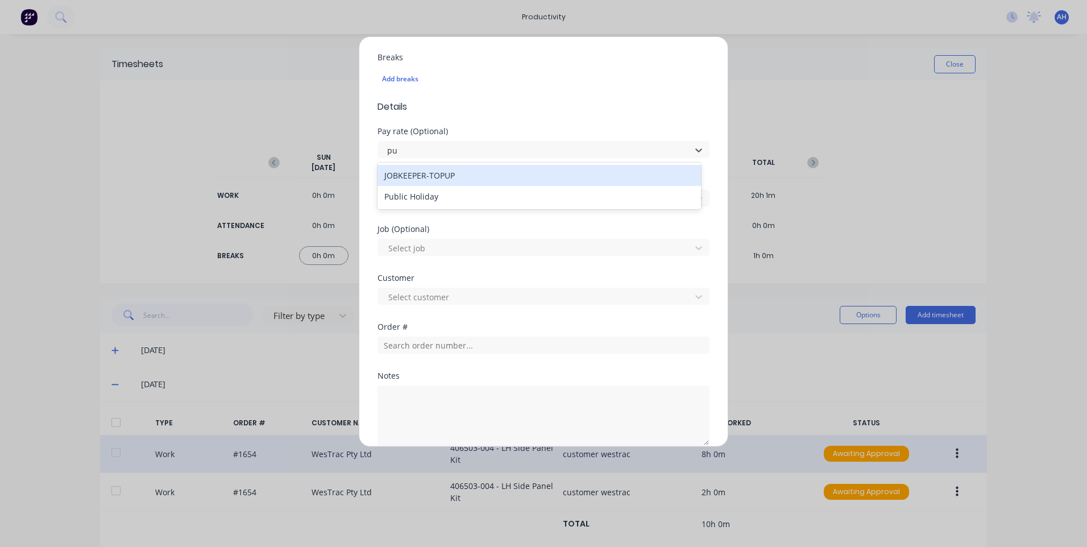
type input "pub"
click at [423, 178] on div "Public Holiday" at bounding box center [540, 175] width 324 height 21
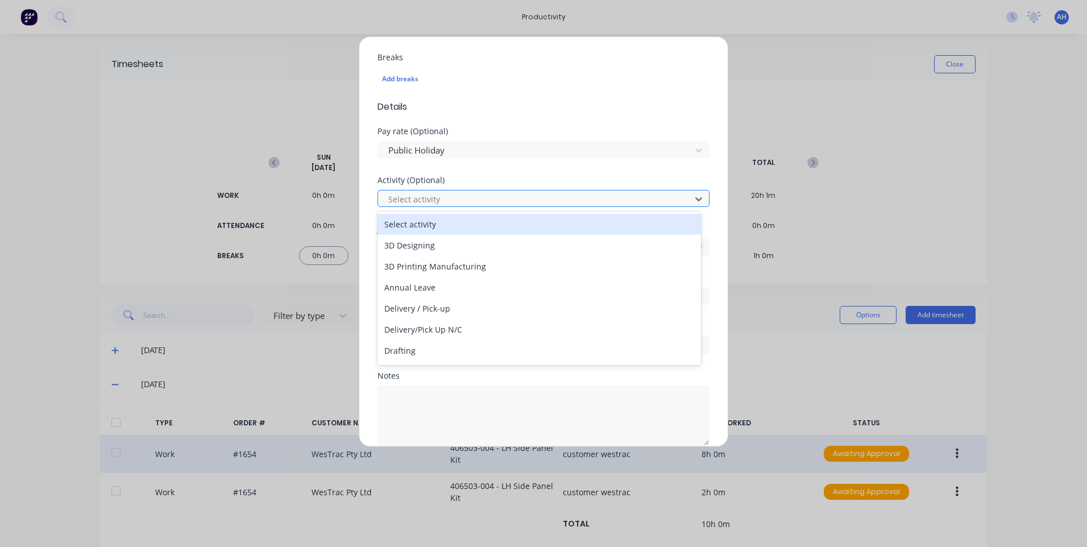
click at [433, 200] on div at bounding box center [536, 199] width 298 height 14
type input "o"
type input "pub"
click at [429, 218] on div "Public Holiday" at bounding box center [540, 224] width 324 height 21
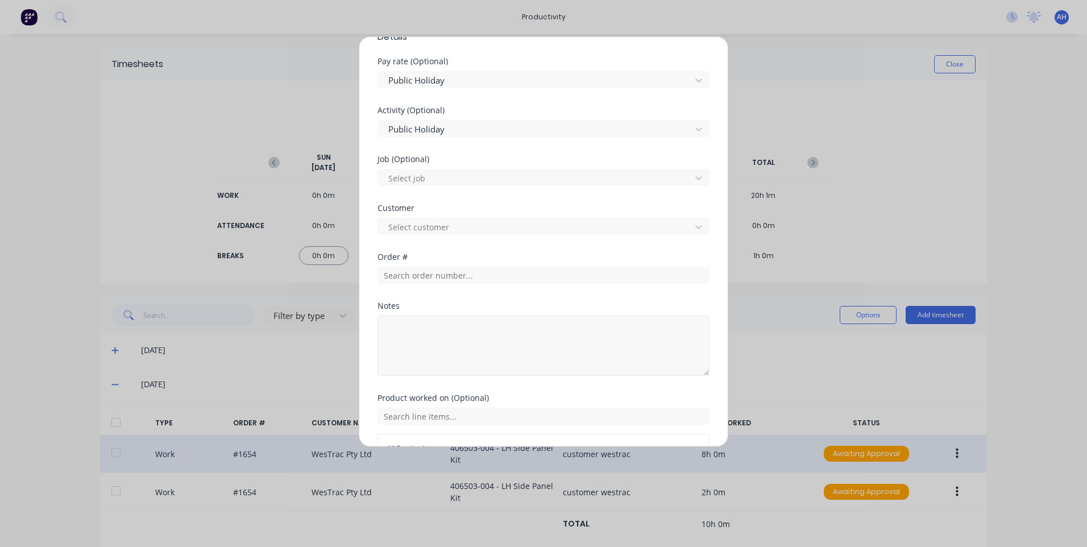
scroll to position [537, 0]
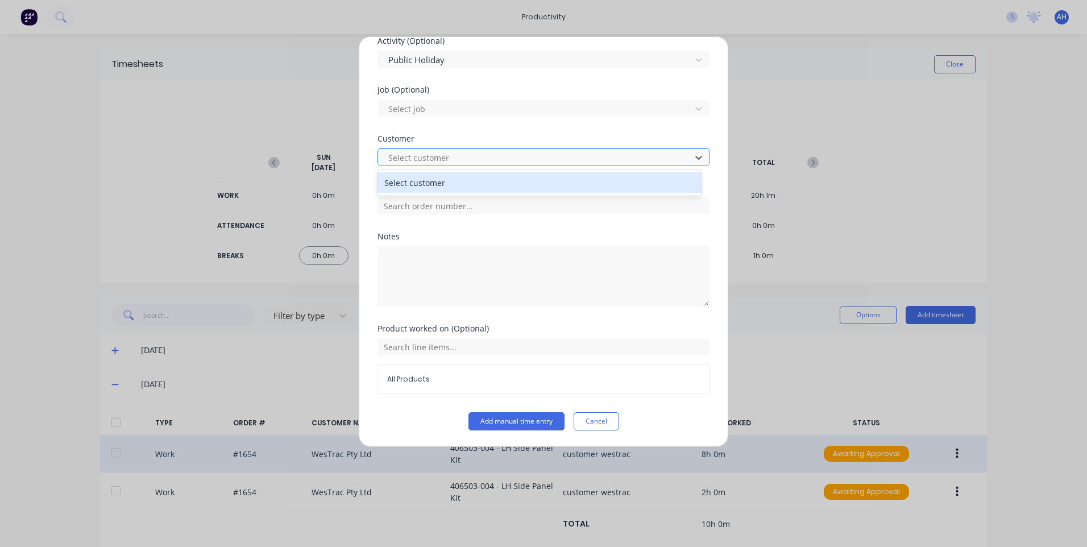
click at [419, 156] on div at bounding box center [536, 158] width 298 height 14
click at [436, 187] on div "Select customer" at bounding box center [540, 182] width 324 height 21
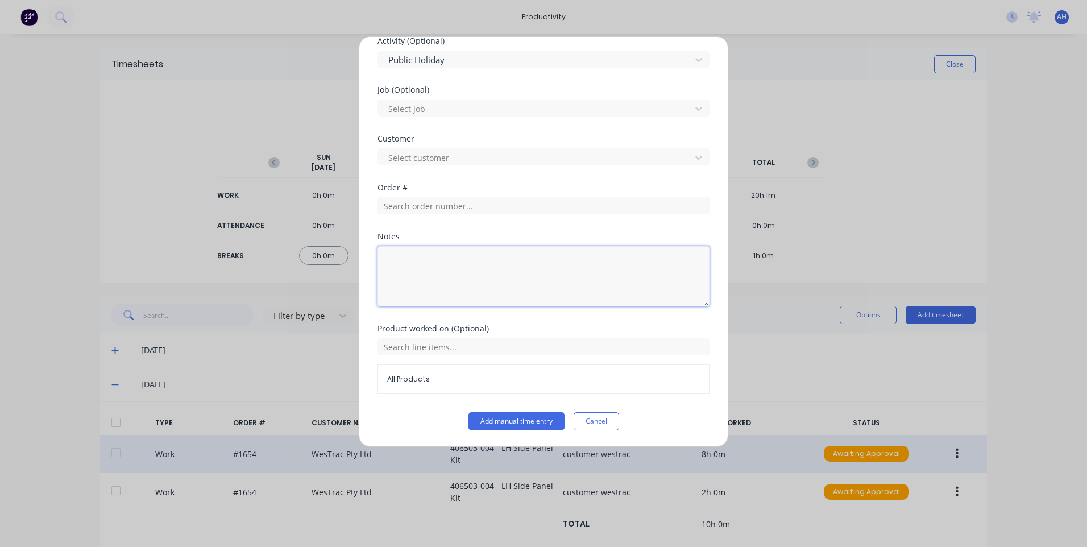
click at [442, 258] on textarea at bounding box center [544, 276] width 332 height 60
type textarea "customer hushpak"
click at [524, 431] on div "Add manual time entry Work Attendance PIN 9576 Team member Thomas Mitchell When…" at bounding box center [544, 241] width 370 height 411
click at [524, 424] on button "Add manual time entry" at bounding box center [517, 421] width 96 height 18
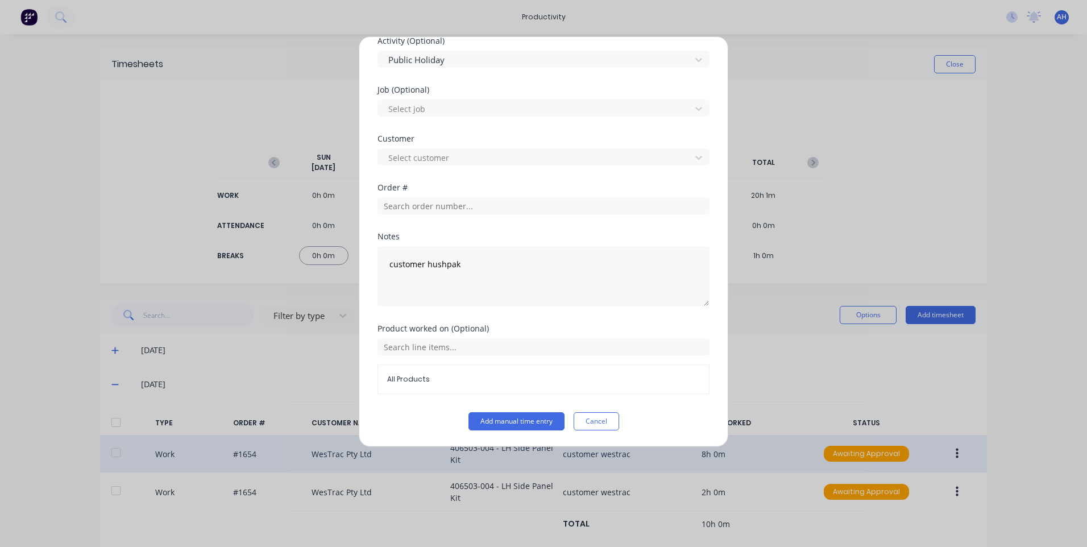
drag, startPoint x: 528, startPoint y: 419, endPoint x: 528, endPoint y: 409, distance: 9.7
click at [528, 418] on button "Add manual time entry" at bounding box center [517, 421] width 96 height 18
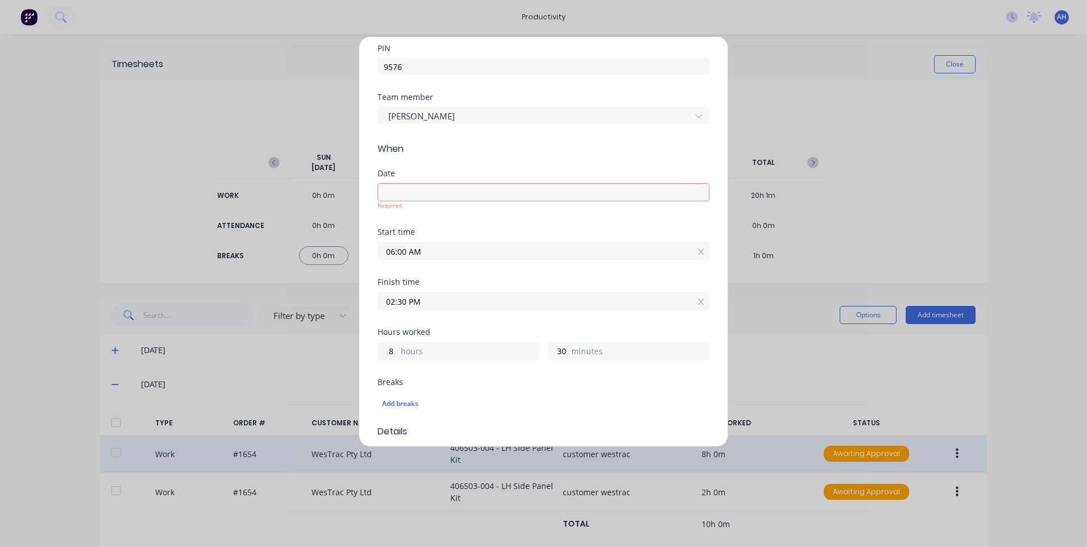
scroll to position [0, 0]
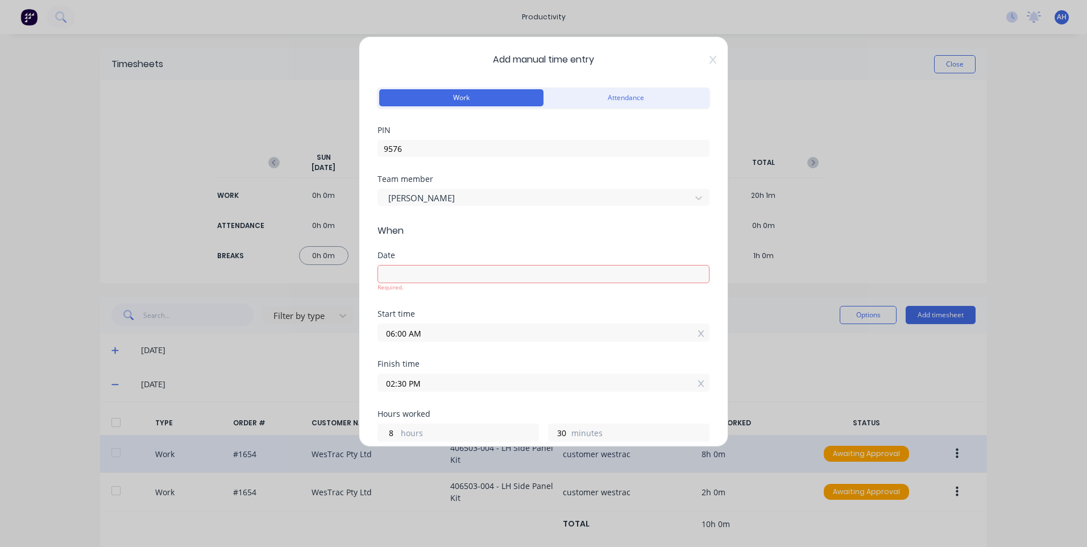
click at [462, 267] on input at bounding box center [543, 274] width 331 height 17
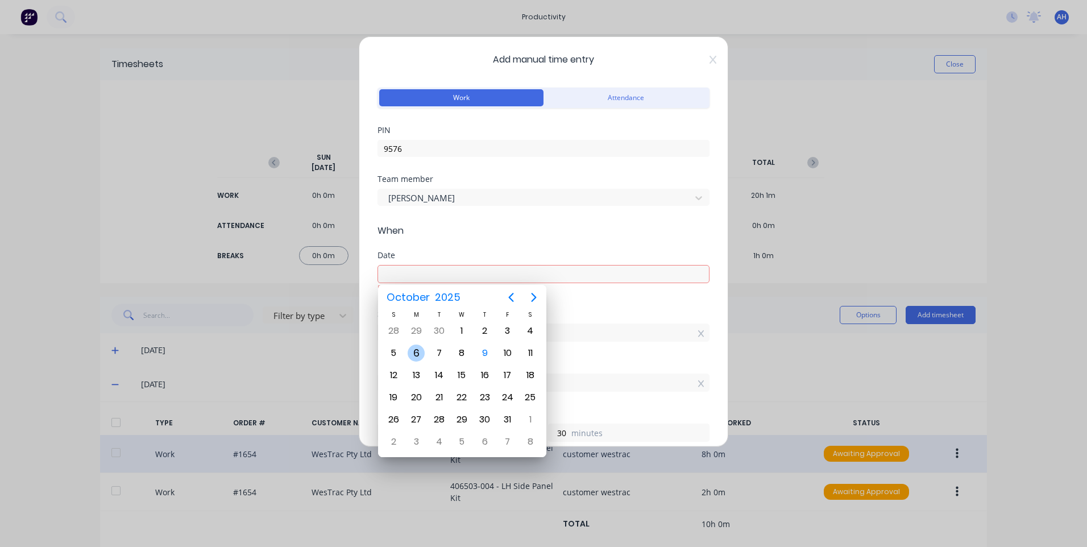
click at [421, 352] on div "6" at bounding box center [416, 353] width 17 height 17
type input "06/10/2025"
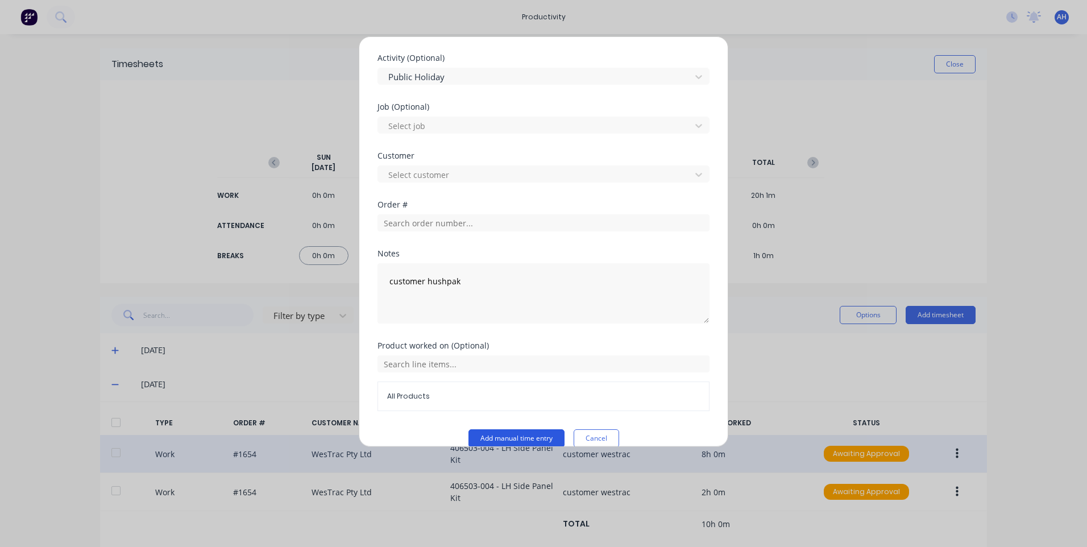
scroll to position [537, 0]
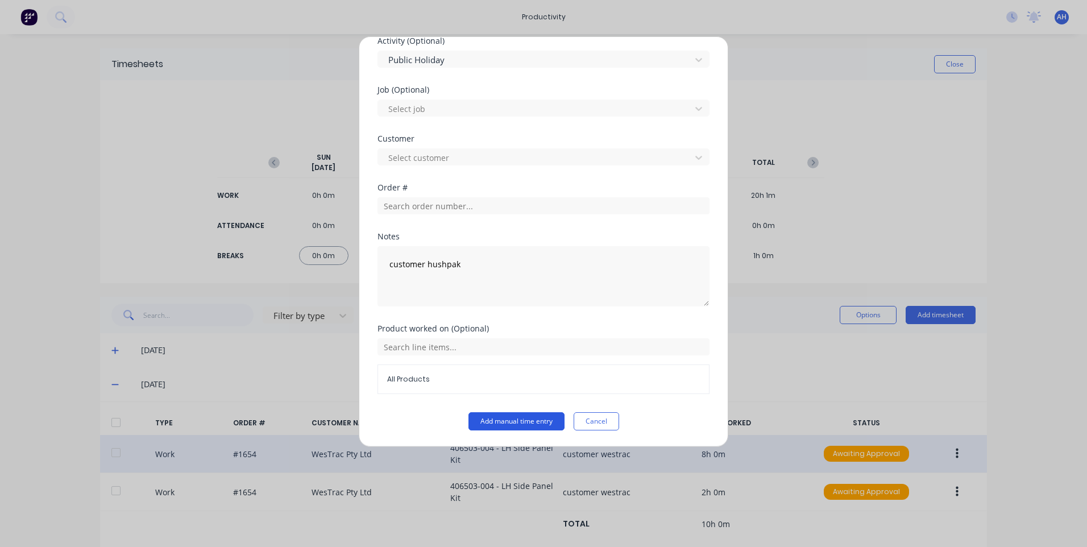
click at [505, 417] on button "Add manual time entry" at bounding box center [517, 421] width 96 height 18
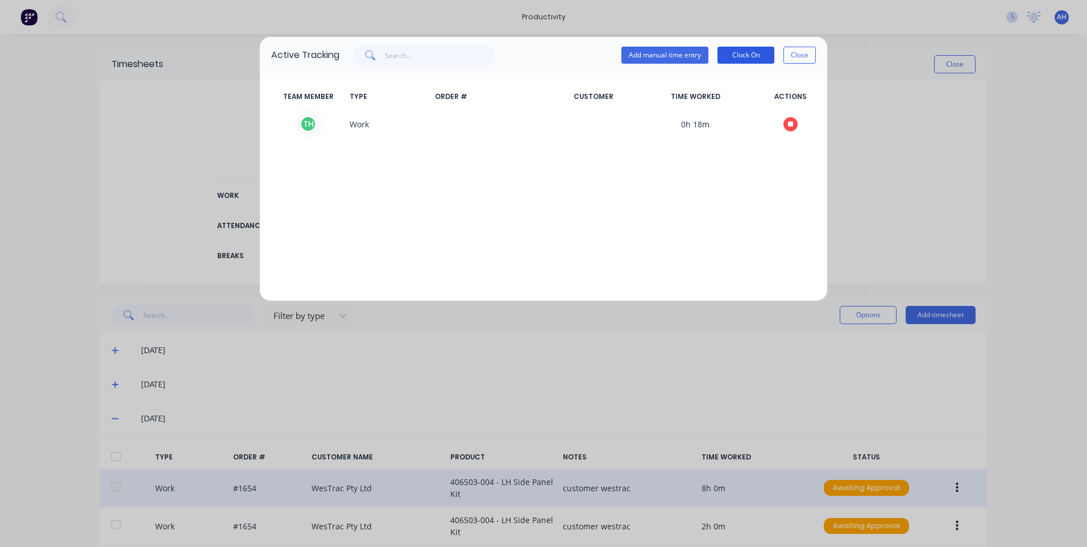
click at [742, 47] on button "Clock On" at bounding box center [746, 55] width 57 height 17
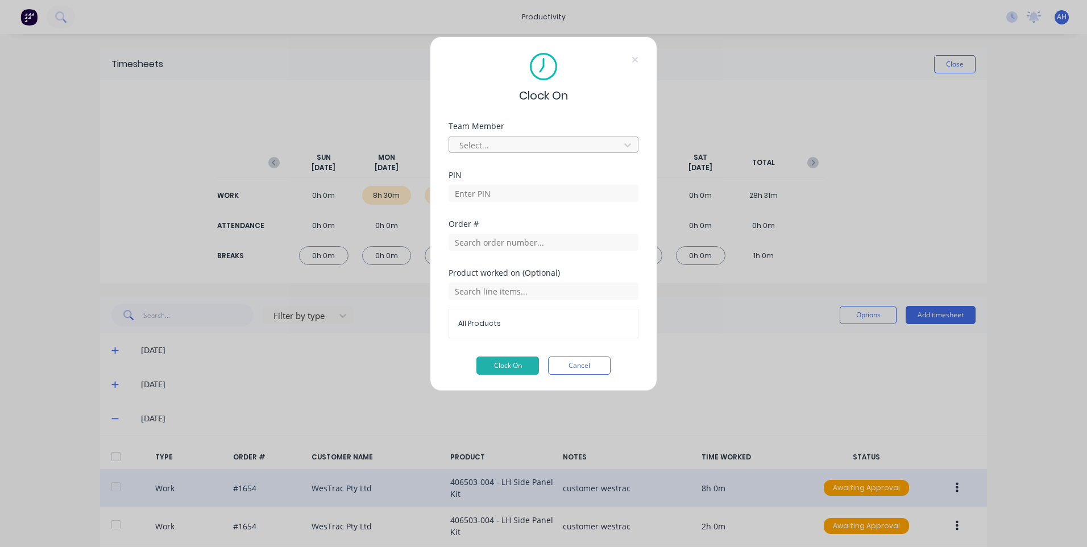
click at [545, 143] on div at bounding box center [536, 145] width 156 height 14
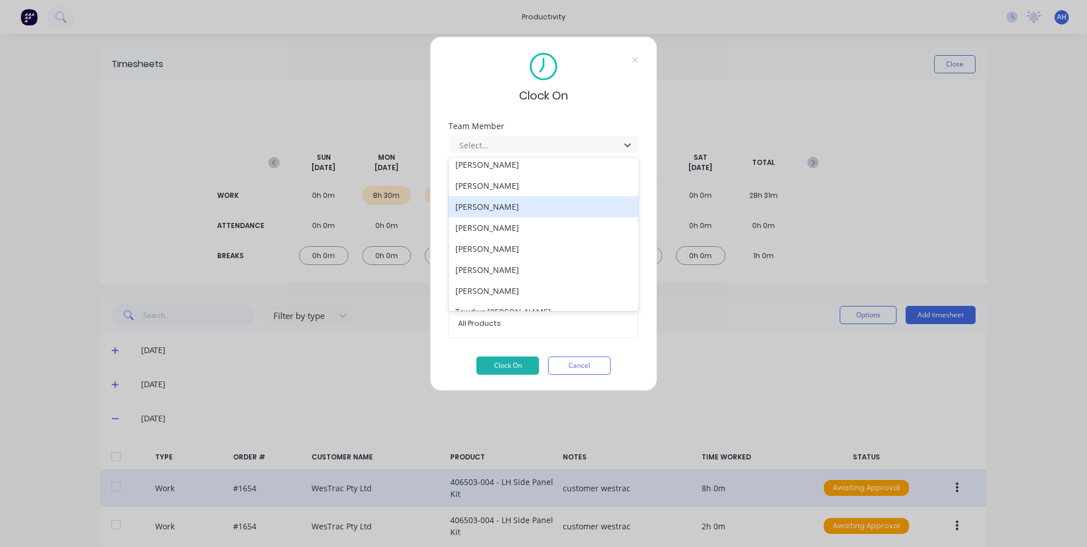
scroll to position [524, 0]
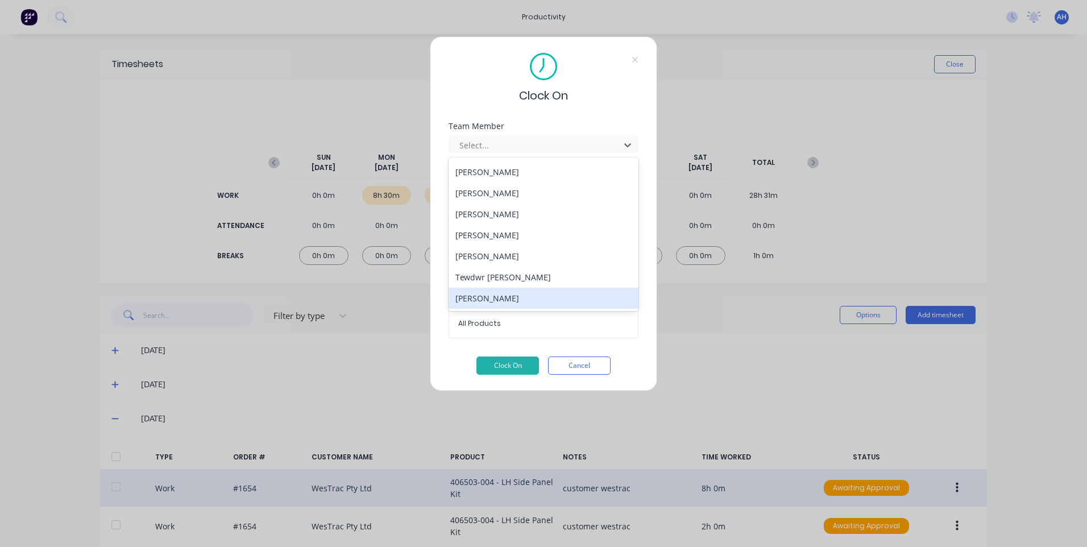
click at [555, 294] on div "Thomas Mitchell" at bounding box center [544, 298] width 190 height 21
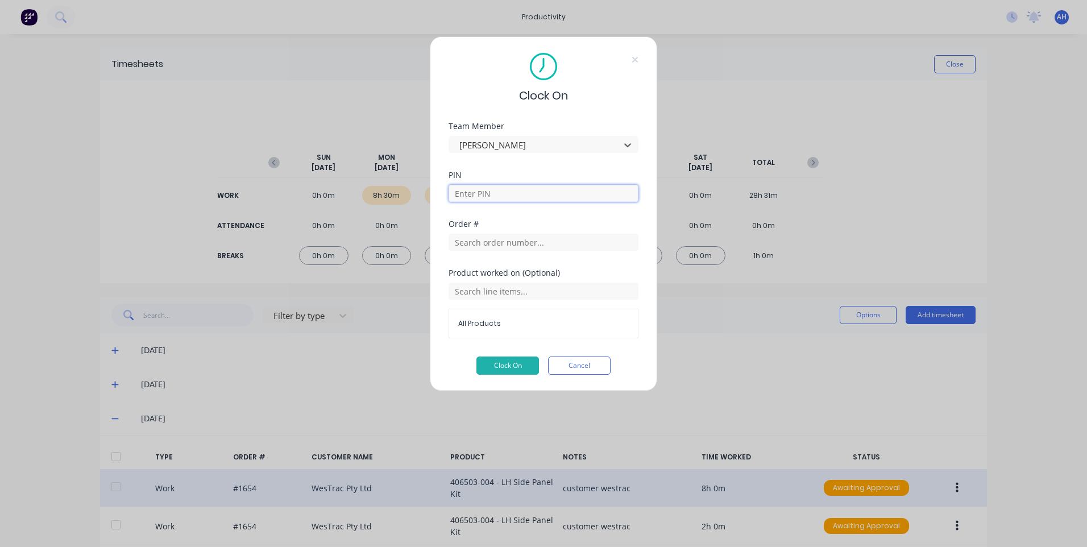
click at [541, 193] on input at bounding box center [544, 193] width 190 height 17
type input "9576"
drag, startPoint x: 532, startPoint y: 253, endPoint x: 532, endPoint y: 246, distance: 6.8
click at [532, 252] on div "Order #" at bounding box center [544, 244] width 190 height 49
click at [534, 245] on input "text" at bounding box center [544, 242] width 190 height 17
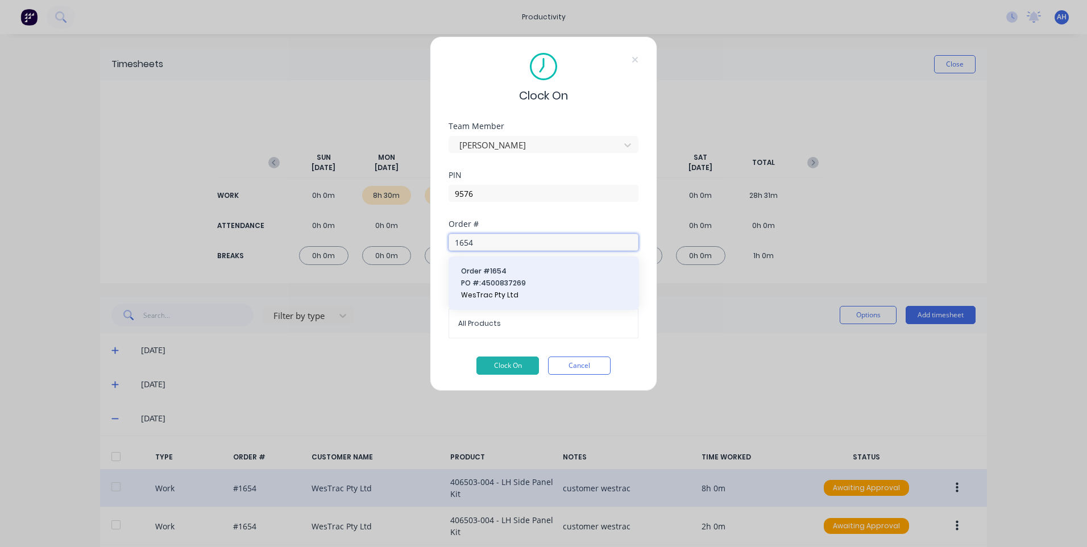
type input "1654"
click at [529, 281] on span "PO #: 4500837269" at bounding box center [543, 283] width 165 height 10
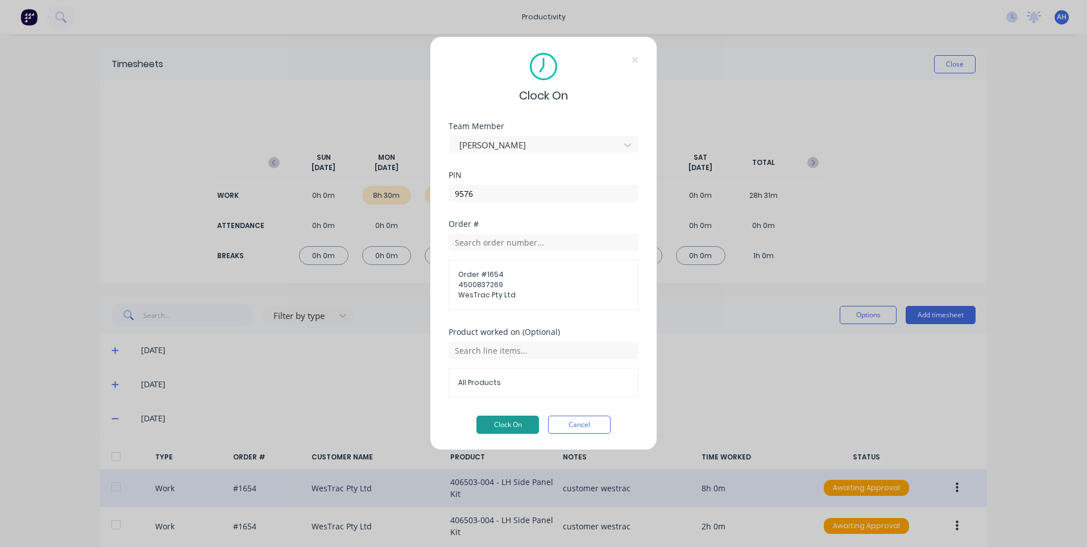
click at [503, 421] on button "Clock On" at bounding box center [508, 425] width 63 height 18
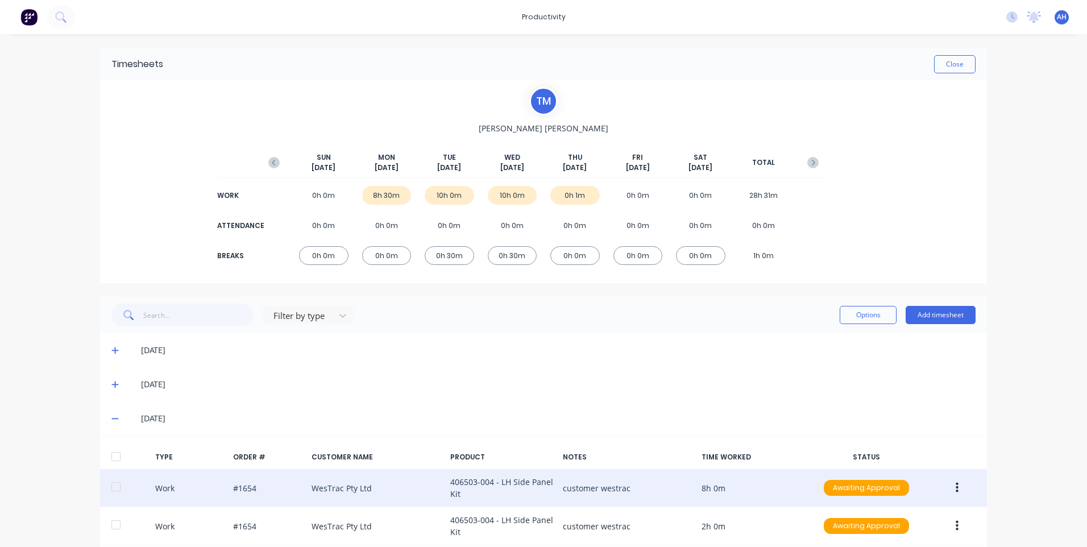
click at [111, 350] on icon at bounding box center [114, 350] width 7 height 7
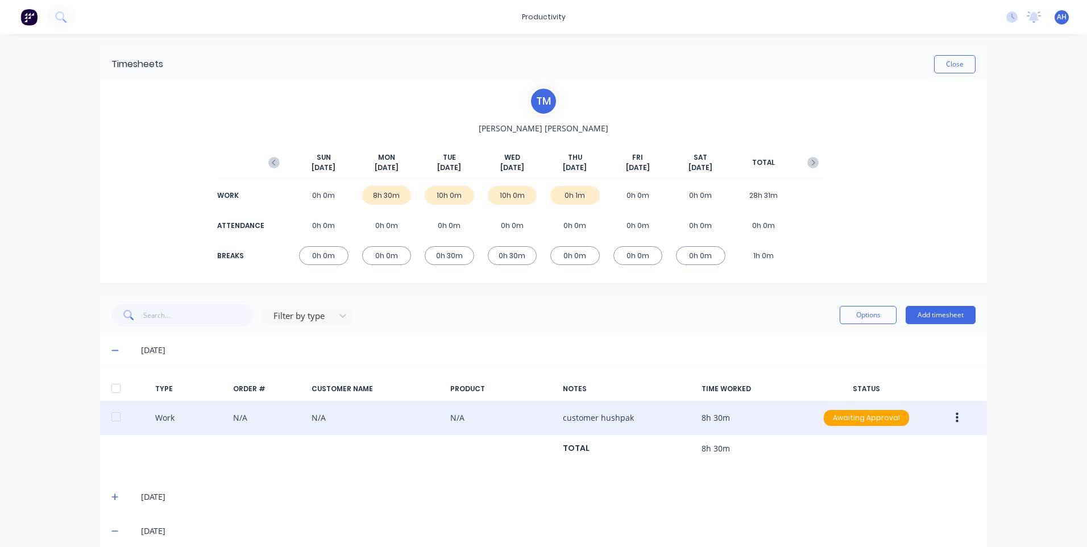
click at [951, 419] on button "button" at bounding box center [957, 418] width 27 height 20
click at [889, 395] on div "Edit" at bounding box center [917, 398] width 88 height 16
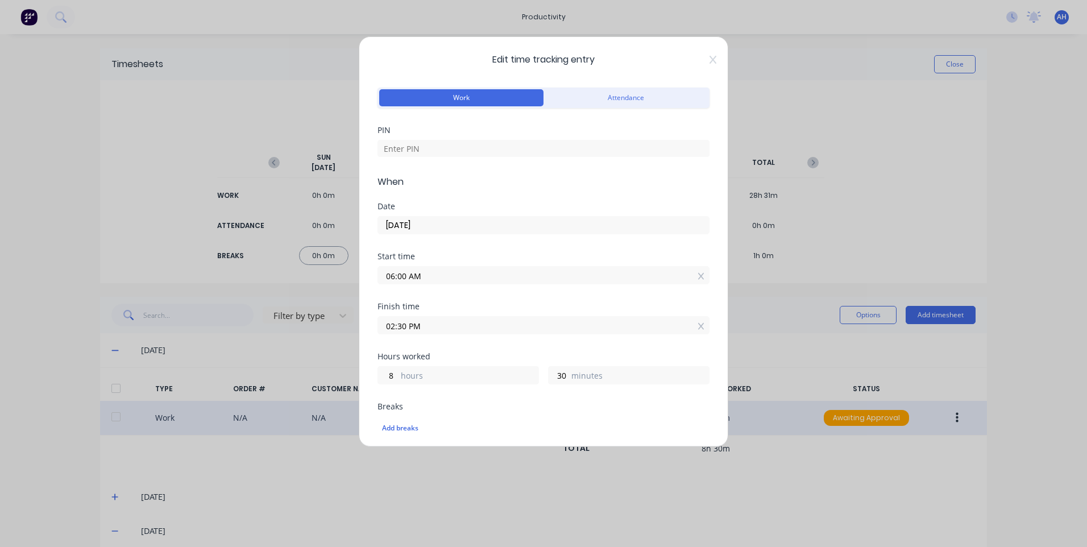
click at [440, 337] on div "Finish time 02:30 PM" at bounding box center [544, 328] width 332 height 50
drag, startPoint x: 443, startPoint y: 322, endPoint x: 439, endPoint y: 331, distance: 9.4
click at [439, 331] on input "02:30 PM" at bounding box center [543, 325] width 331 height 17
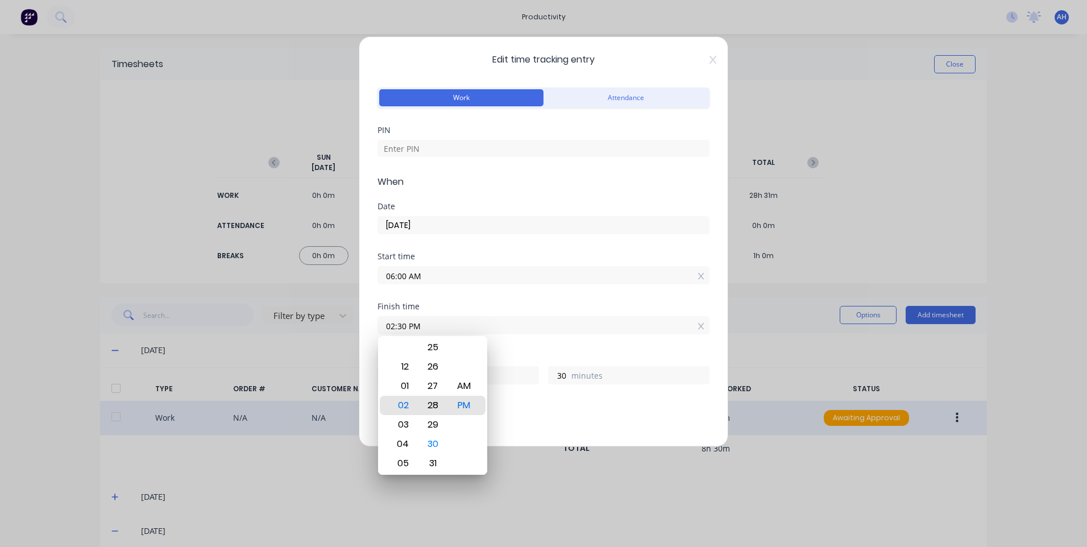
type input "02:27 PM"
type input "27"
type input "02:27 AM"
type input "20"
type input "02:24 AM"
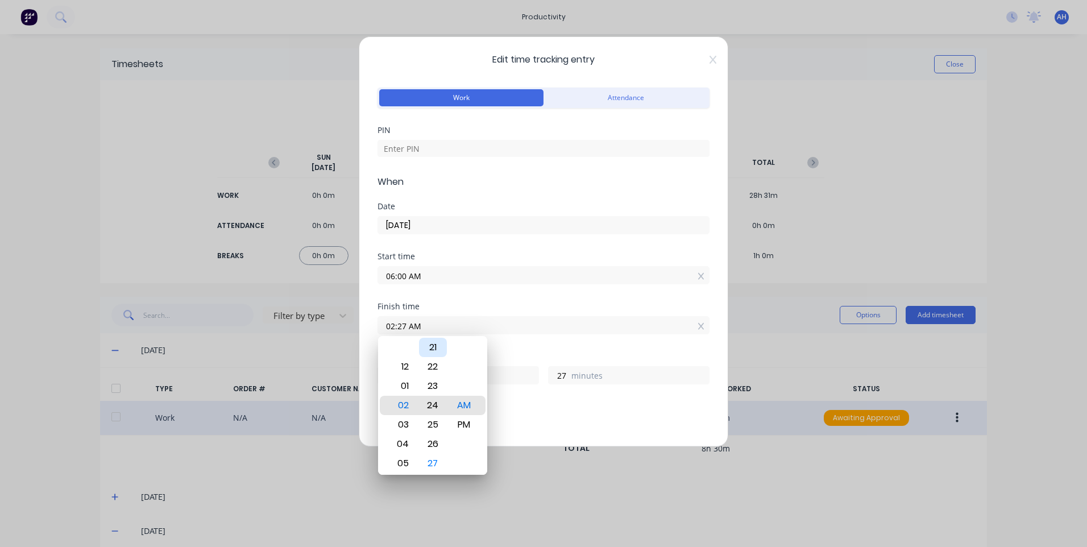
type input "24"
type input "02:21 AM"
type input "21"
type input "02:17 AM"
type input "17"
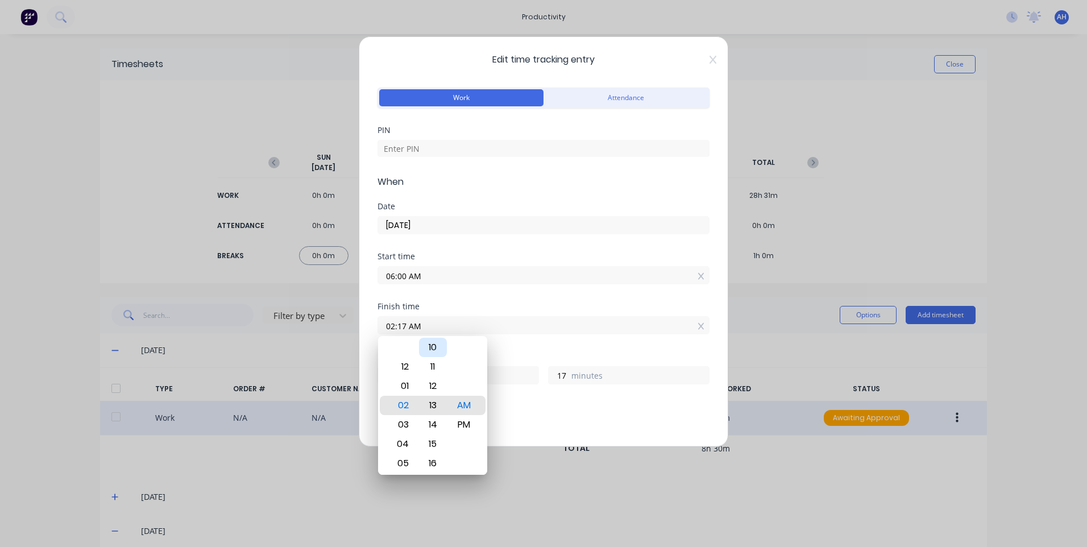
type input "02:13 AM"
type input "13"
type input "02:09 AM"
type input "9"
type input "02:04 AM"
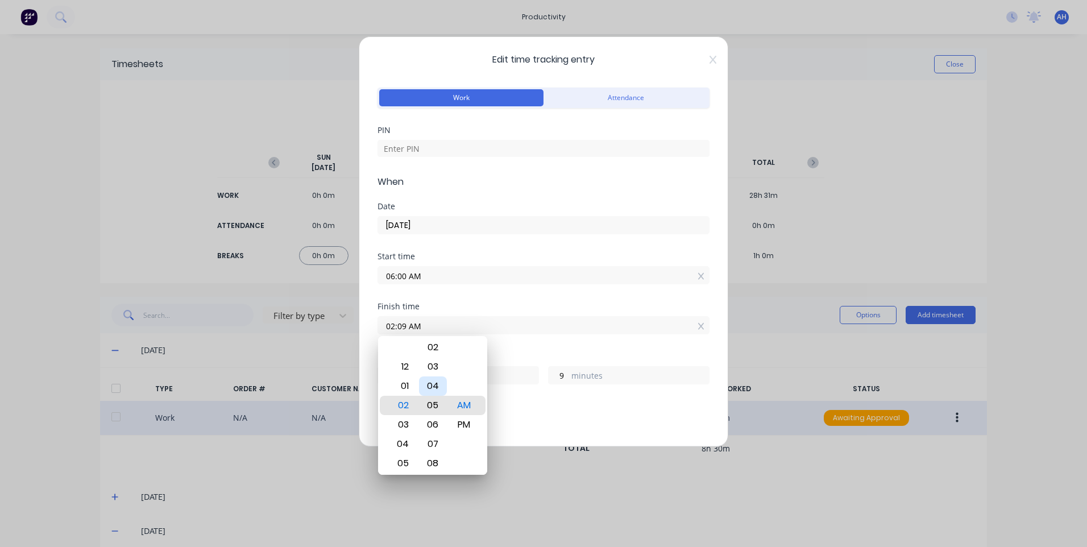
type input "4"
type input "02:01 AM"
type input "1"
type input "02:00 AM"
type input "0"
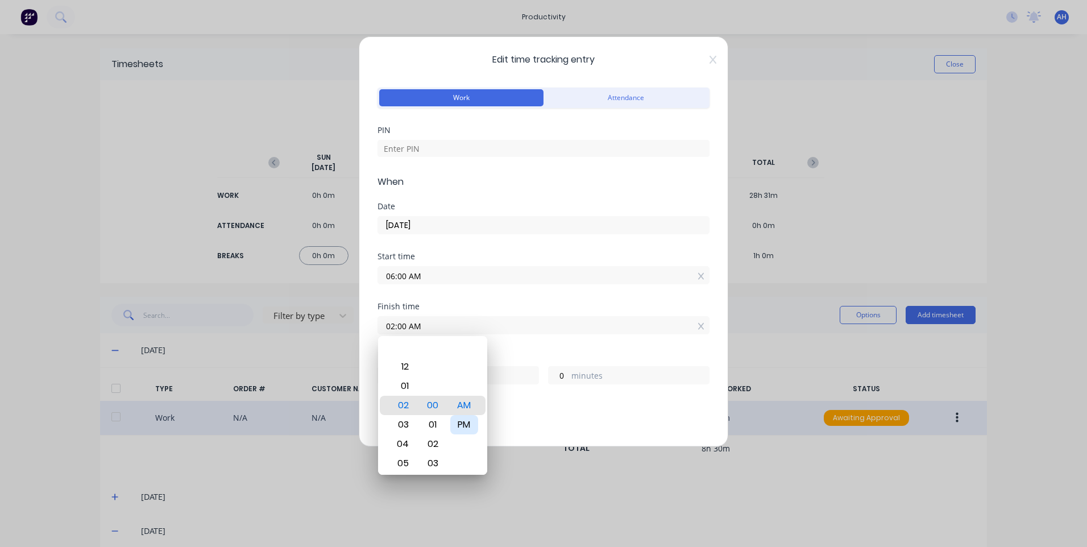
click at [472, 424] on div "PM" at bounding box center [464, 424] width 28 height 19
type input "02:00 PM"
type input "8"
click at [611, 397] on div "Hours worked 8 hours 0 minutes" at bounding box center [544, 378] width 332 height 50
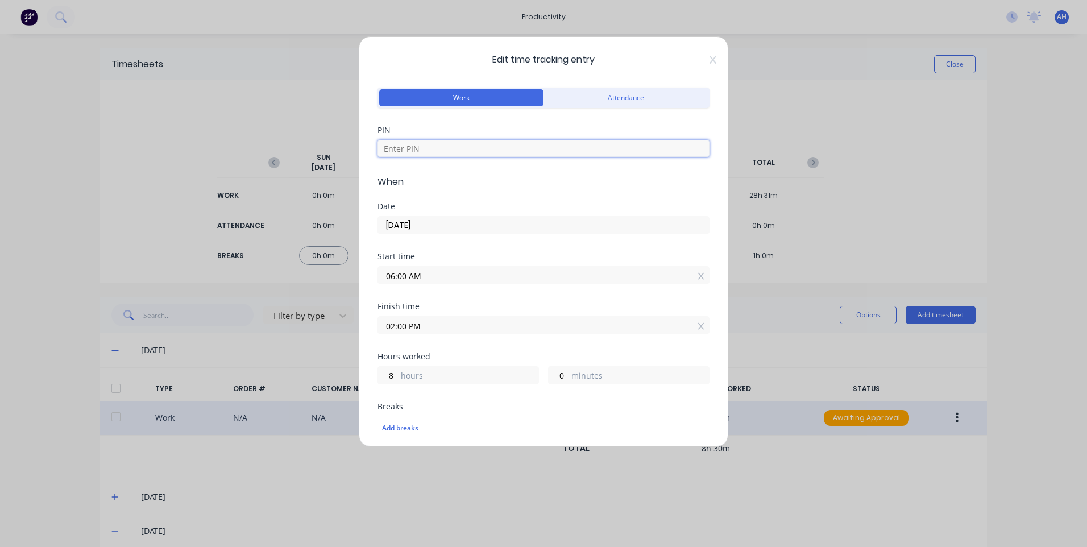
click at [513, 149] on input at bounding box center [544, 148] width 332 height 17
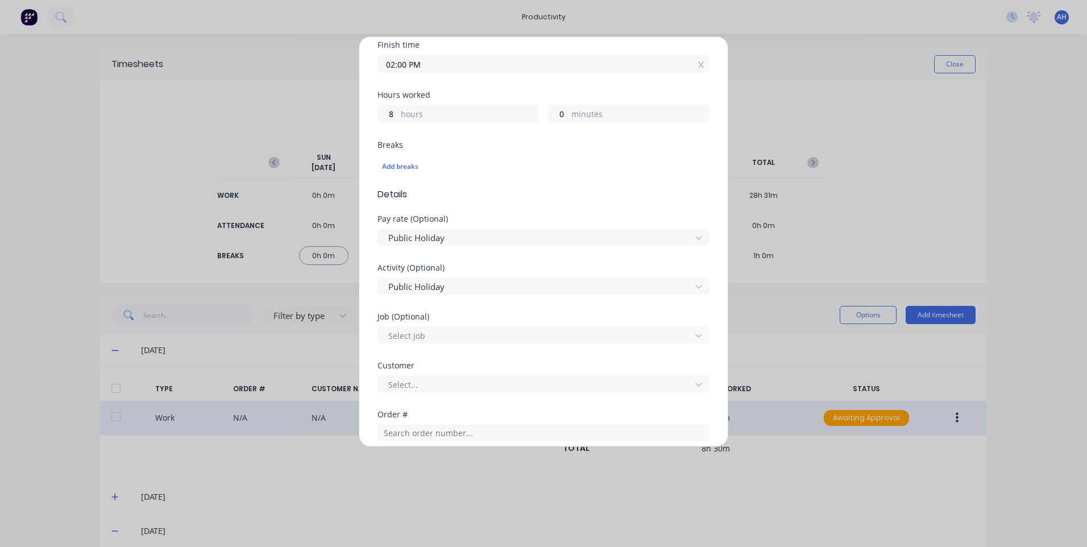
scroll to position [261, 0]
type input "9576"
click at [435, 389] on div at bounding box center [536, 385] width 298 height 14
click at [441, 409] on div "Select customer" at bounding box center [540, 410] width 324 height 21
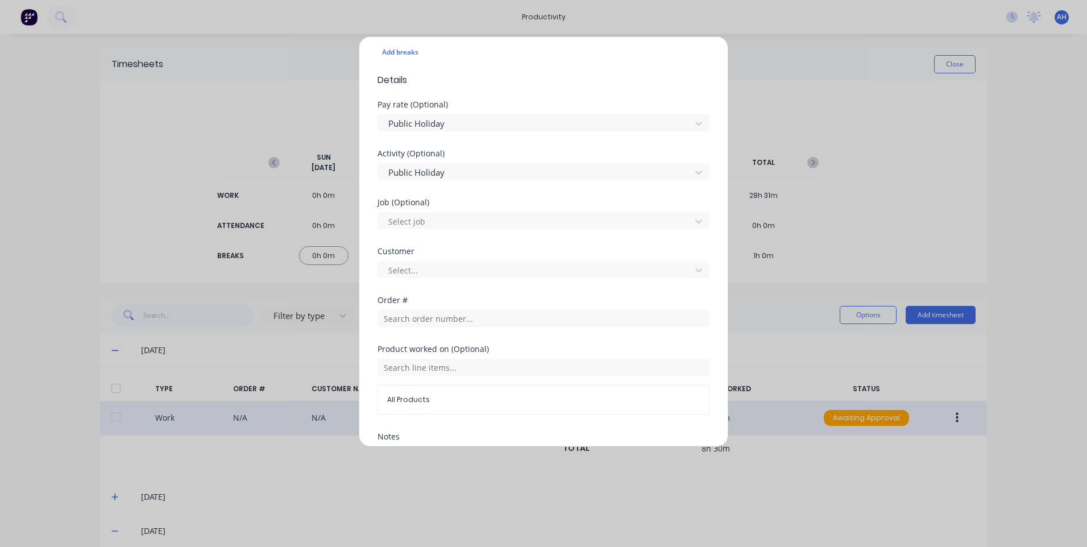
scroll to position [489, 0]
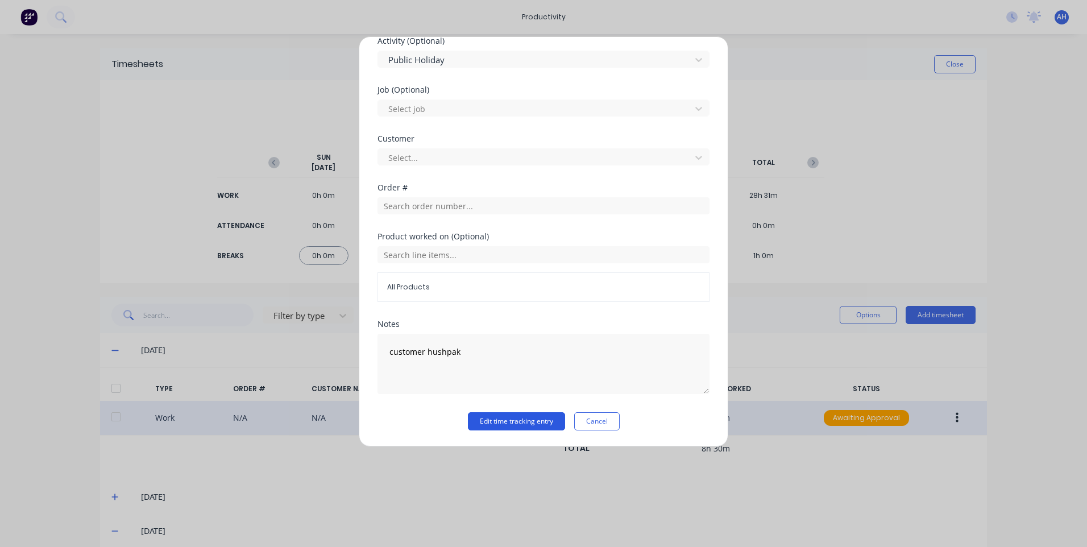
click at [514, 426] on button "Edit time tracking entry" at bounding box center [516, 421] width 97 height 18
